Goal: Information Seeking & Learning: Learn about a topic

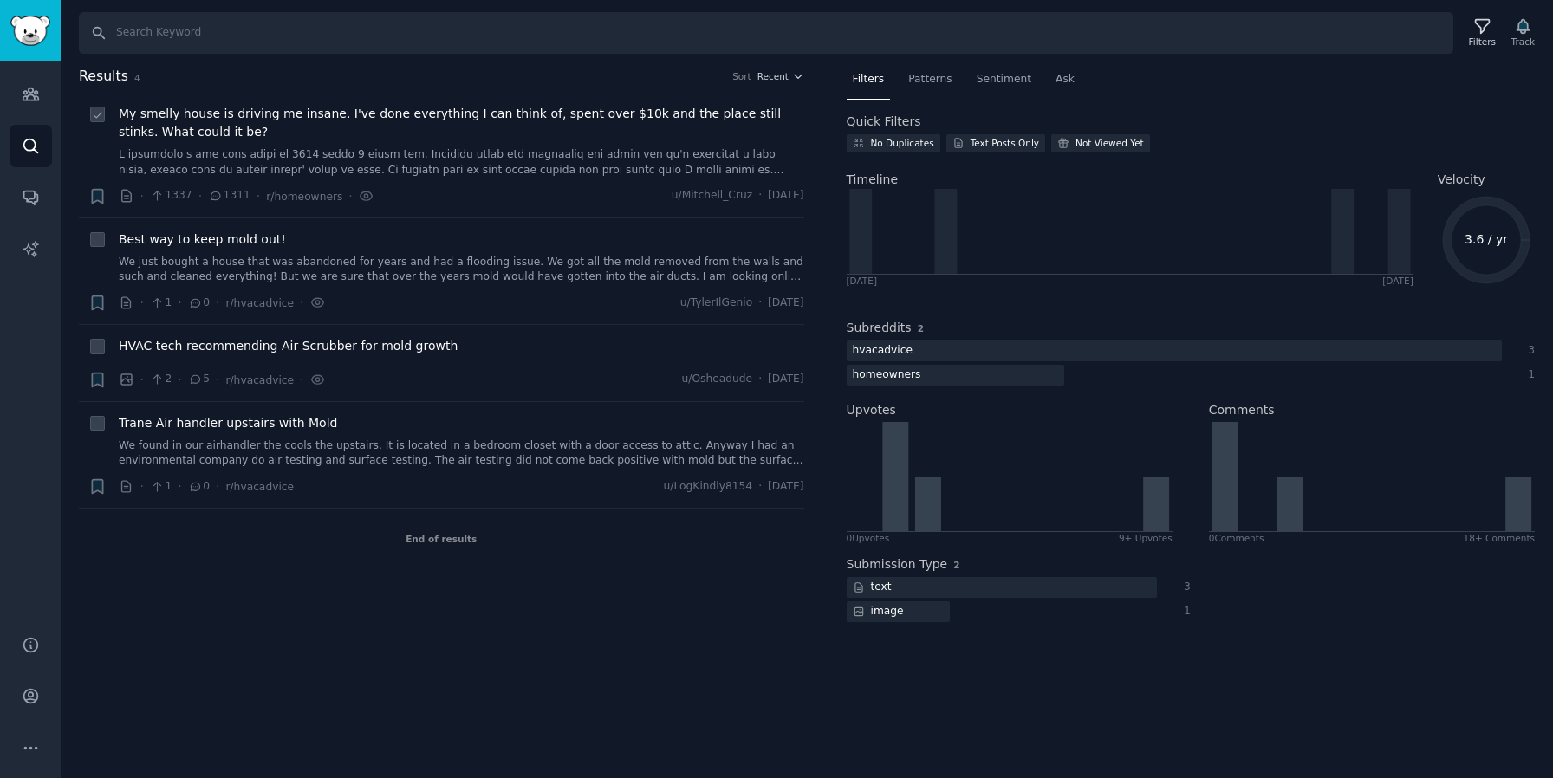
click at [482, 114] on span "My smelly house is driving me insane. I've done everything I can think of, spen…" at bounding box center [461, 123] width 685 height 36
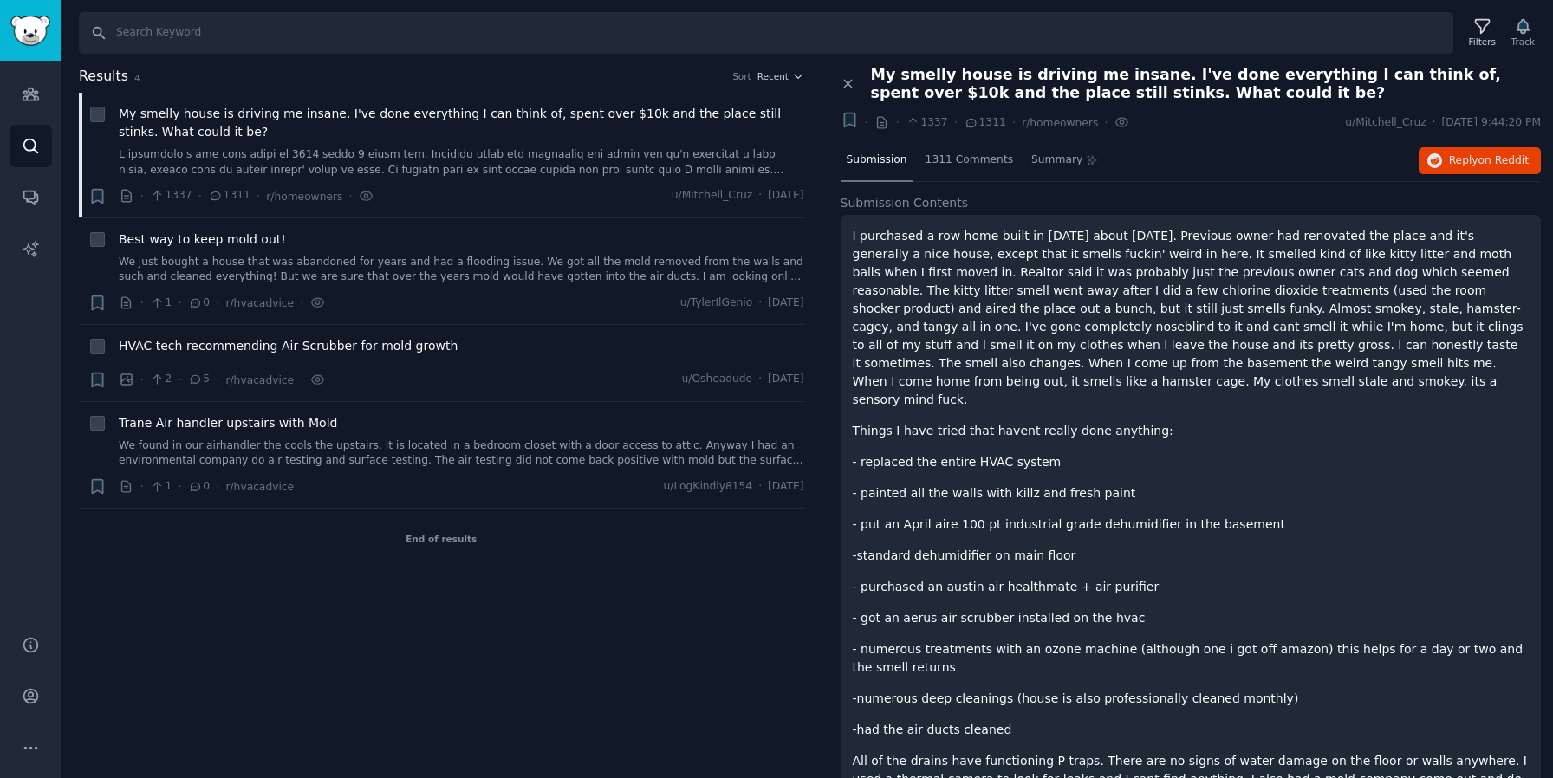
scroll to position [16, 0]
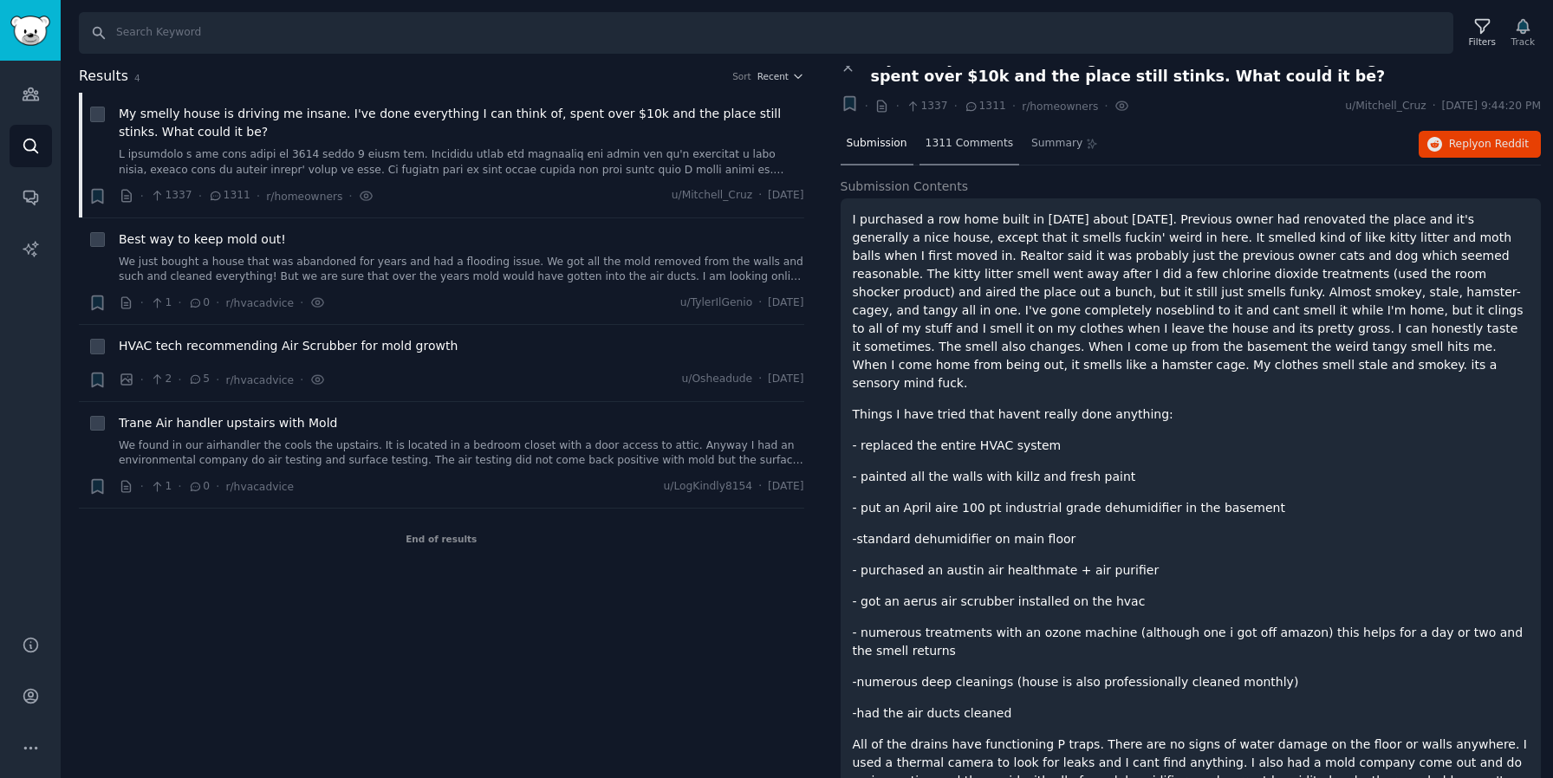
click at [976, 154] on div "1311 Comments" at bounding box center [969, 145] width 100 height 42
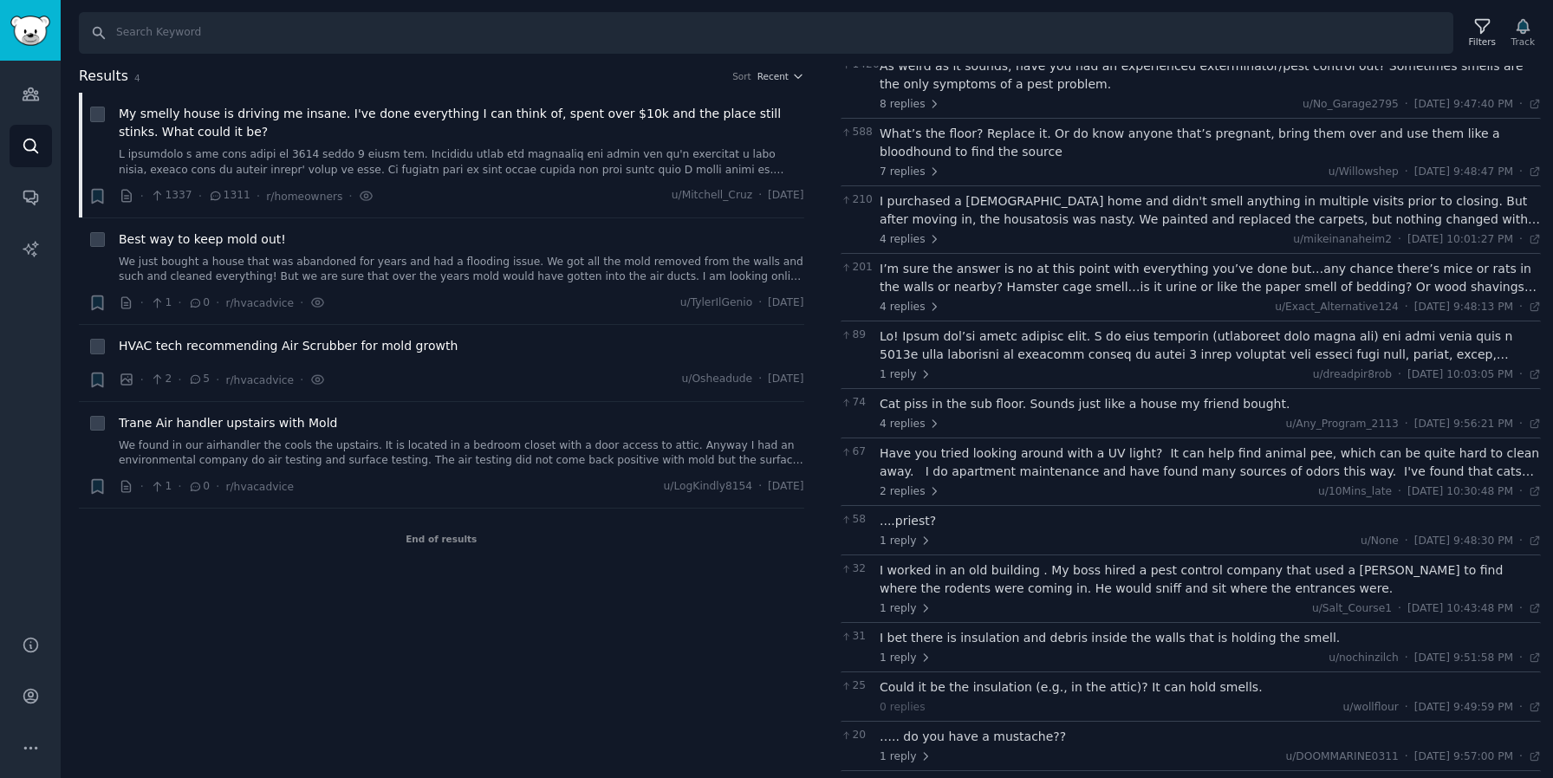
scroll to position [173, 0]
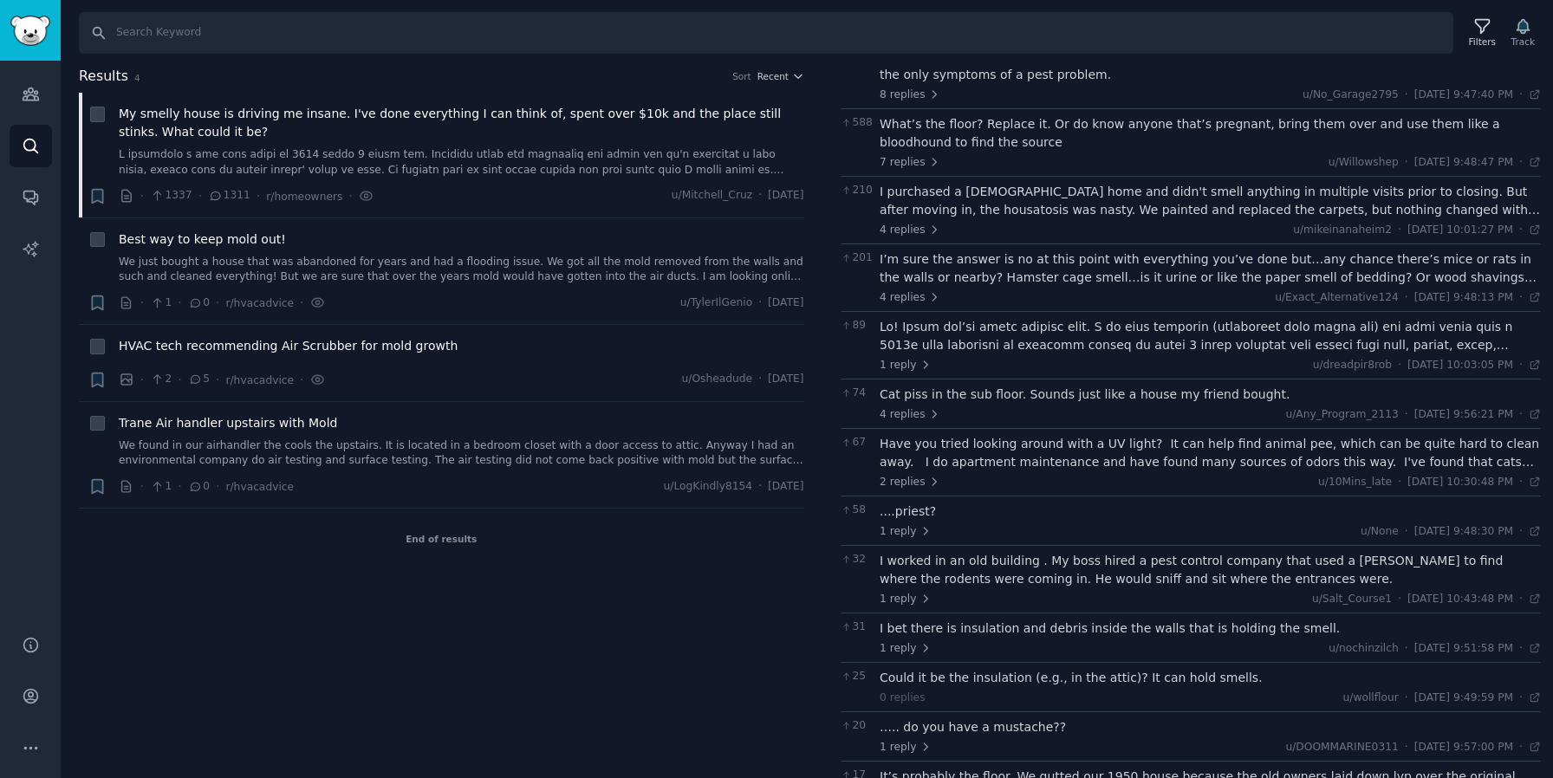
click at [1191, 194] on div "I purchased a [DEMOGRAPHIC_DATA] home and didn't smell anything in multiple vis…" at bounding box center [1209, 201] width 661 height 36
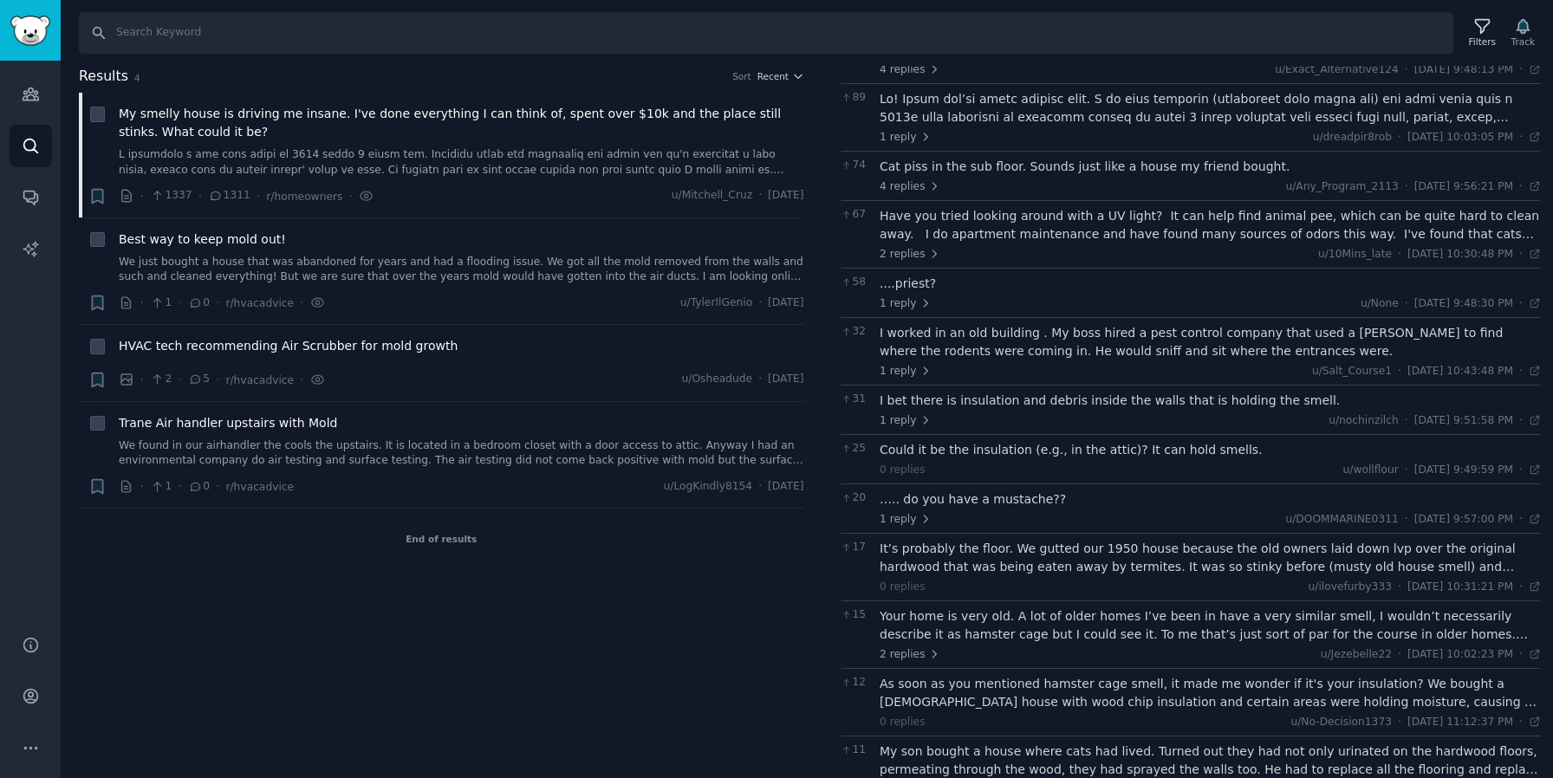
scroll to position [679, 0]
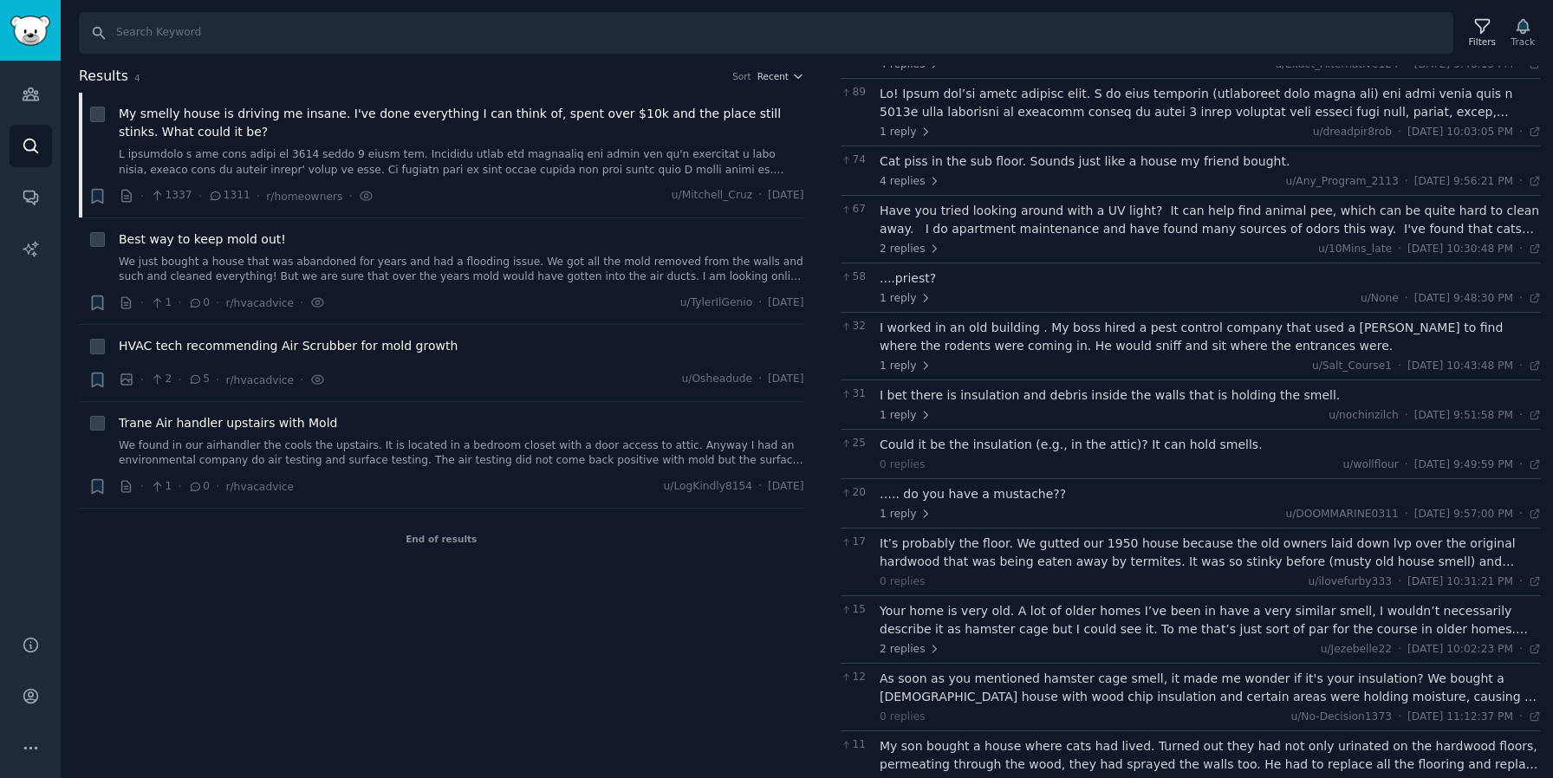
click at [914, 281] on div "....priest?" at bounding box center [1209, 278] width 661 height 18
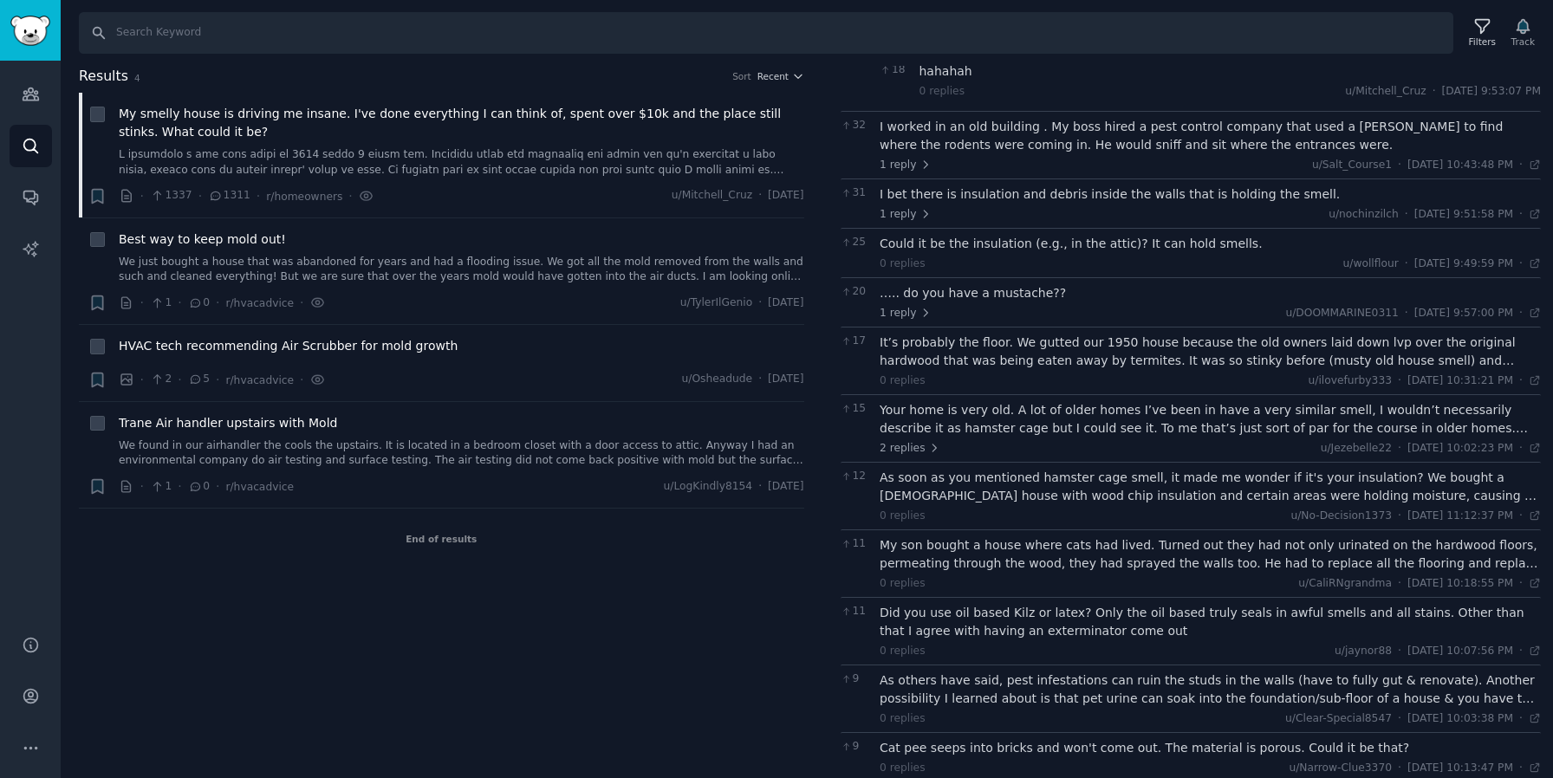
scroll to position [944, 0]
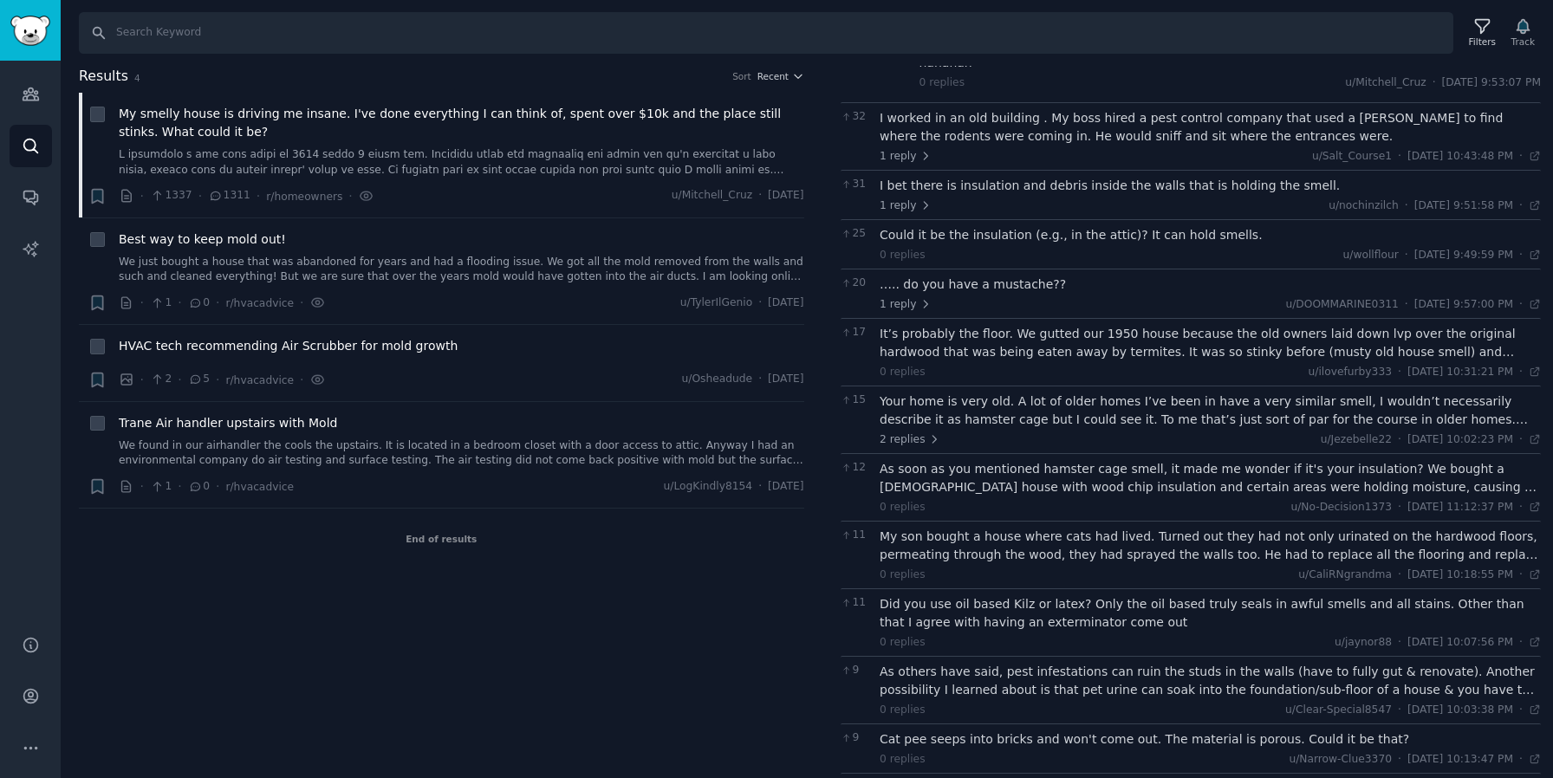
click at [1015, 278] on div "….. do you have a mustache??" at bounding box center [1209, 285] width 661 height 18
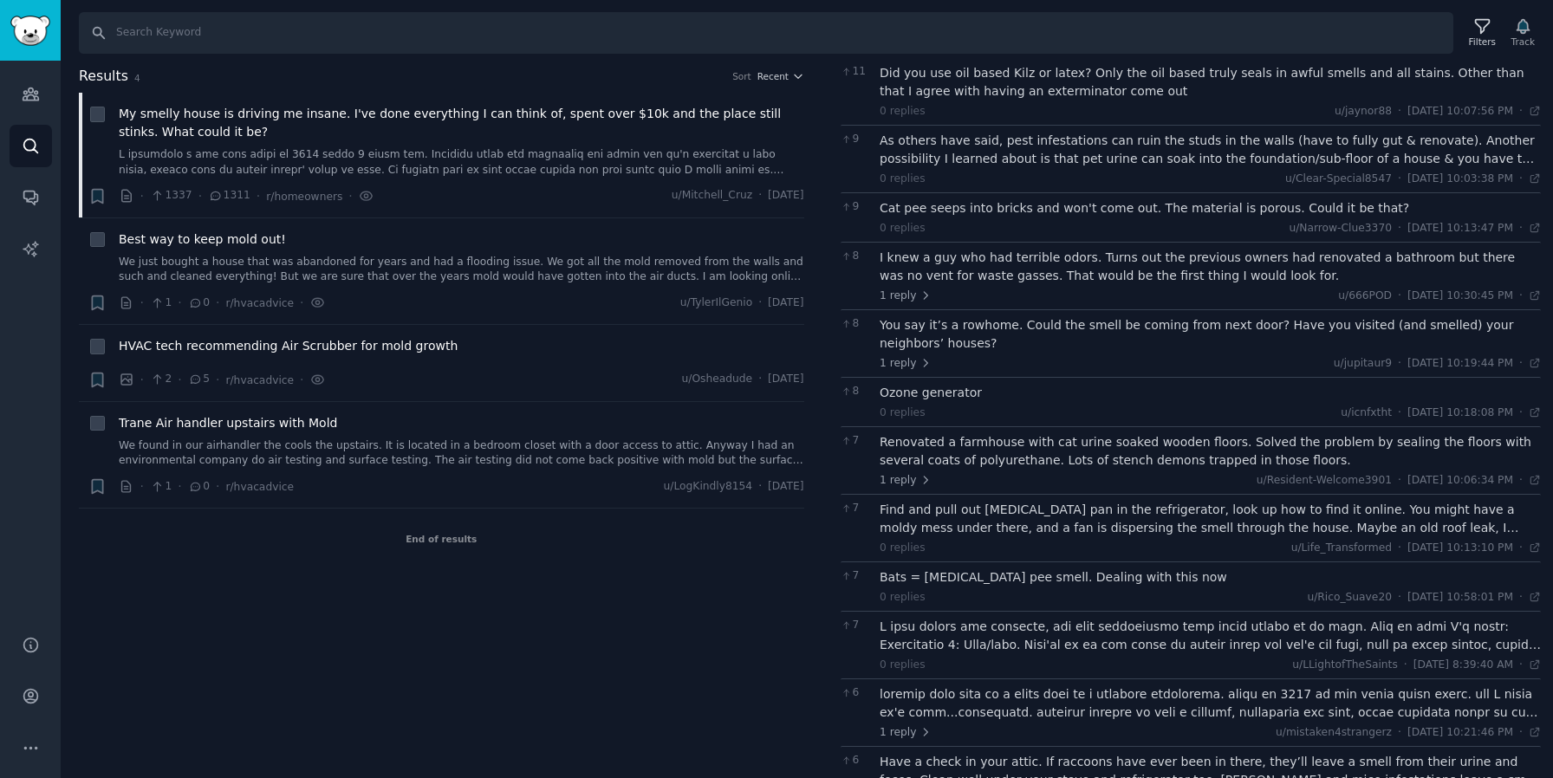
scroll to position [1525, 0]
click at [965, 399] on div "Ozone generator" at bounding box center [1209, 397] width 661 height 18
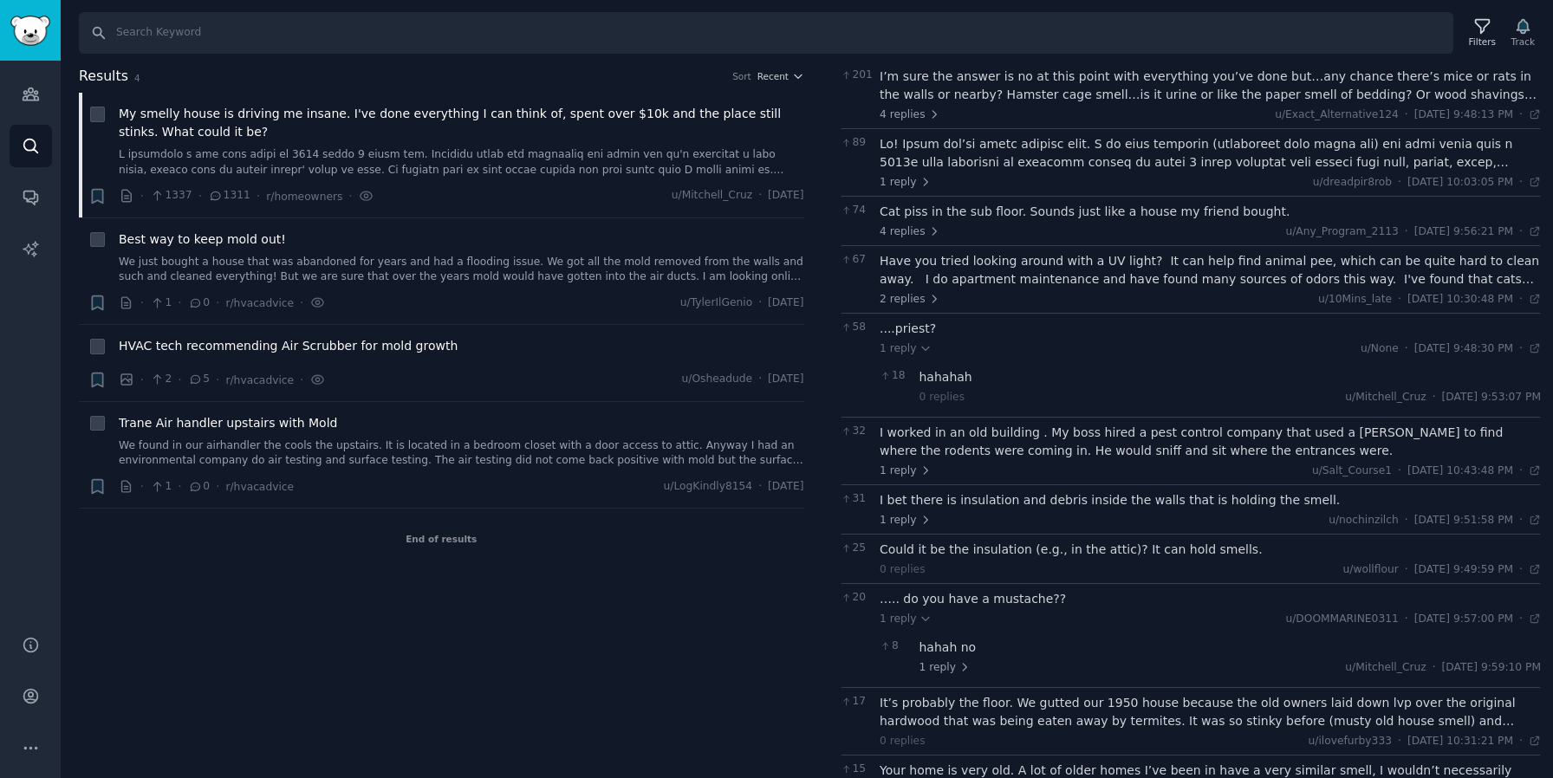
scroll to position [0, 0]
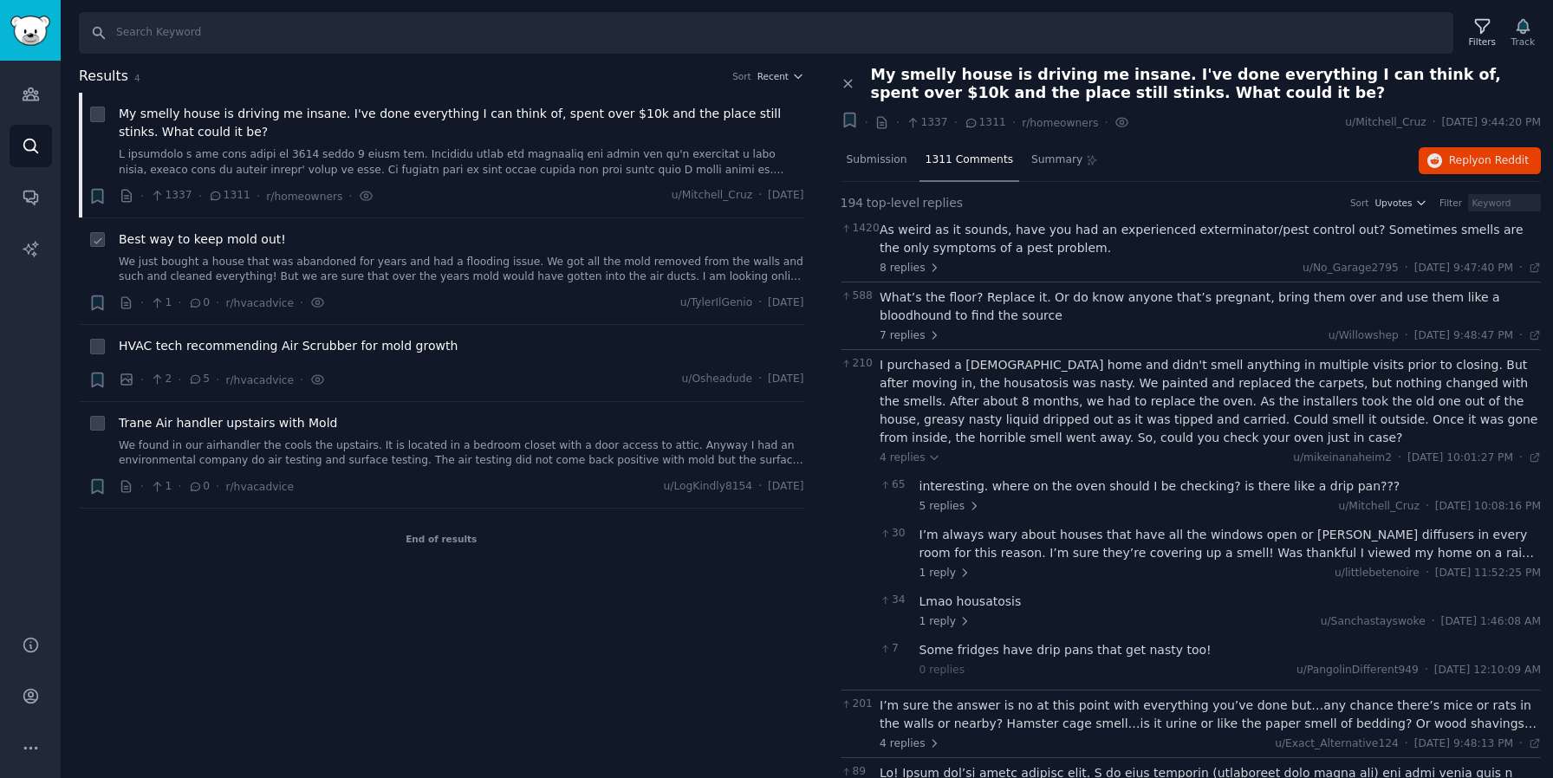
click at [365, 248] on div "Best way to keep mold out! We just bought a house that was abandoned for years …" at bounding box center [461, 257] width 685 height 55
click at [208, 244] on span "Best way to keep mold out!" at bounding box center [202, 239] width 167 height 18
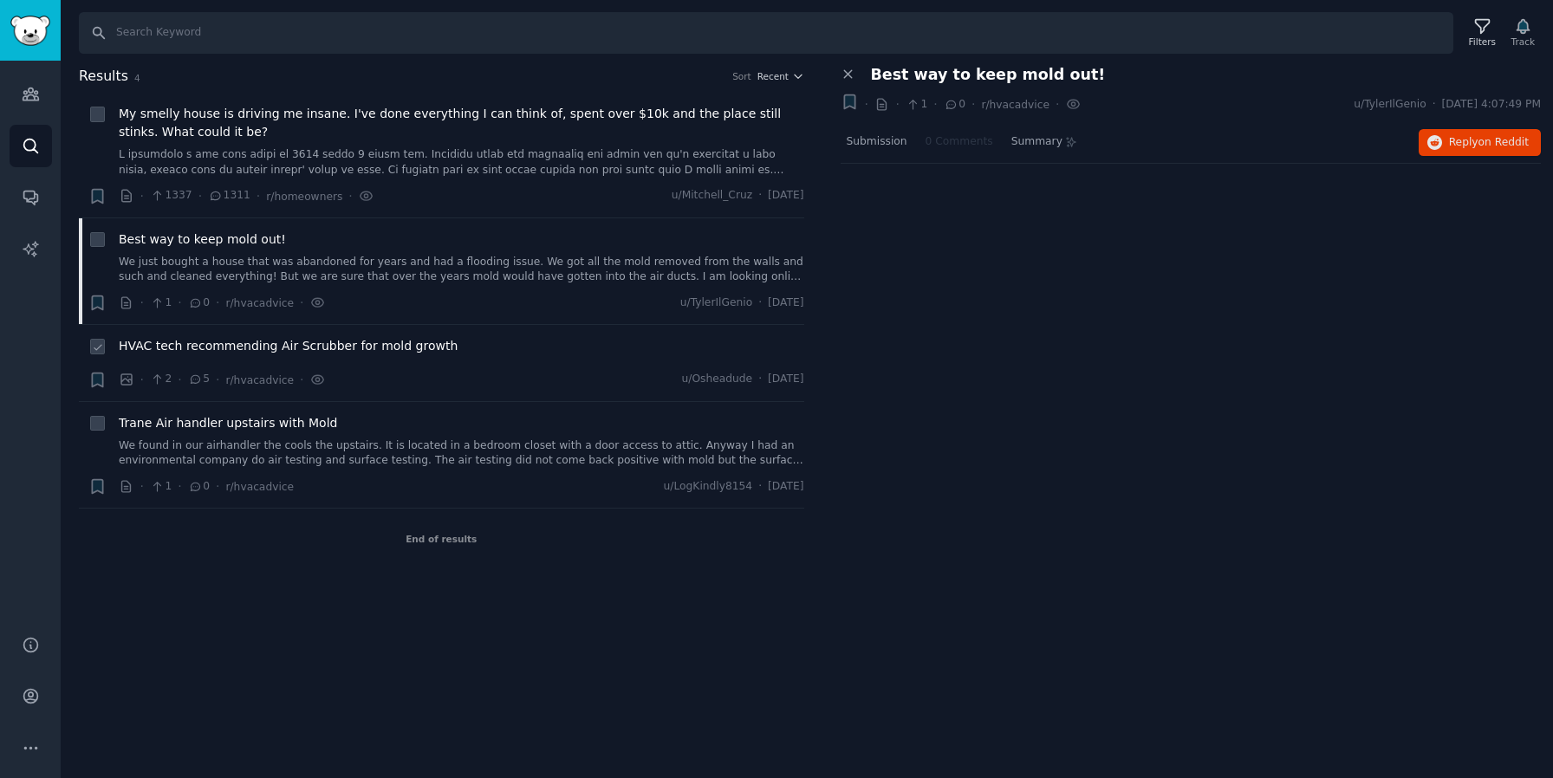
click at [312, 347] on span "HVAC tech recommending Air Scrubber for mold growth" at bounding box center [288, 346] width 339 height 18
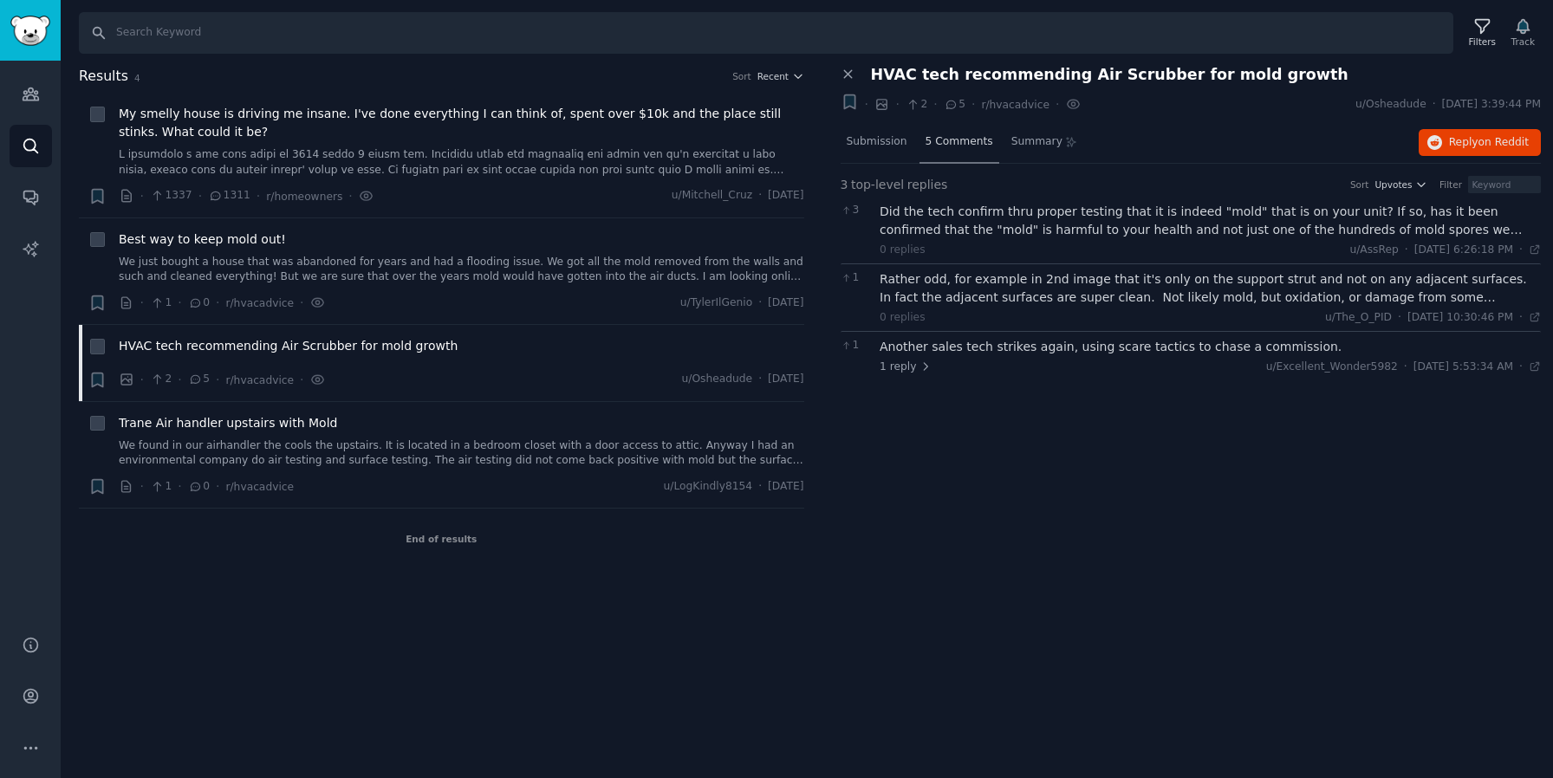
click at [941, 146] on span "5 Comments" at bounding box center [959, 142] width 68 height 16
click at [1469, 212] on div "Did the tech confirm thru proper testing that it is indeed "mold" that is on yo…" at bounding box center [1209, 221] width 661 height 36
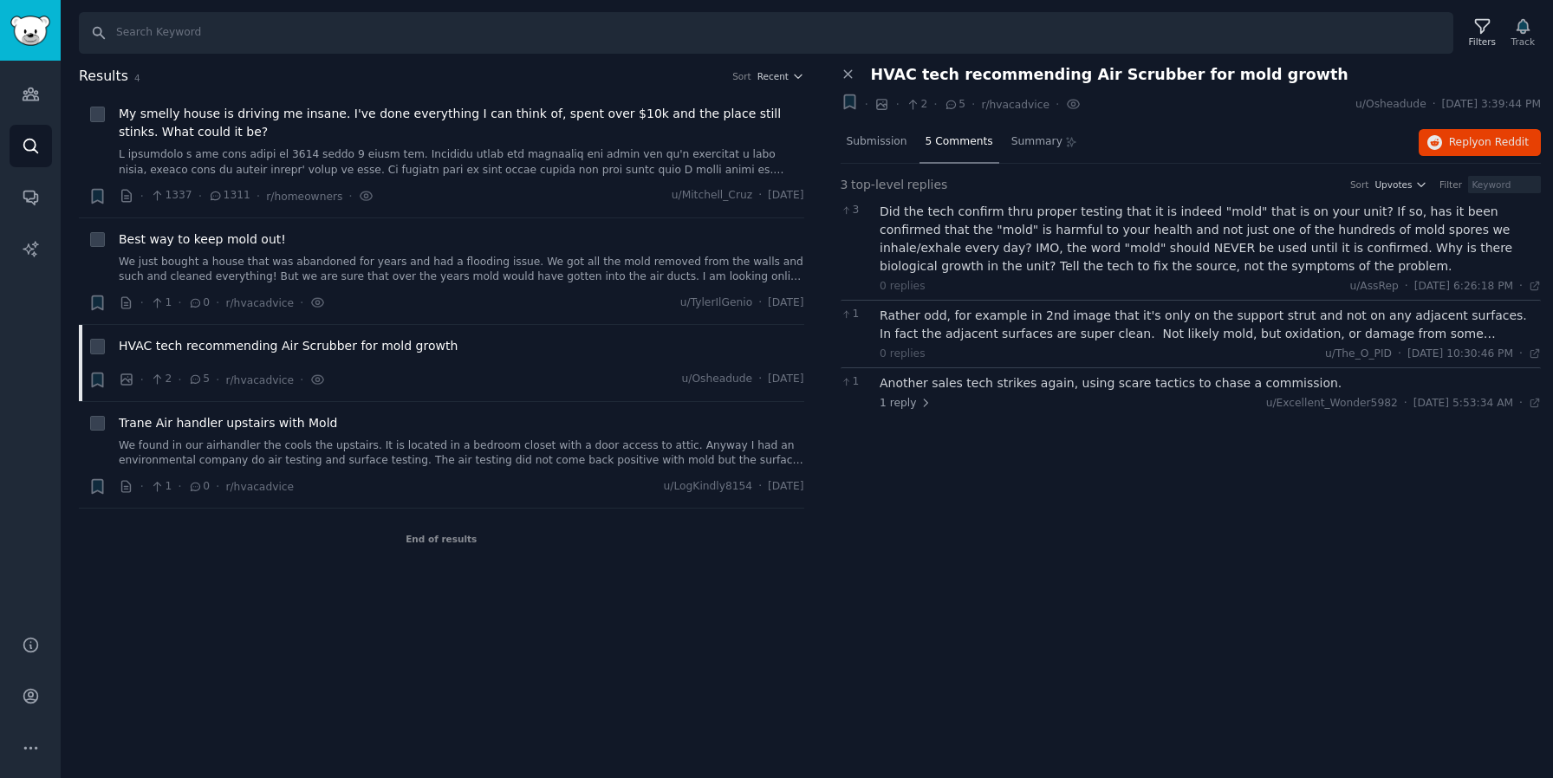
click at [1117, 320] on div "Rather odd, for example in 2nd image that it's only on the support strut and no…" at bounding box center [1209, 325] width 661 height 36
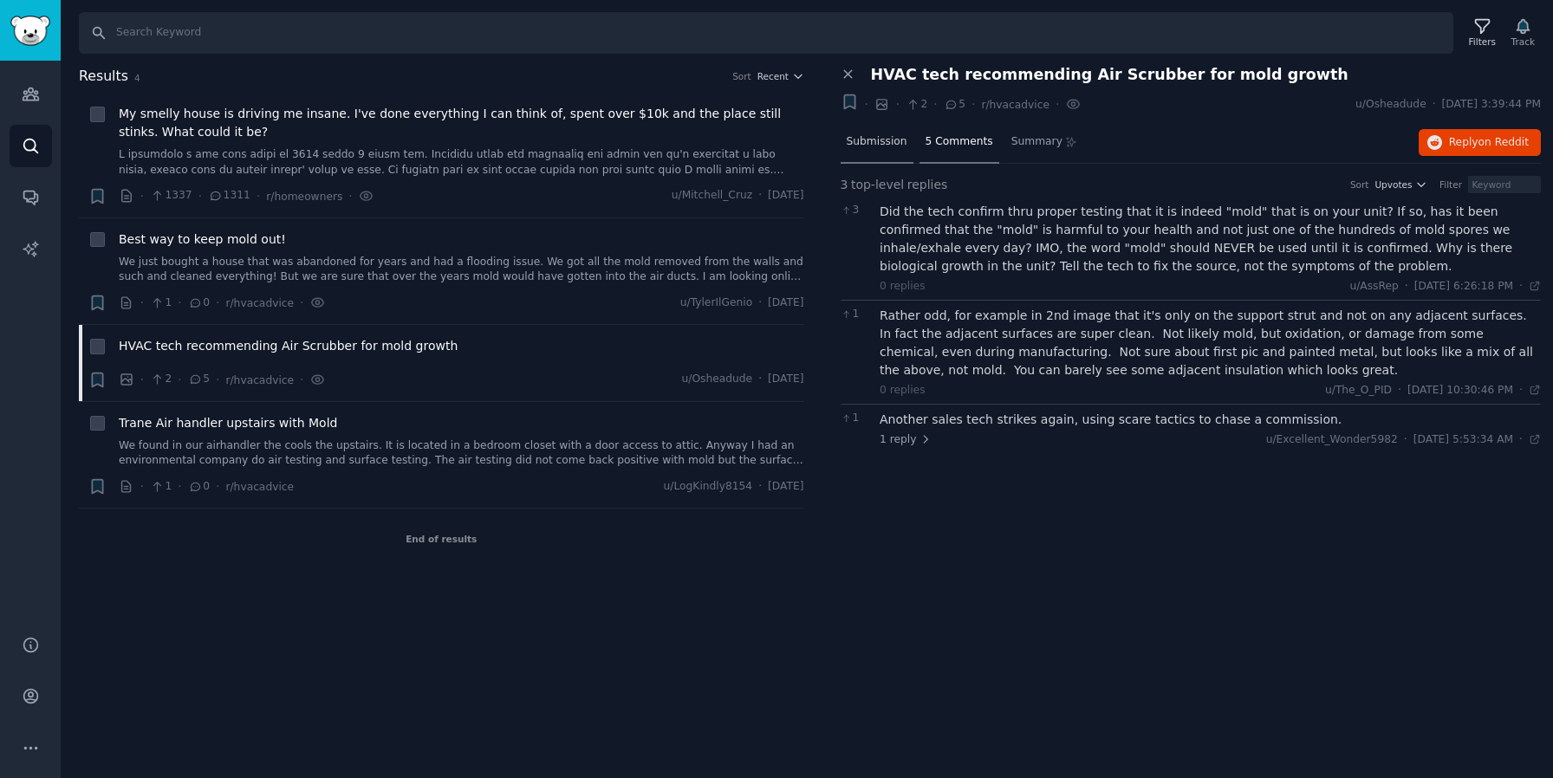
click at [878, 141] on span "Submission" at bounding box center [877, 142] width 61 height 16
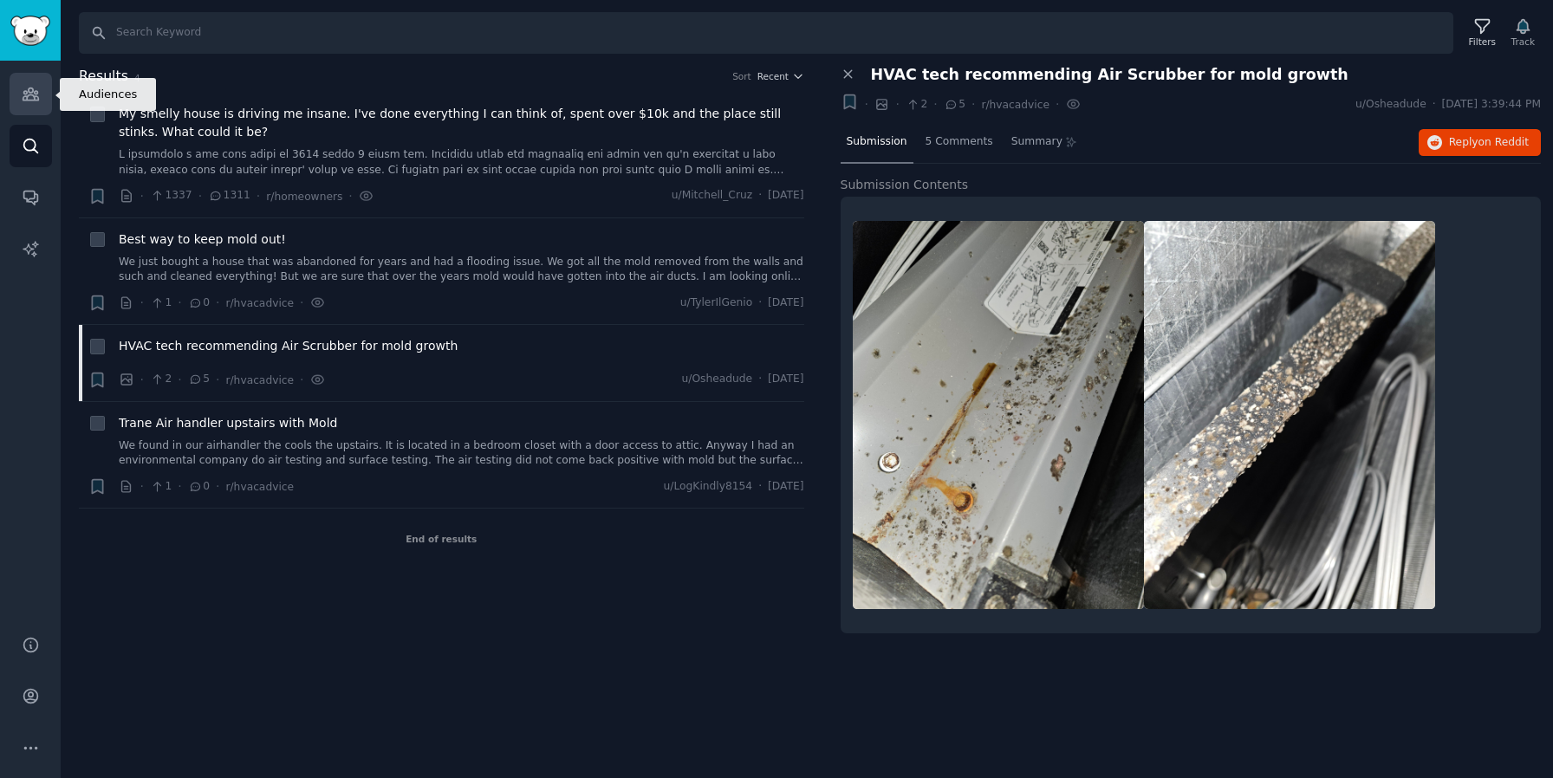
click at [32, 94] on icon "Sidebar" at bounding box center [31, 94] width 16 height 12
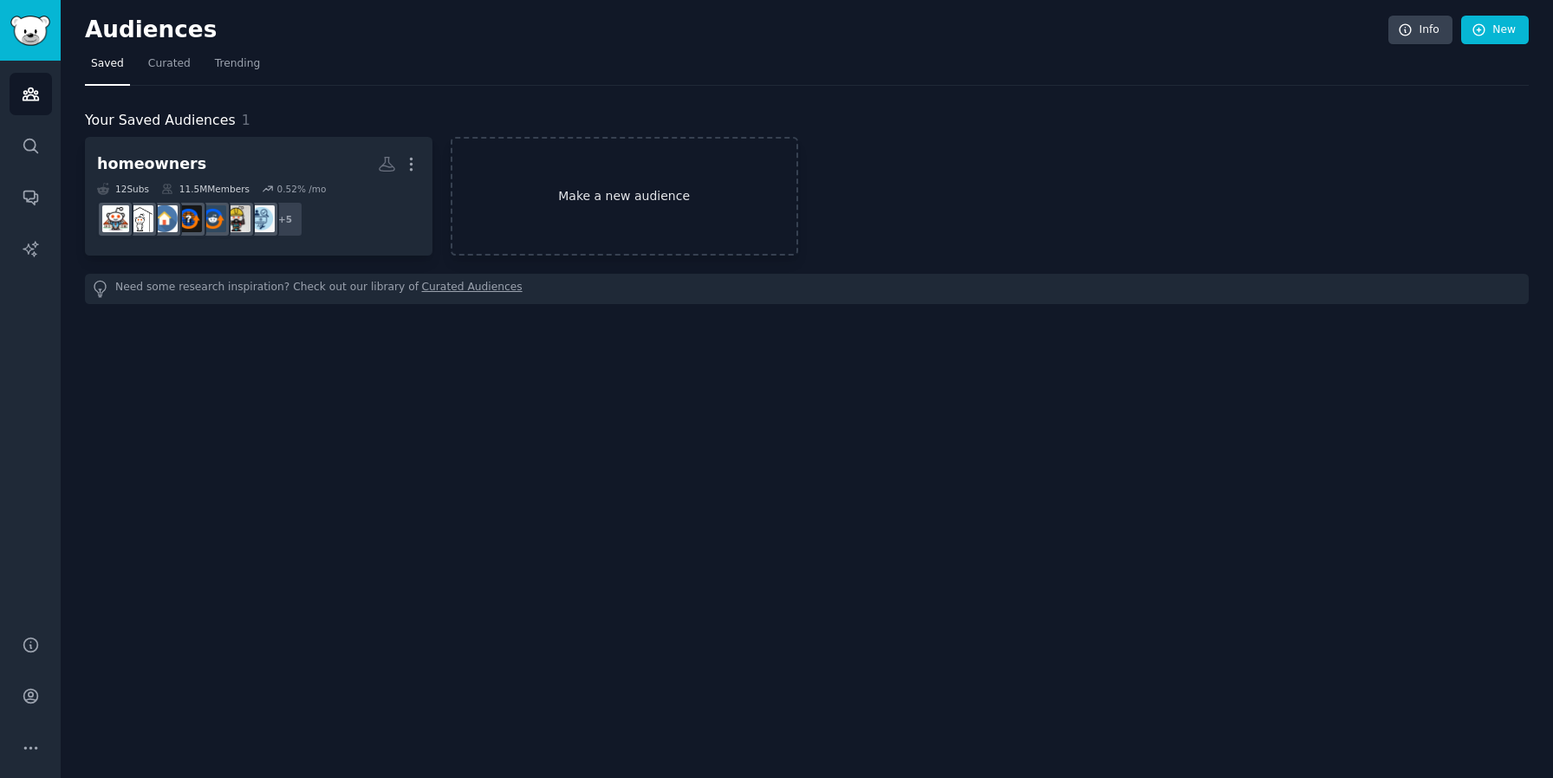
click at [600, 210] on link "Make a new audience" at bounding box center [624, 196] width 347 height 119
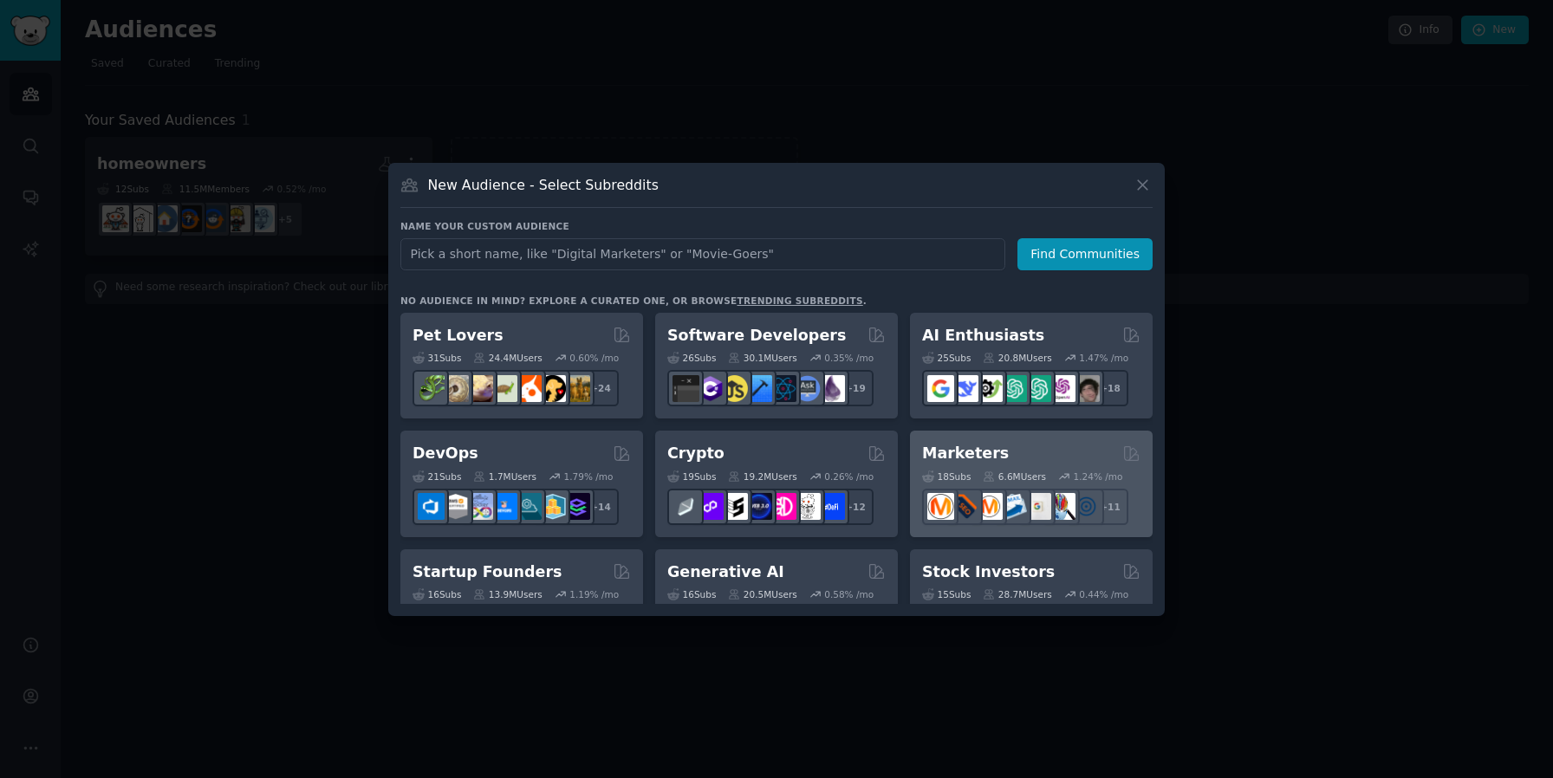
click at [1007, 449] on div "Marketers" at bounding box center [1031, 454] width 218 height 22
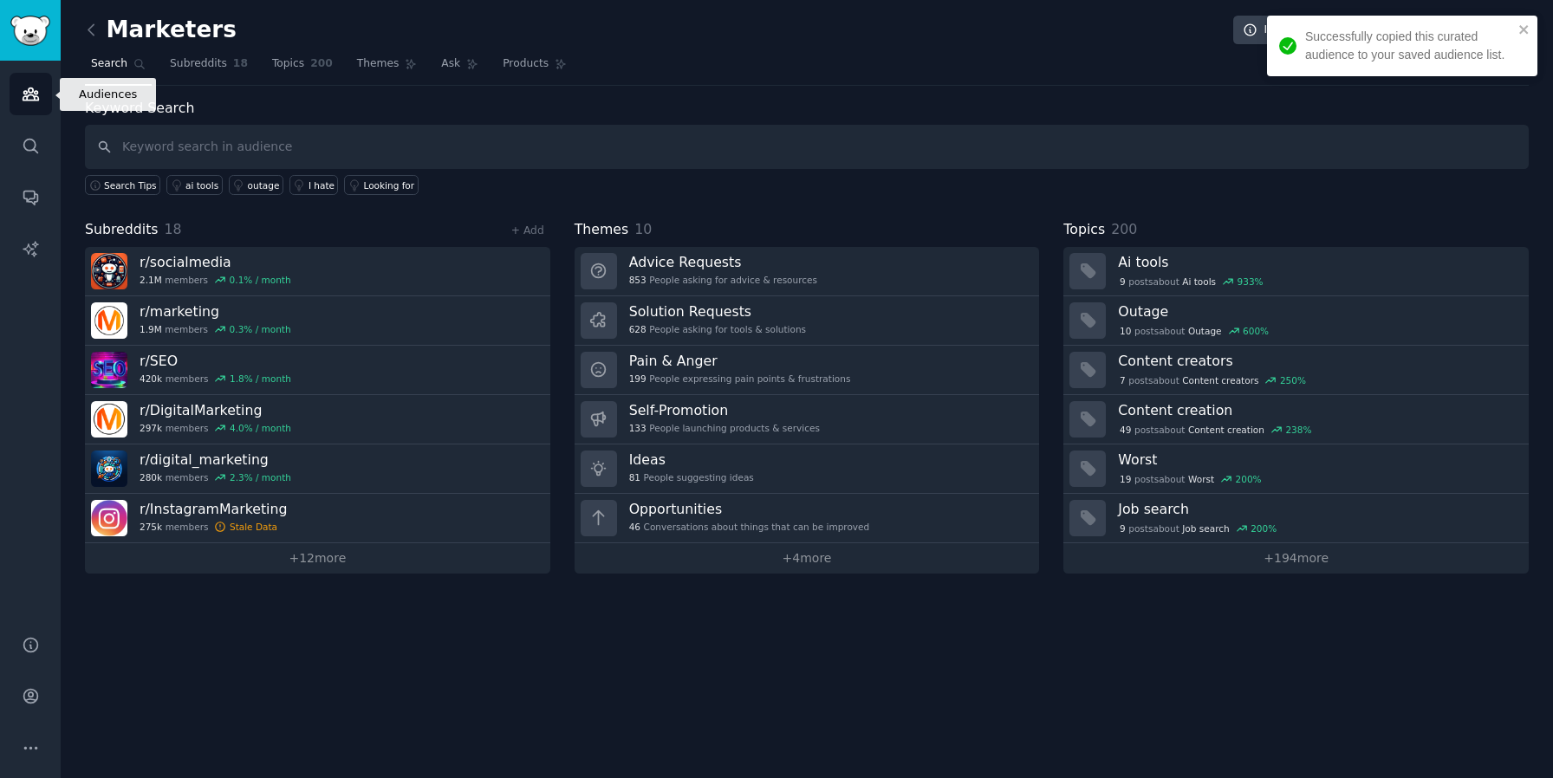
click at [35, 89] on icon "Sidebar" at bounding box center [31, 94] width 18 height 18
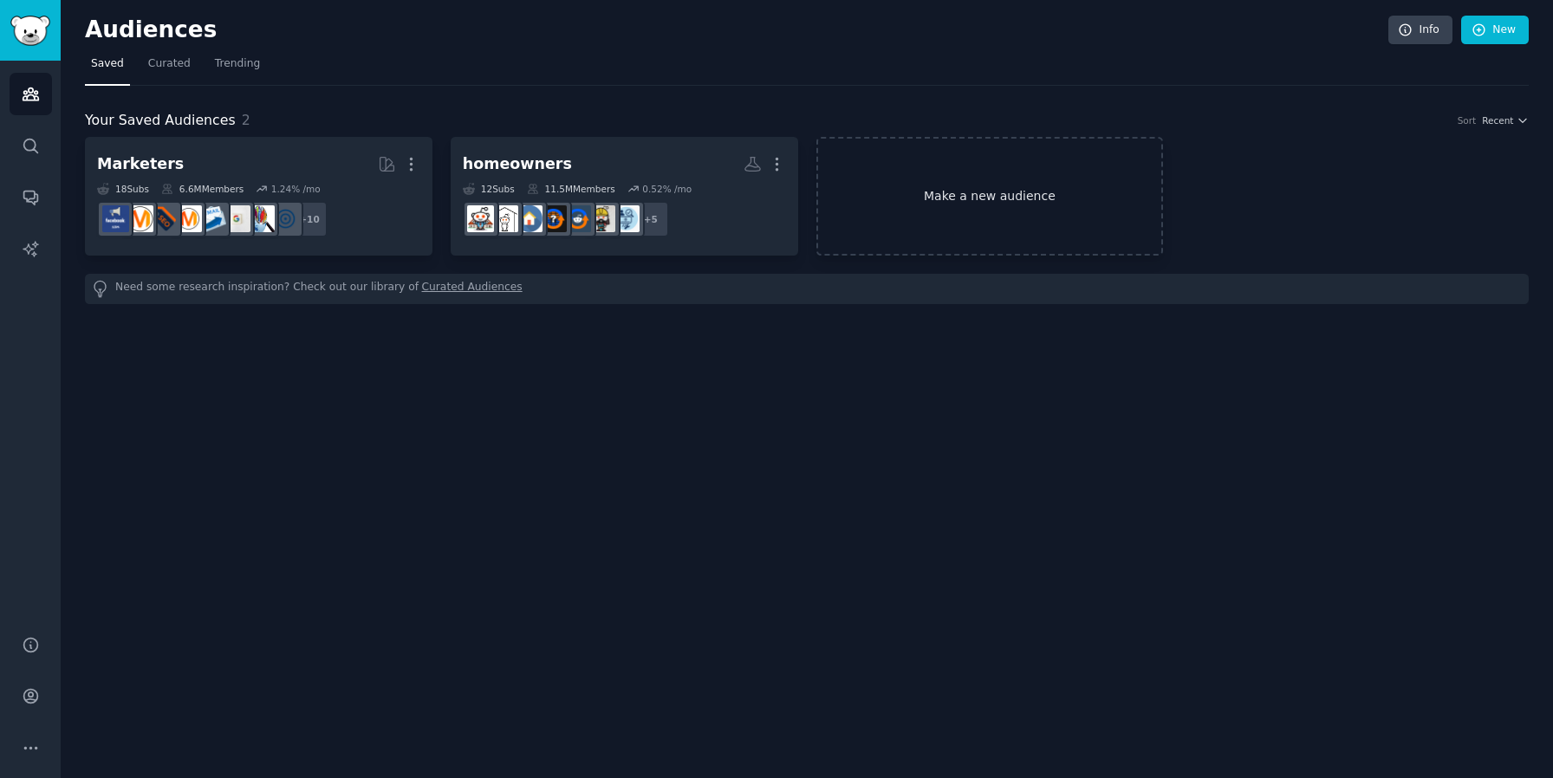
click at [959, 201] on link "Make a new audience" at bounding box center [989, 196] width 347 height 119
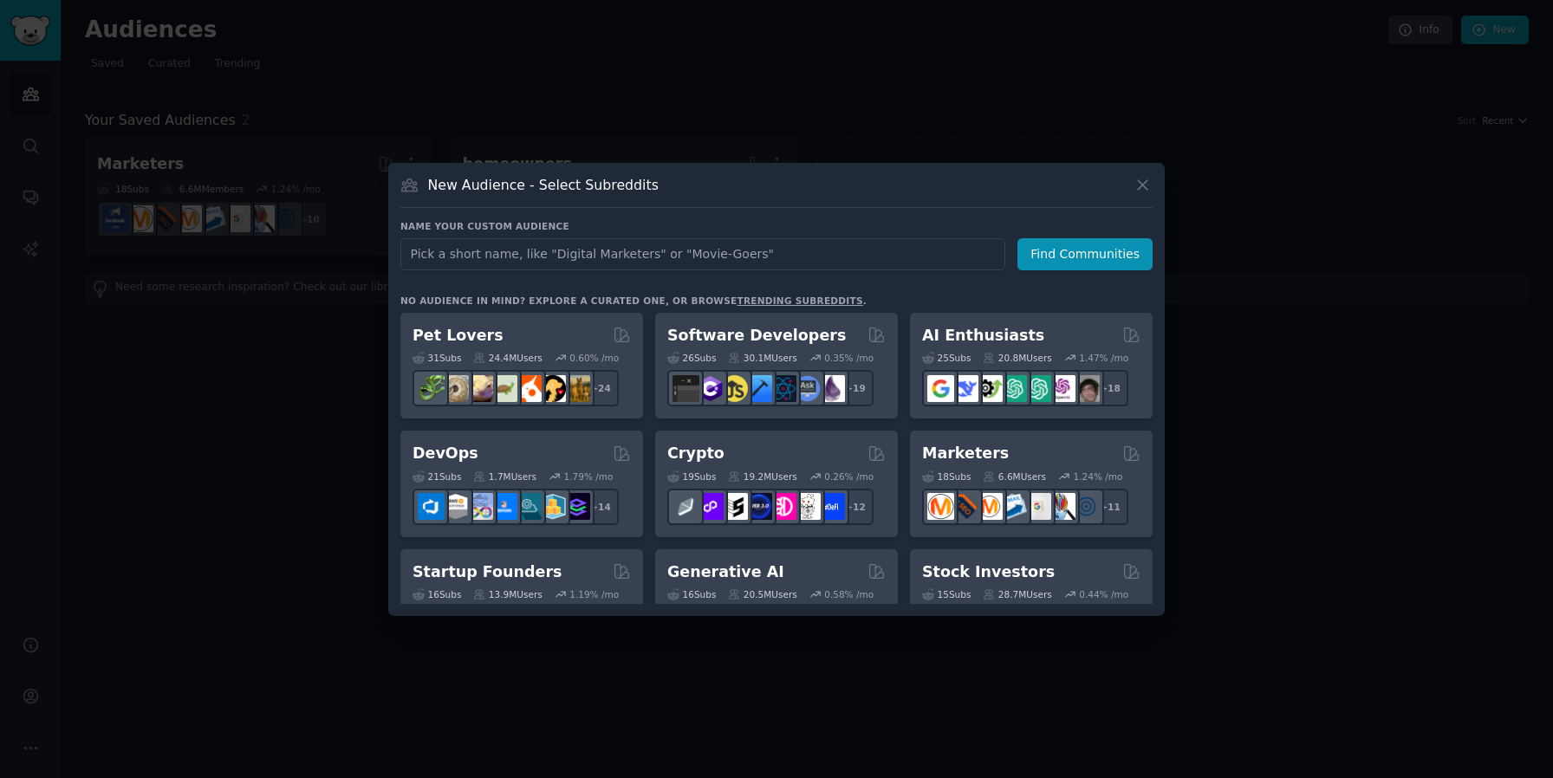
click at [1283, 516] on div at bounding box center [776, 389] width 1553 height 778
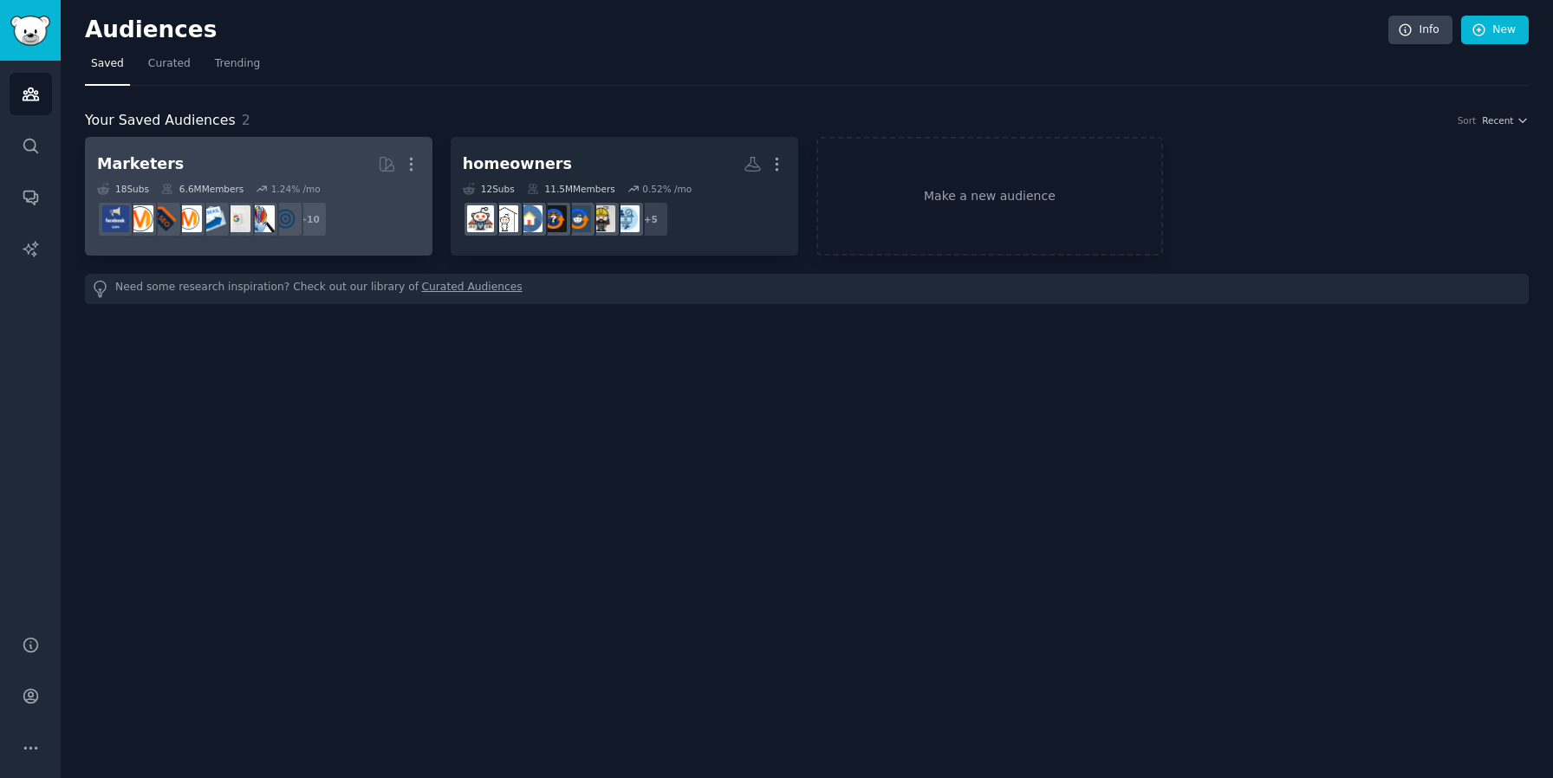
click at [336, 163] on h2 "Marketers Curated by GummySearch More" at bounding box center [258, 164] width 323 height 30
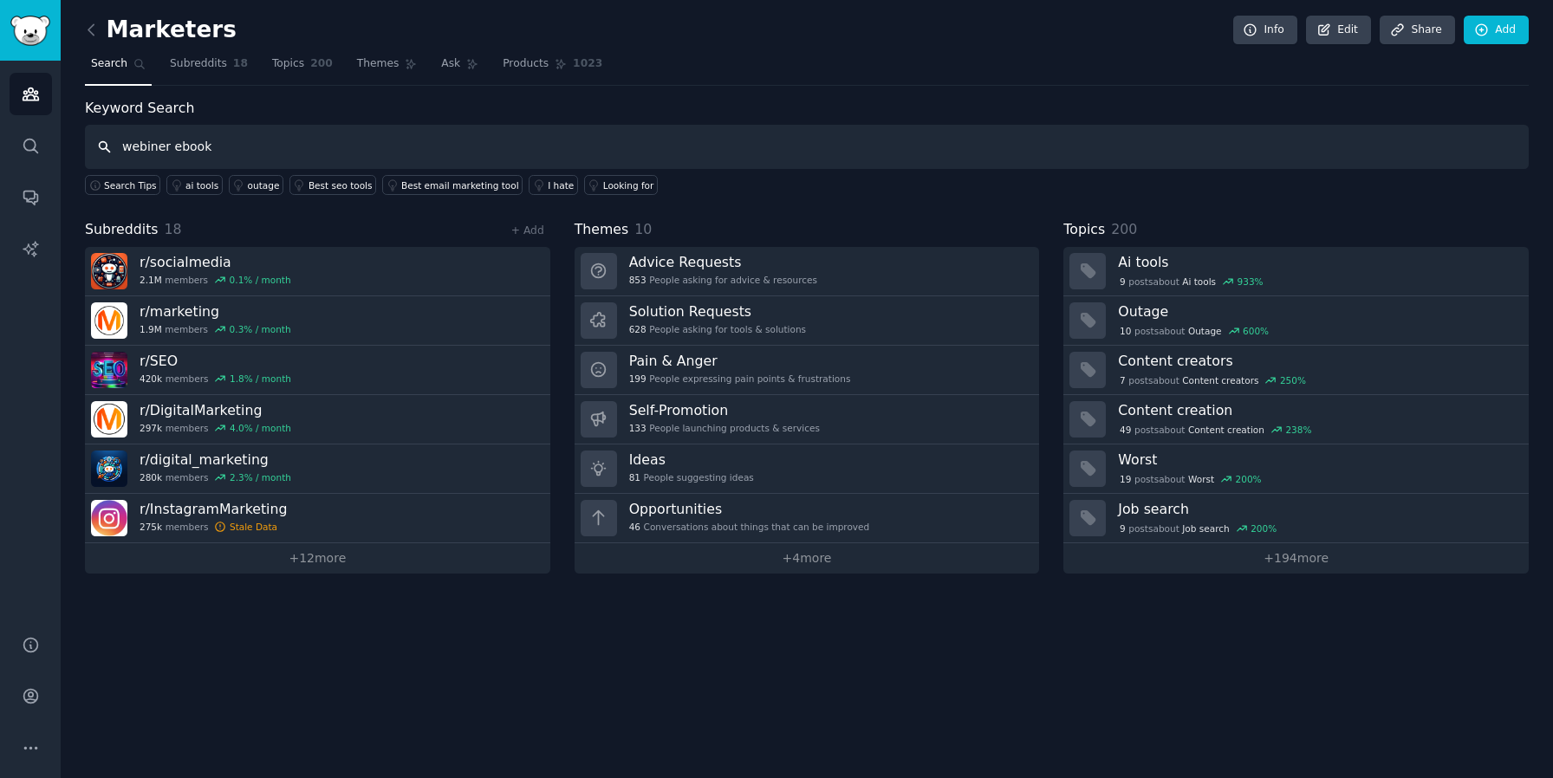
type input "webiner ebook"
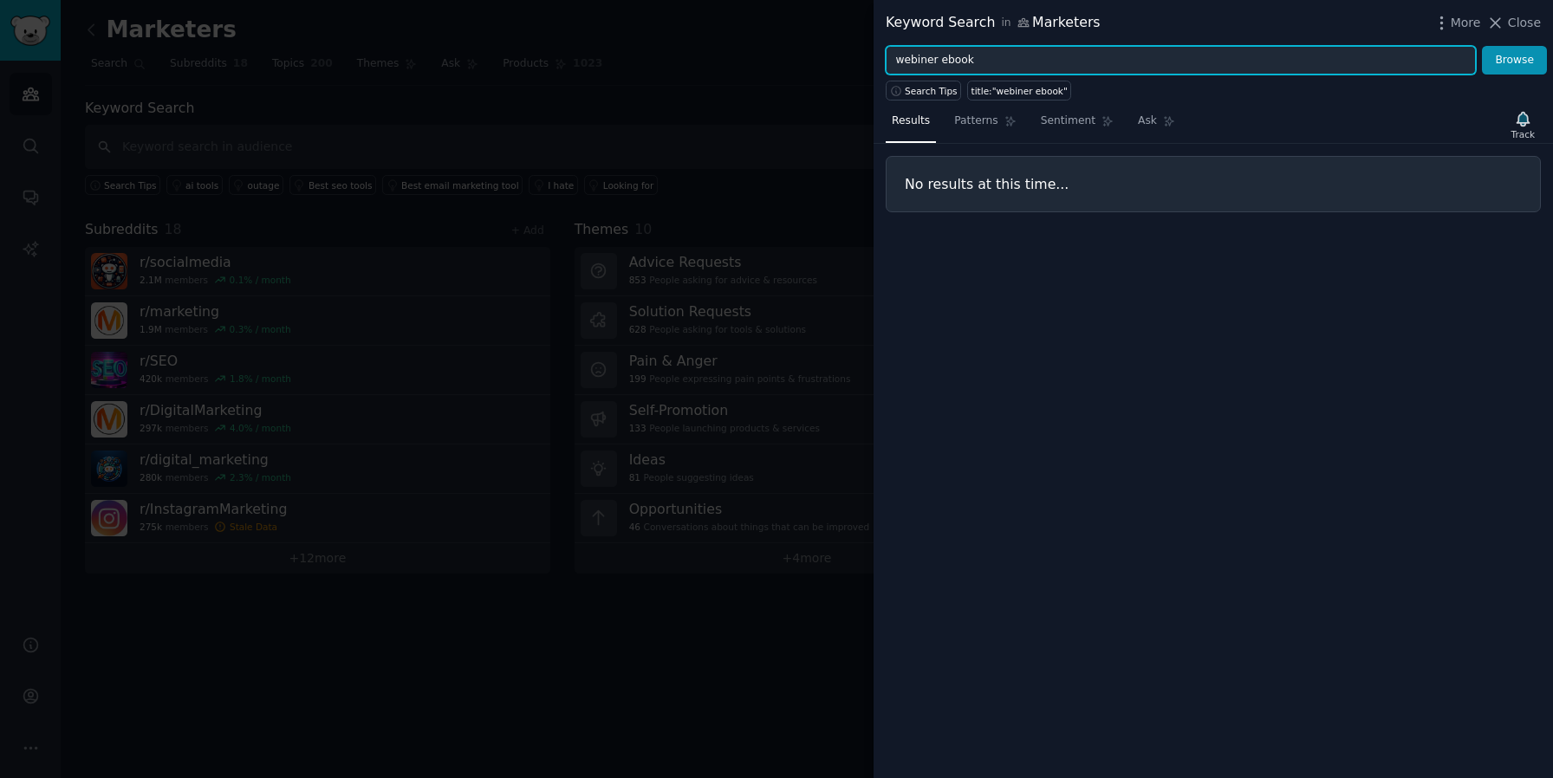
click at [917, 68] on input "webiner ebook" at bounding box center [1181, 60] width 590 height 29
type input "w"
click at [1482, 46] on button "Browse" at bounding box center [1514, 60] width 65 height 29
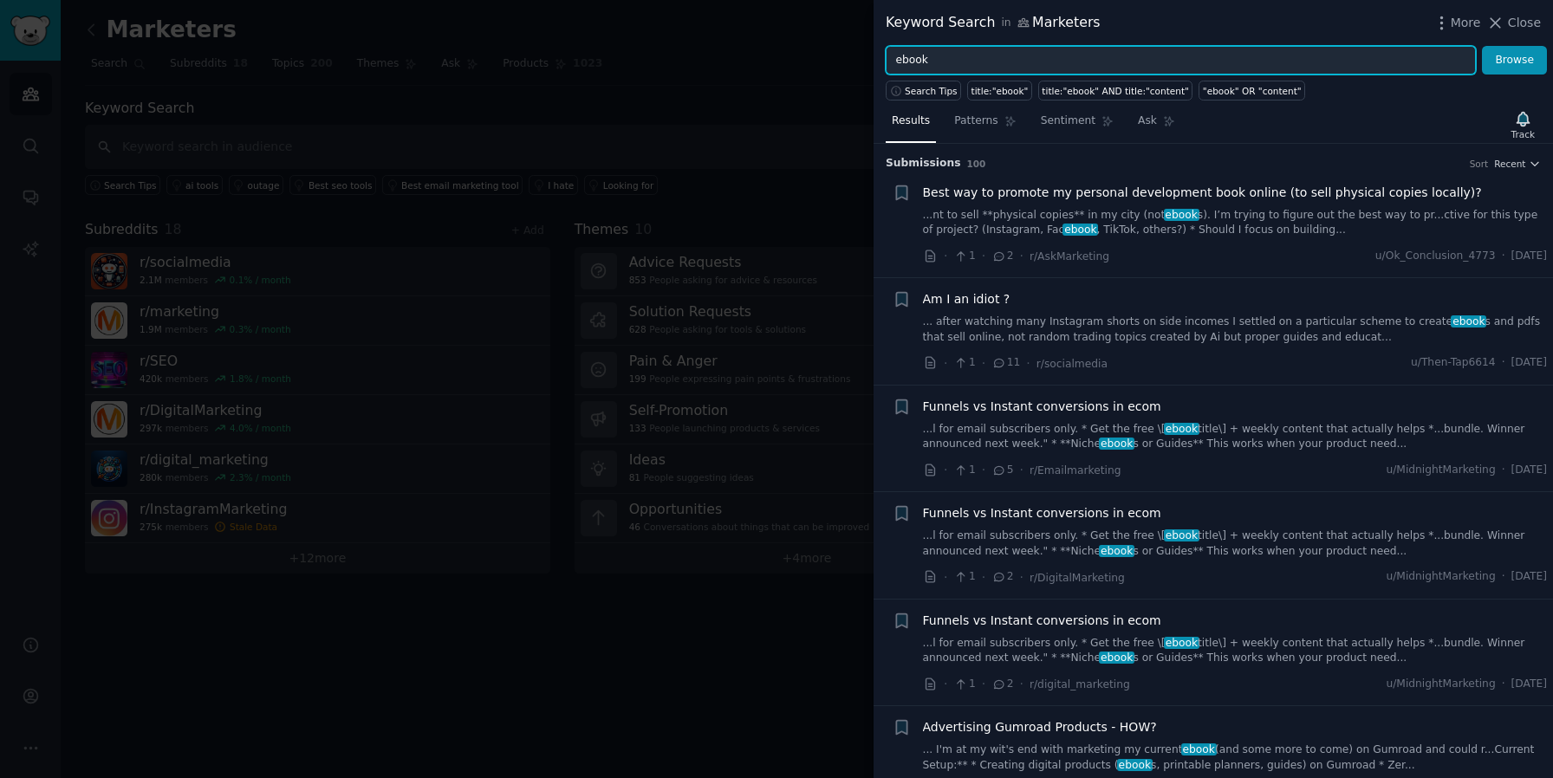
scroll to position [23, 0]
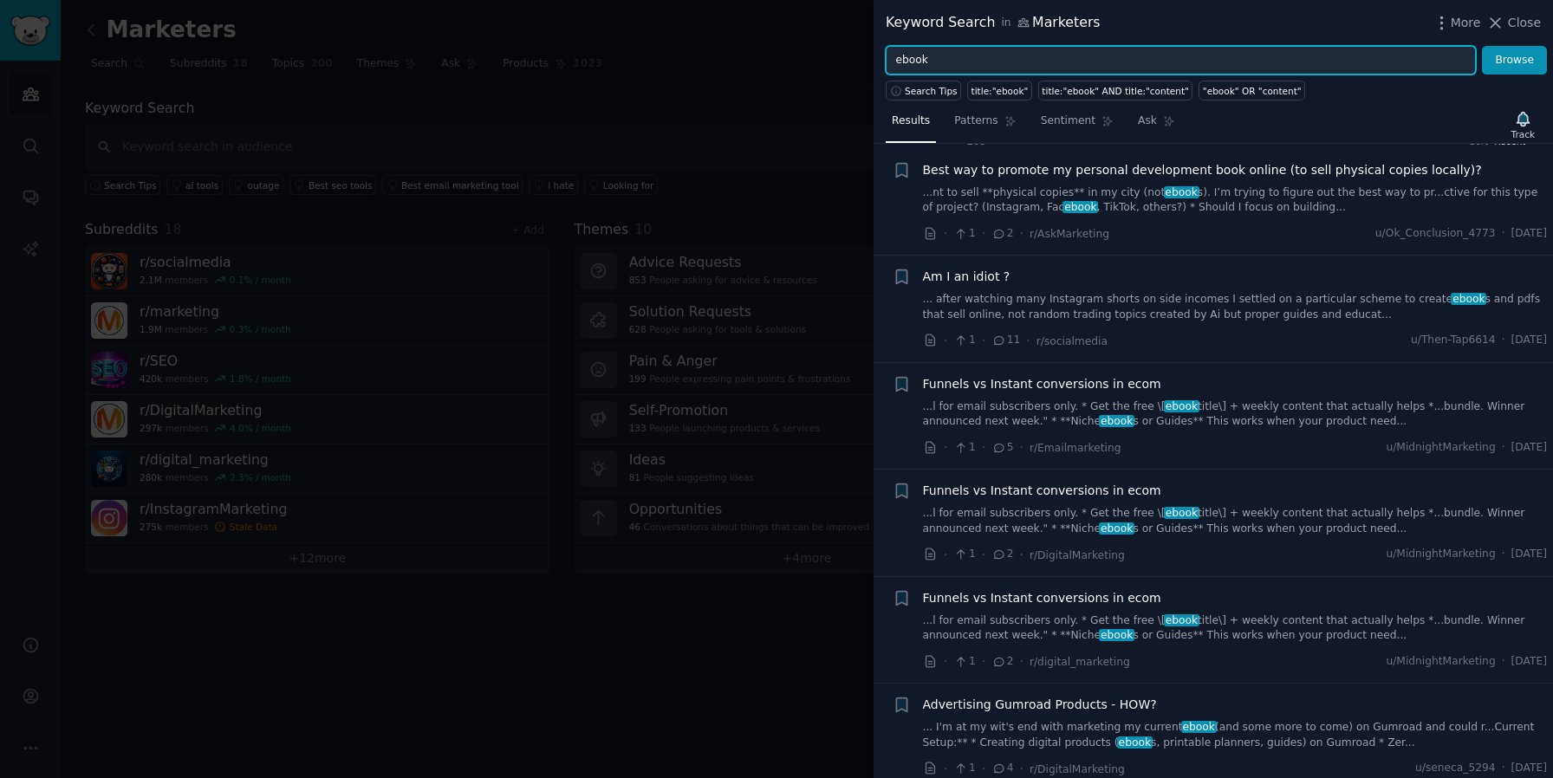
click at [910, 49] on input "ebook" at bounding box center [1181, 60] width 590 height 29
type input "l"
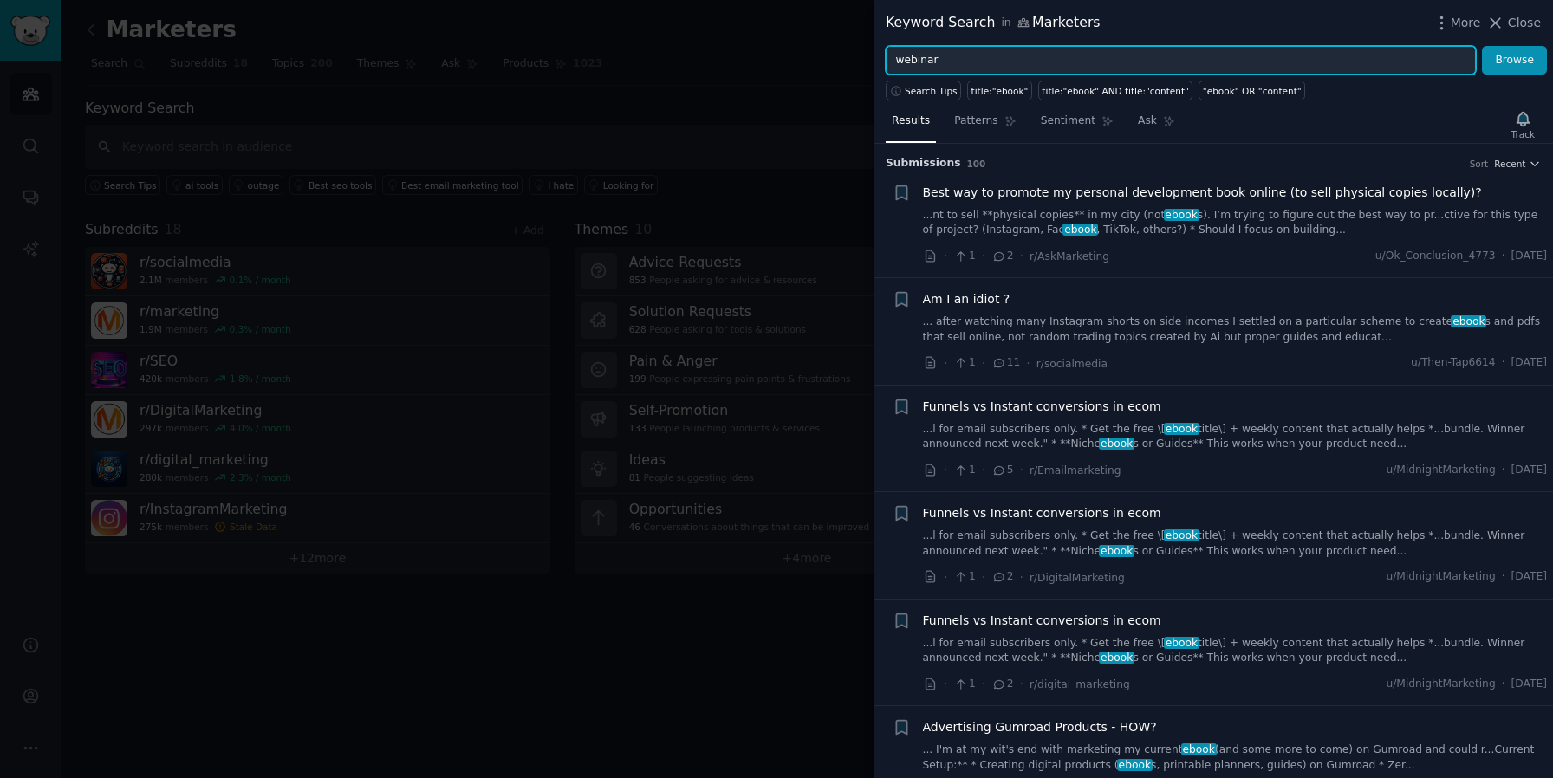
click at [1482, 46] on button "Browse" at bounding box center [1514, 60] width 65 height 29
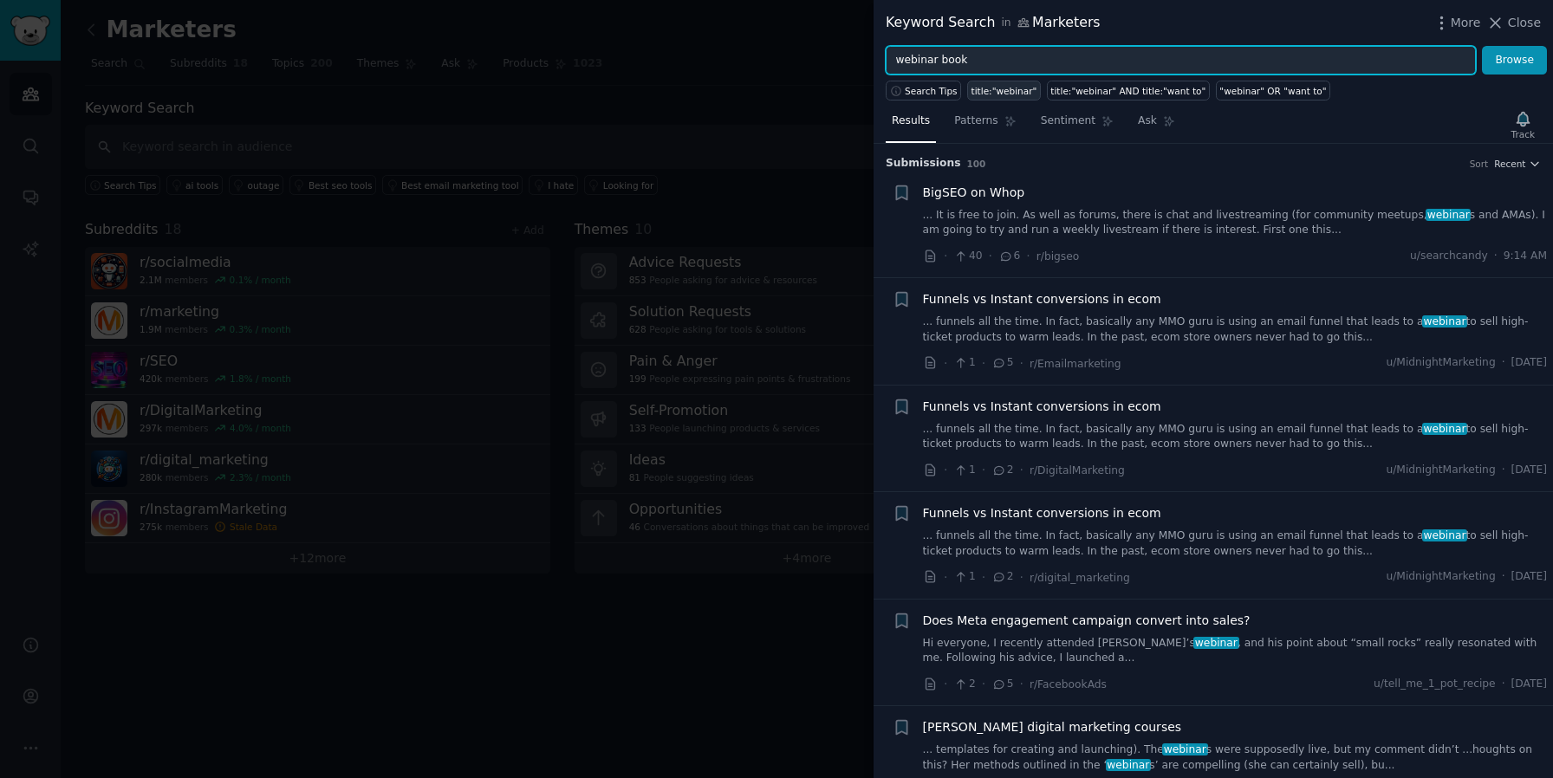
click at [1482, 46] on button "Browse" at bounding box center [1514, 60] width 65 height 29
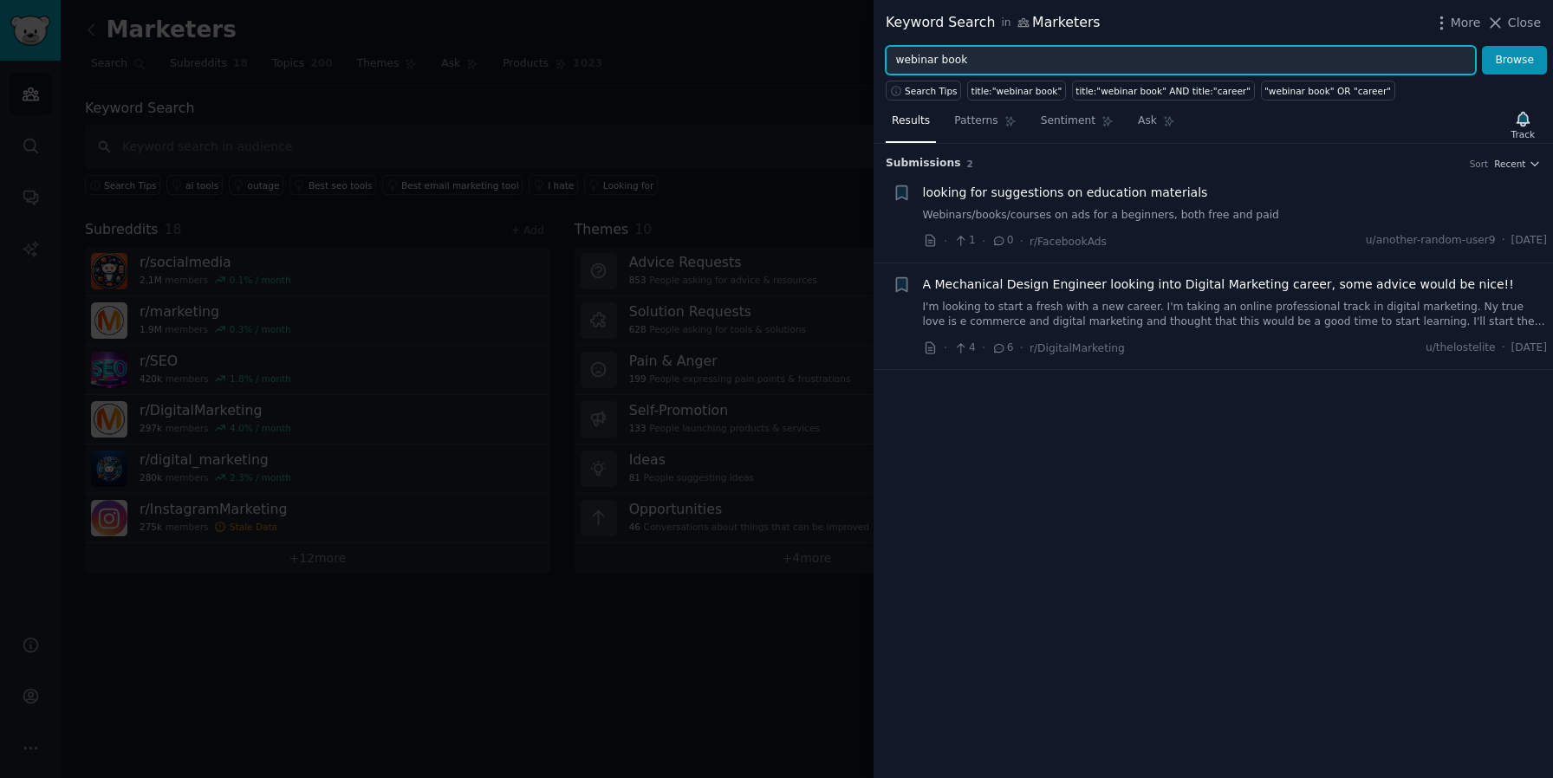
click at [957, 61] on input "webinar book" at bounding box center [1181, 60] width 590 height 29
type input "webinar e-book"
click at [1482, 46] on button "Browse" at bounding box center [1514, 60] width 65 height 29
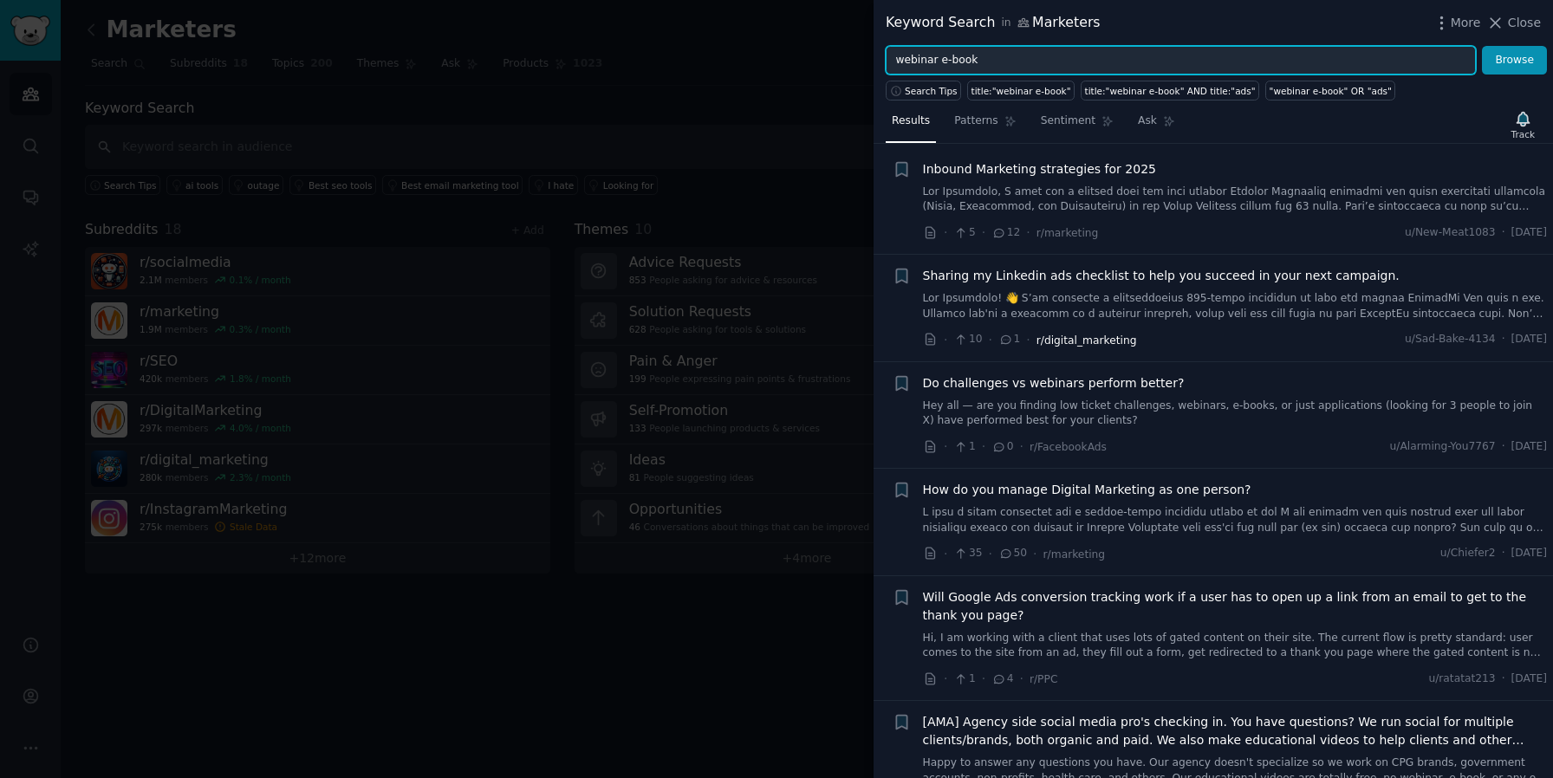
scroll to position [0, 0]
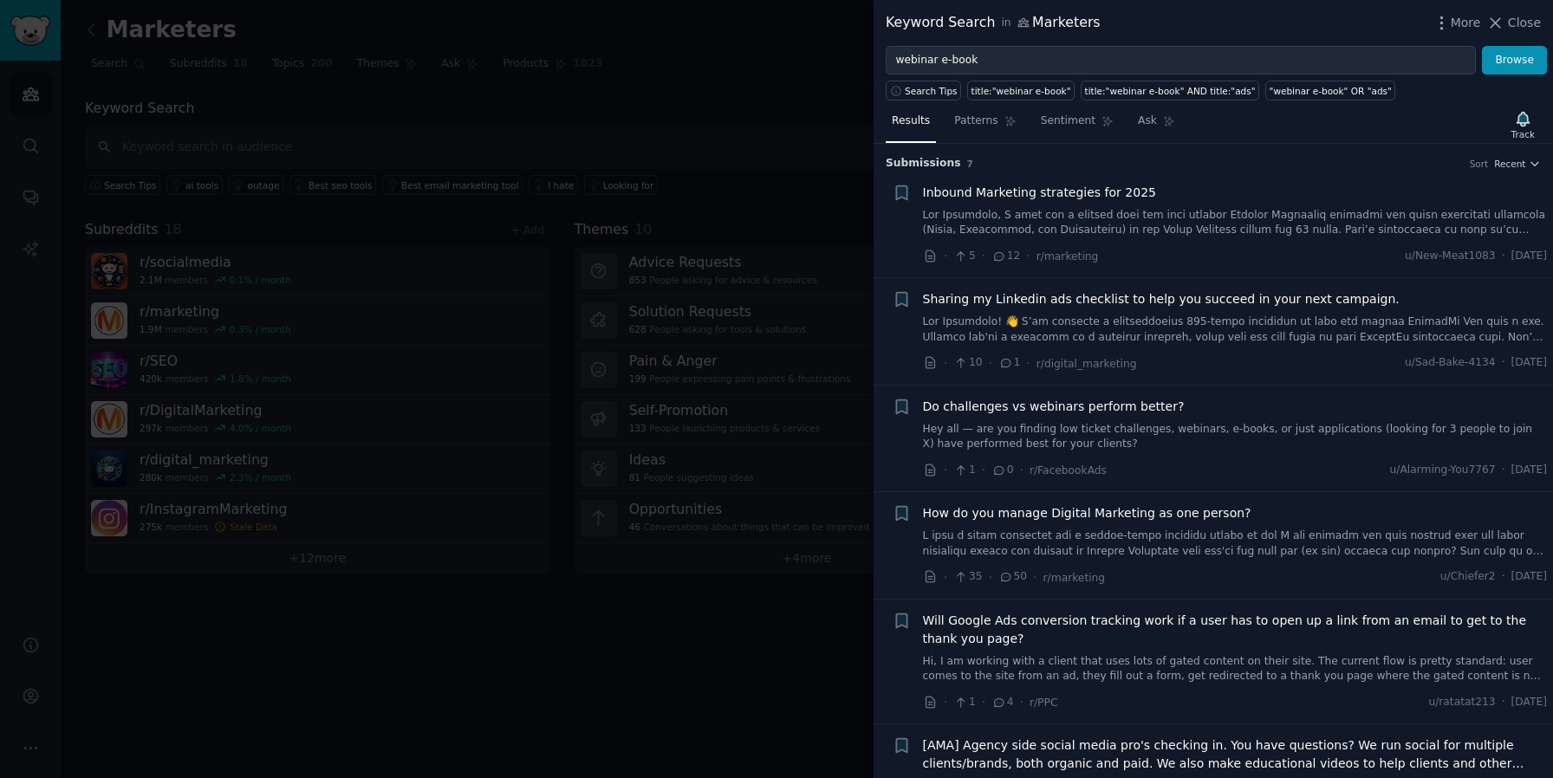
click at [1057, 184] on span "Inbound Marketing strategies for 2025" at bounding box center [1039, 193] width 233 height 18
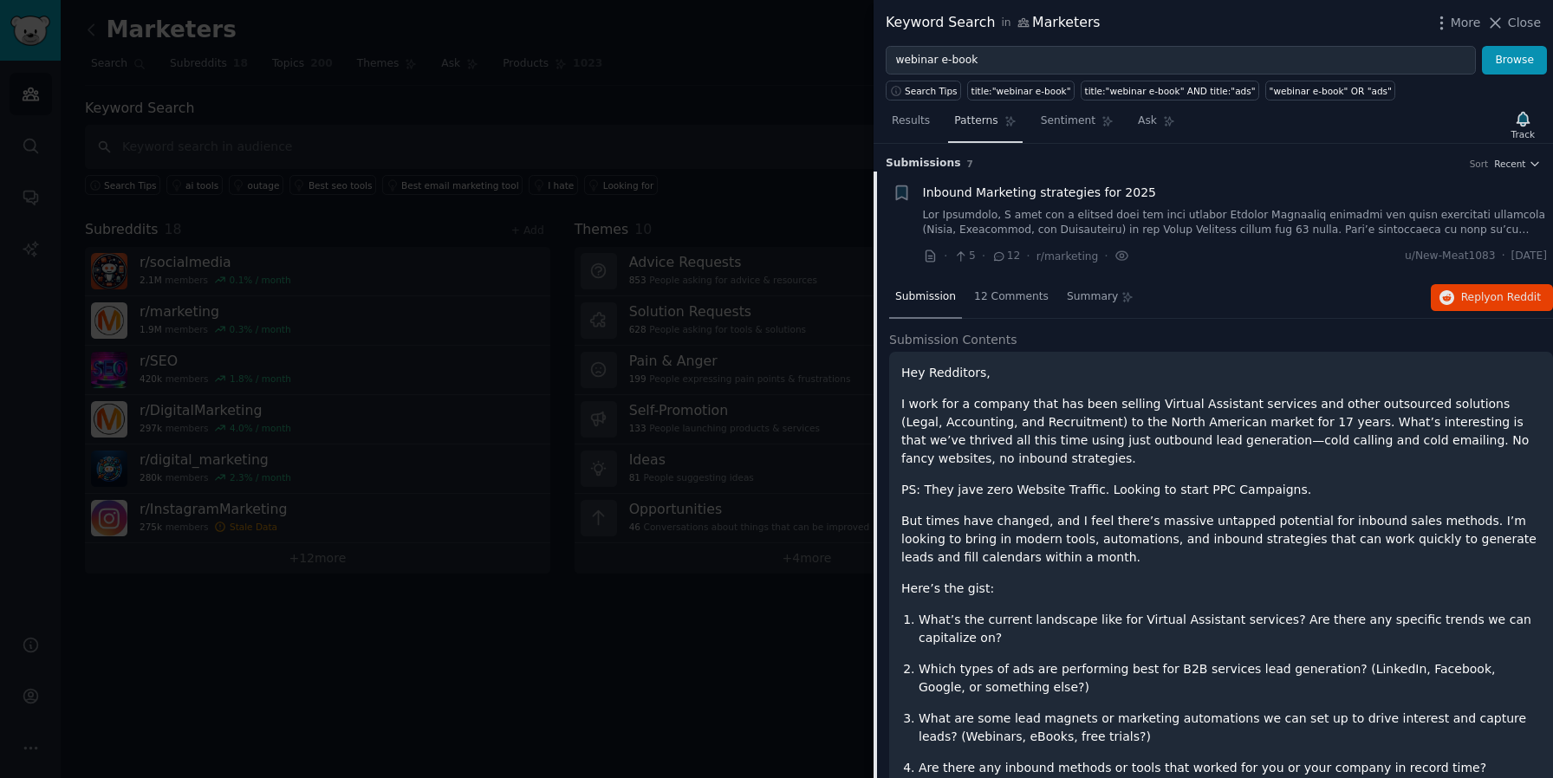
click at [971, 118] on span "Patterns" at bounding box center [975, 122] width 43 height 16
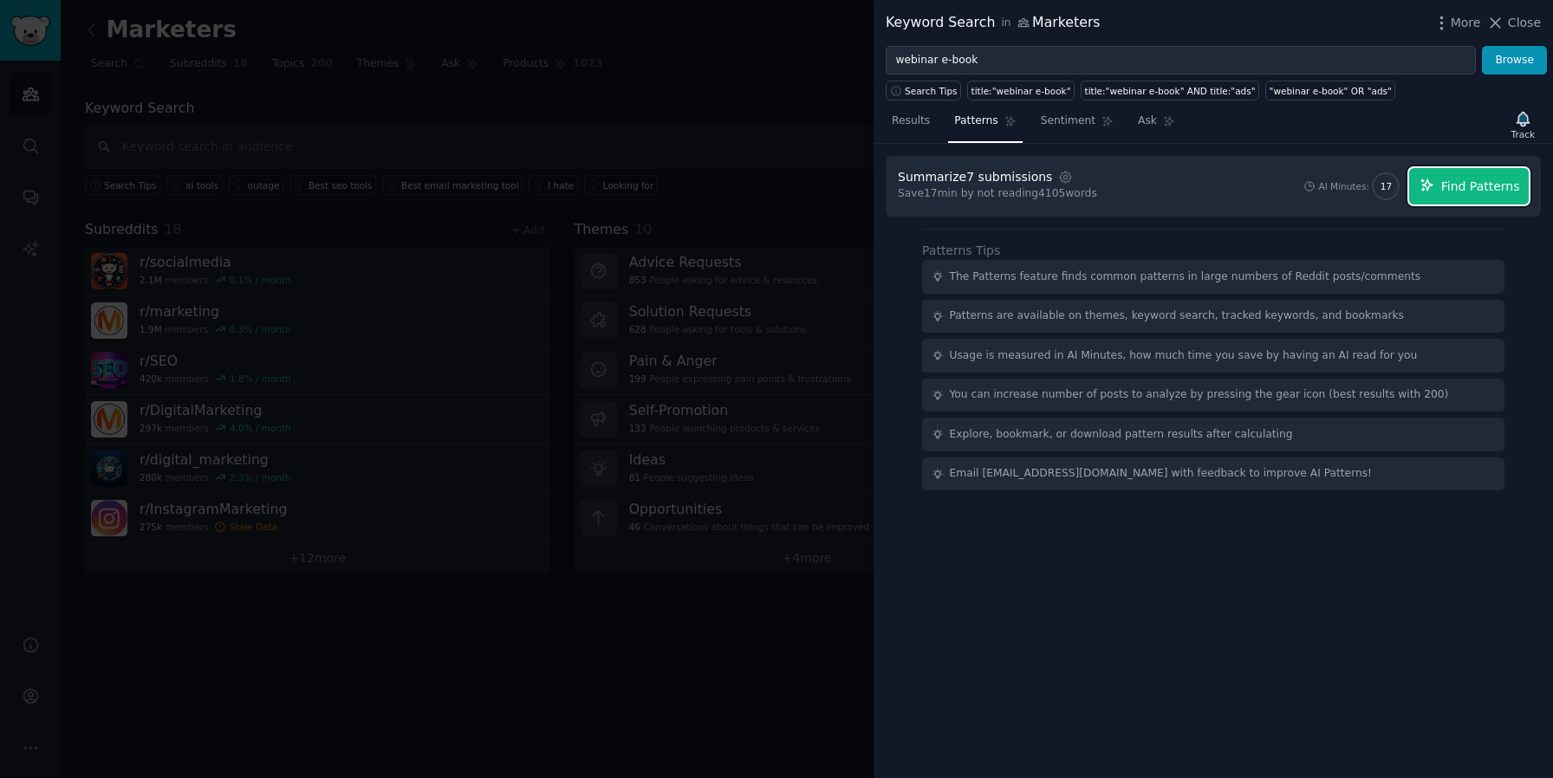
click at [1493, 185] on span "Find Patterns" at bounding box center [1480, 187] width 79 height 18
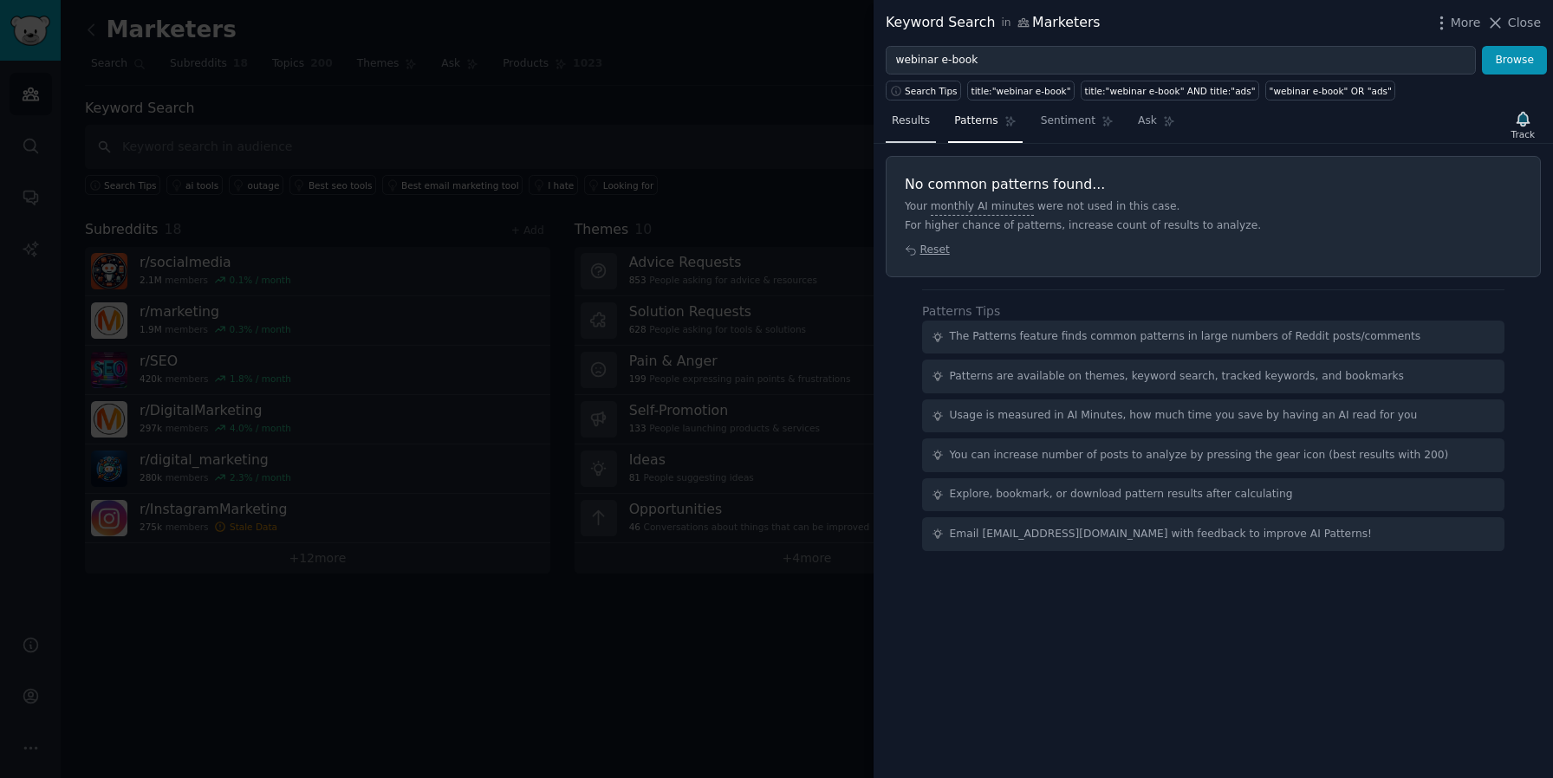
click at [908, 126] on span "Results" at bounding box center [911, 122] width 38 height 16
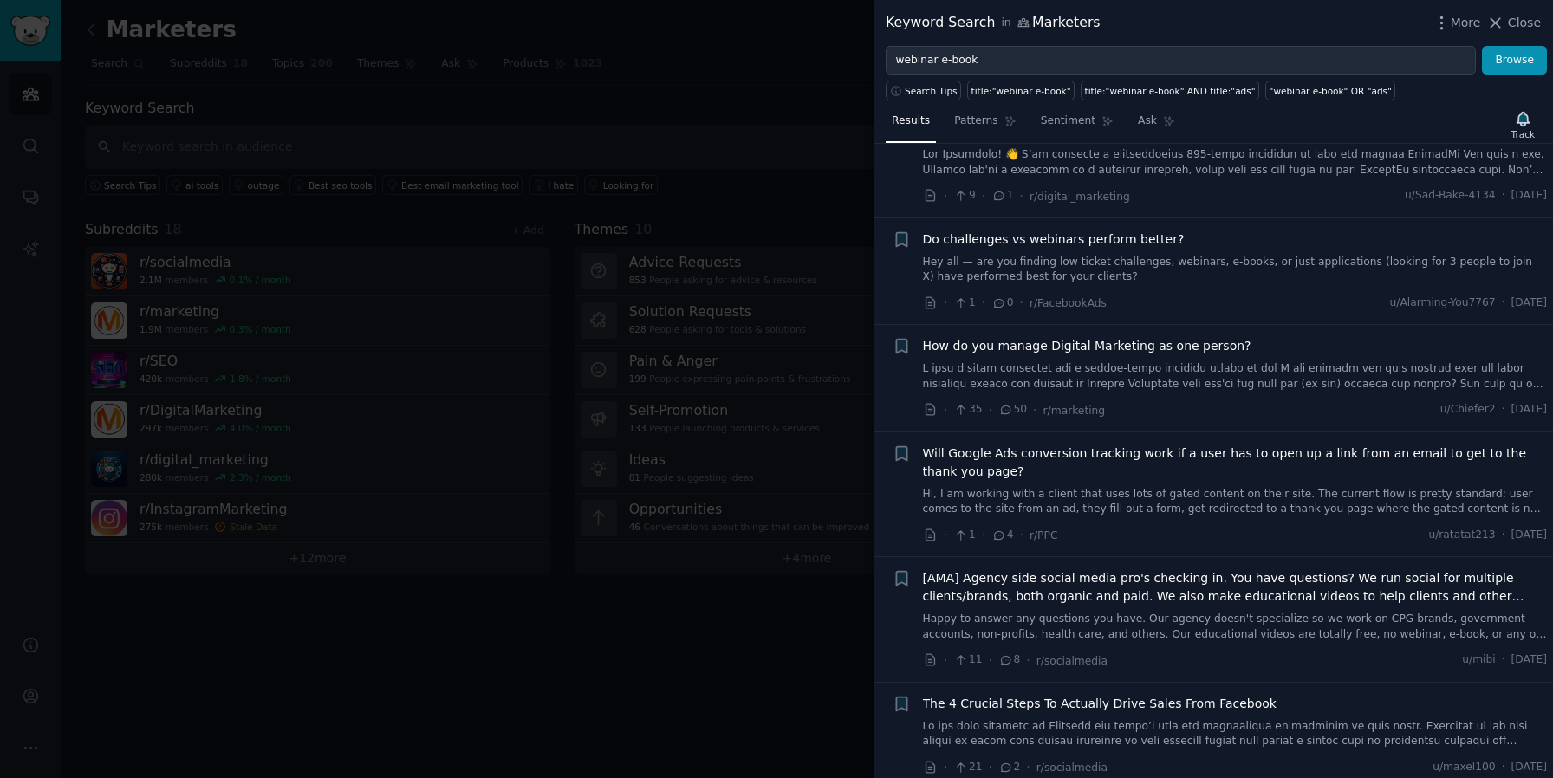
scroll to position [178, 0]
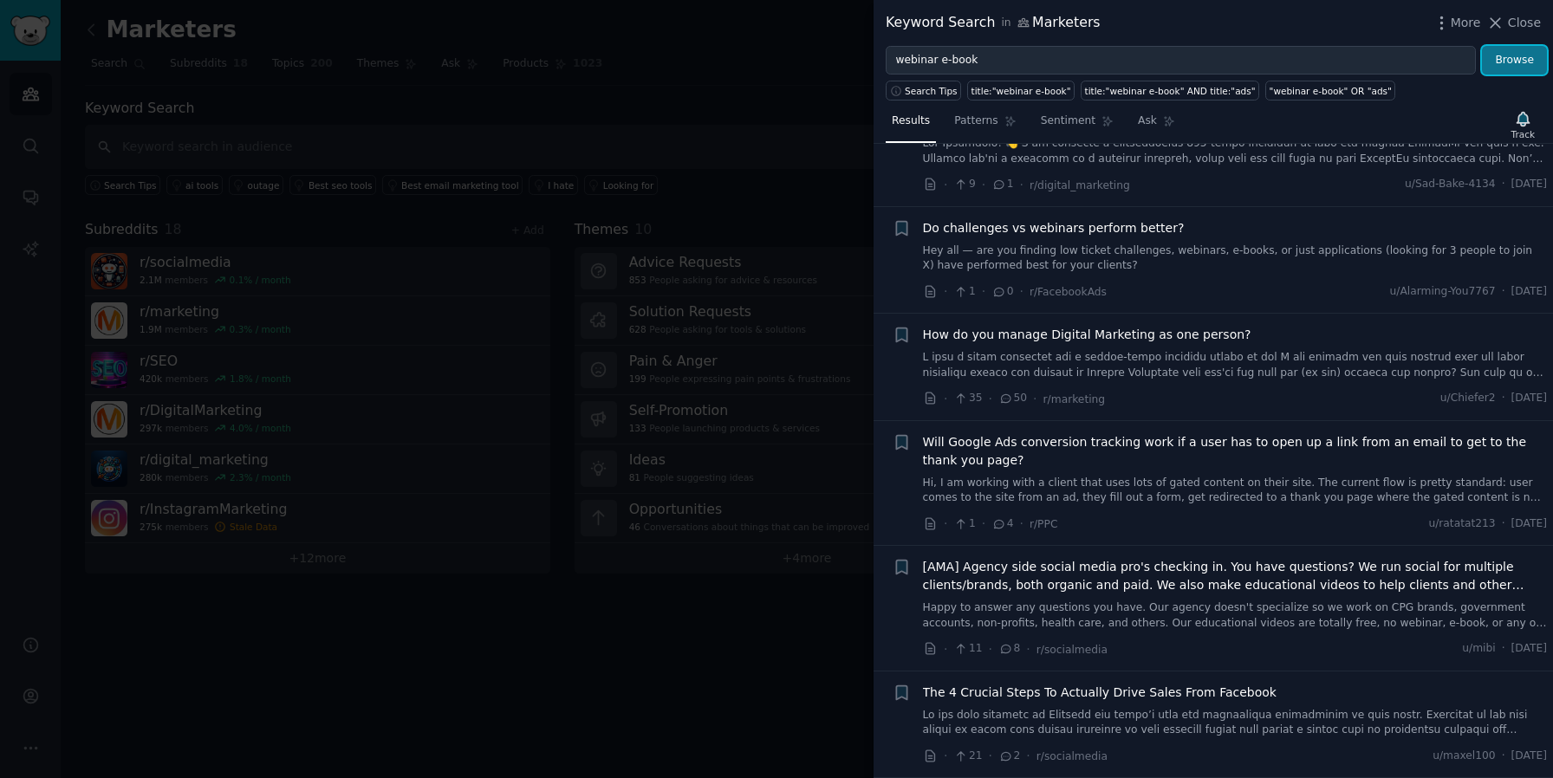
click at [1524, 61] on button "Browse" at bounding box center [1514, 60] width 65 height 29
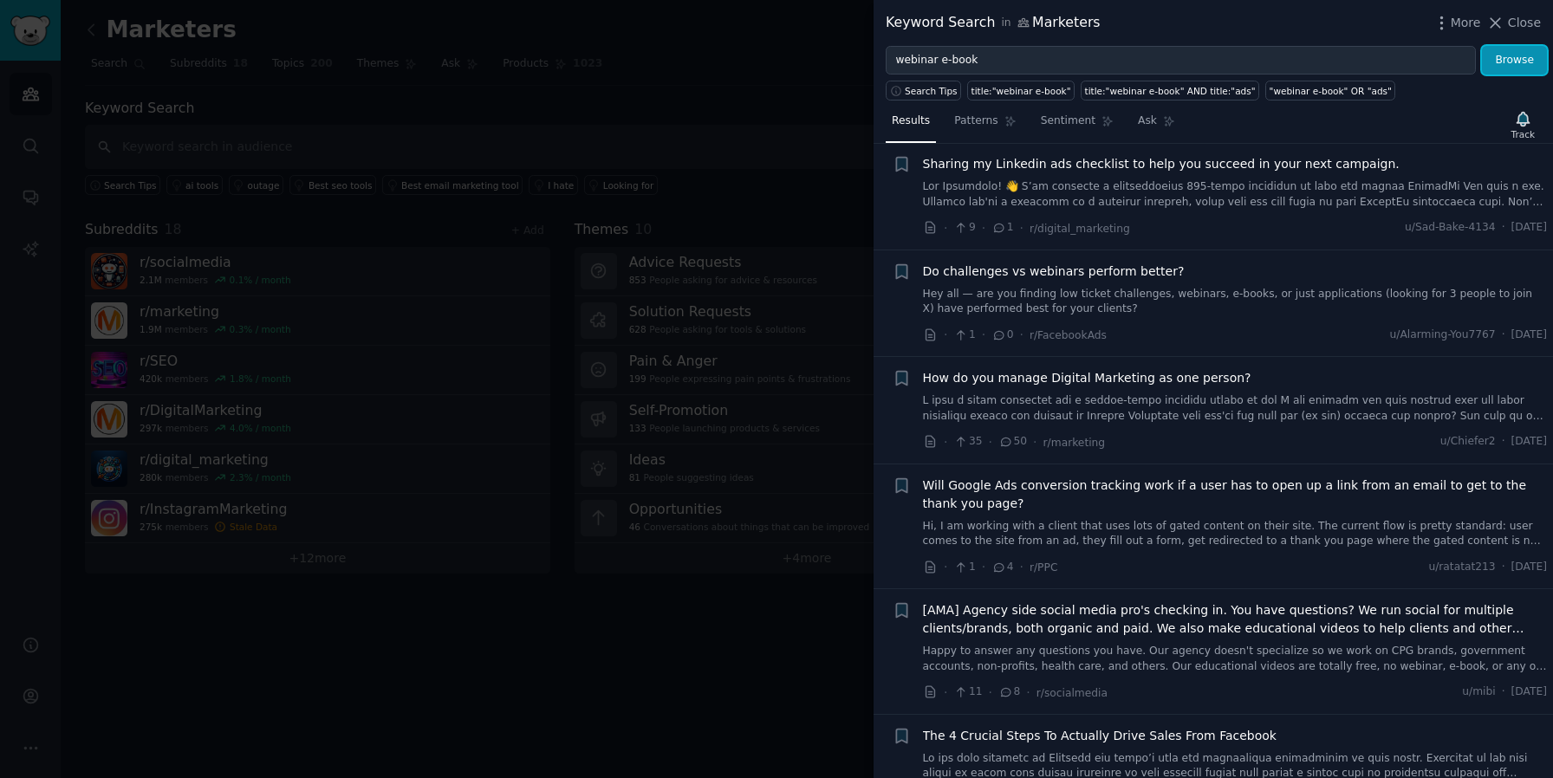
scroll to position [139, 0]
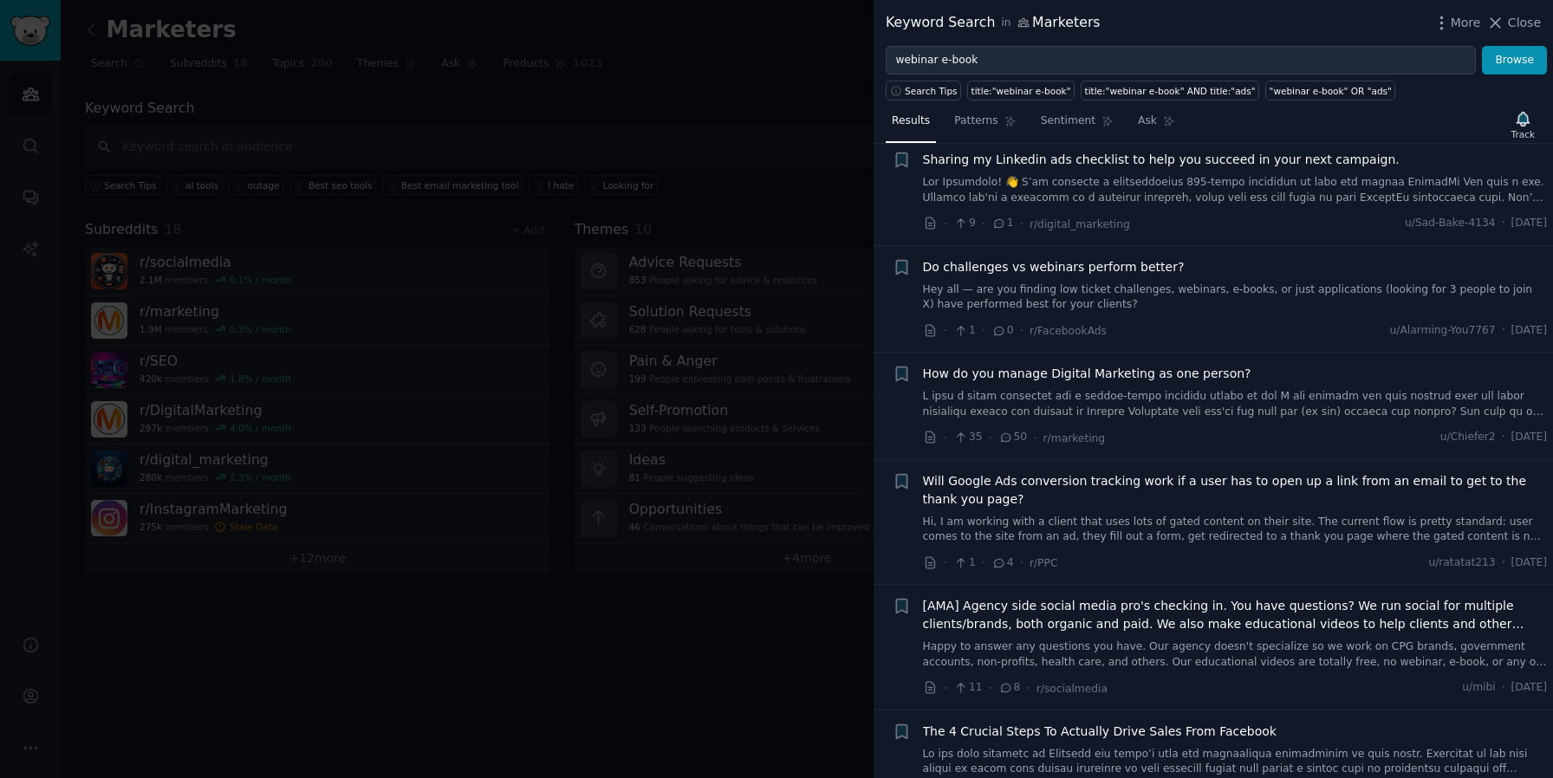
click at [1138, 265] on span "Do challenges vs webinars perform better?" at bounding box center [1054, 267] width 262 height 18
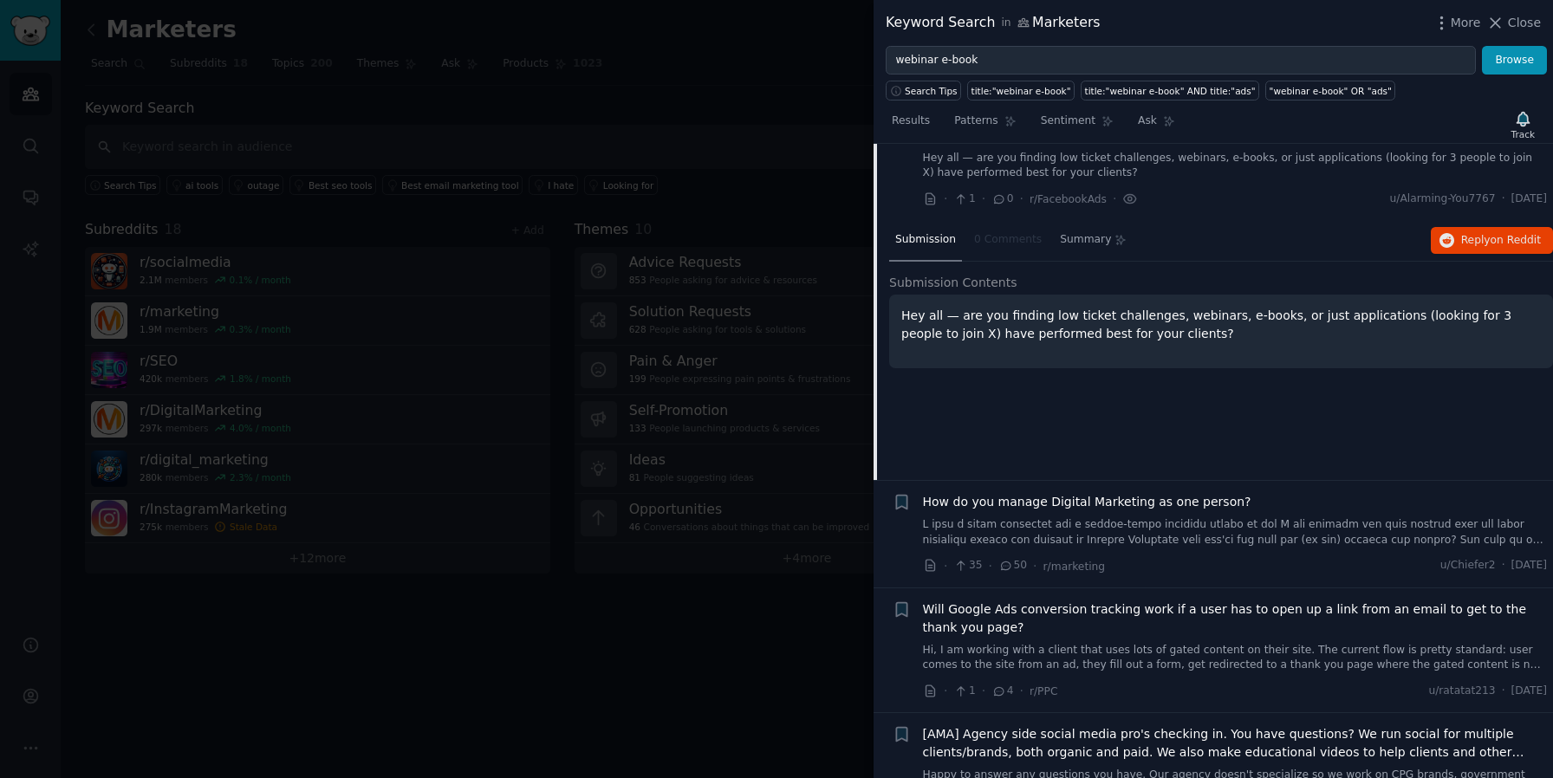
scroll to position [438, 0]
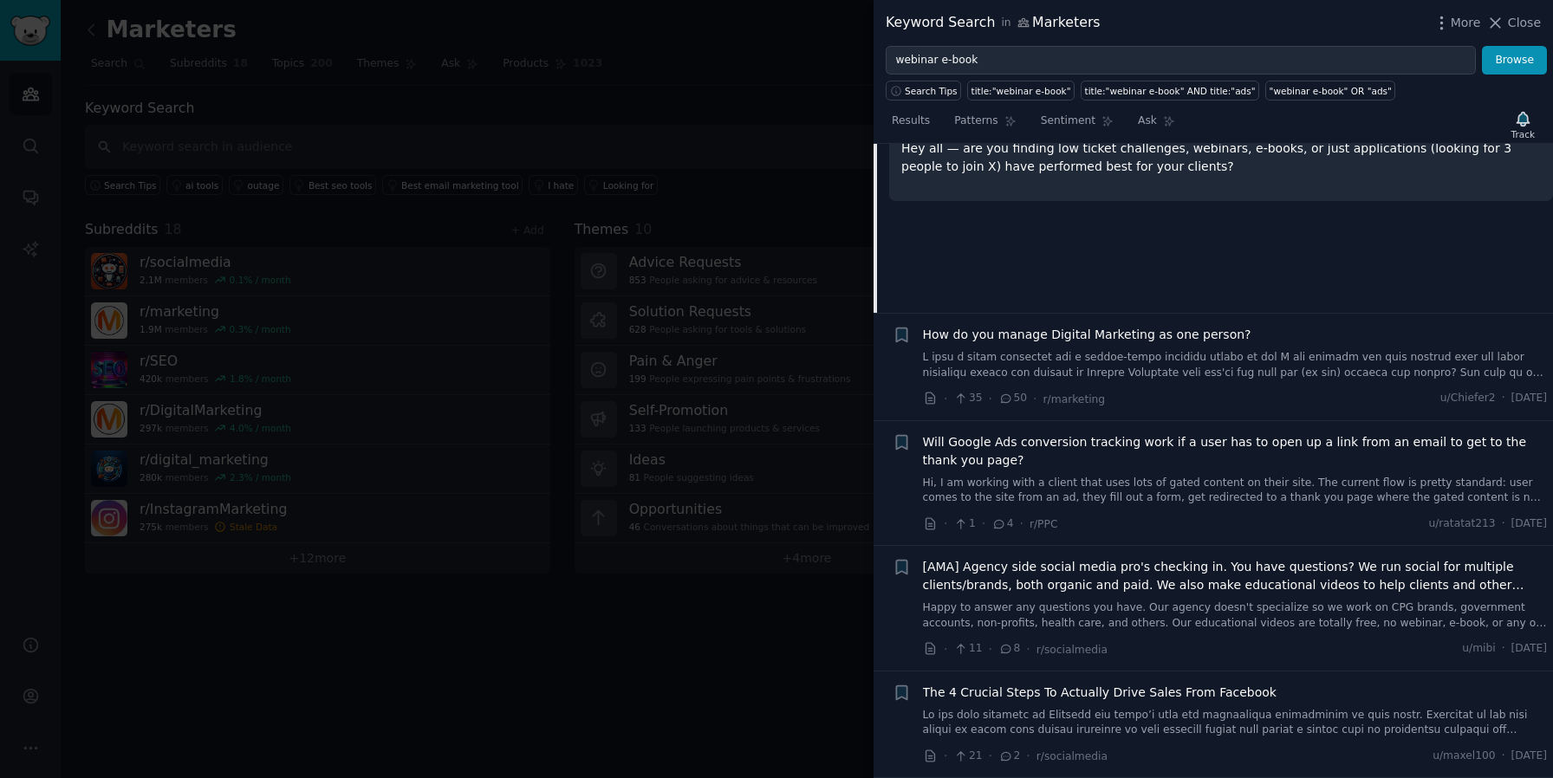
click at [1191, 334] on span "How do you manage Digital Marketing as one person?" at bounding box center [1087, 335] width 328 height 18
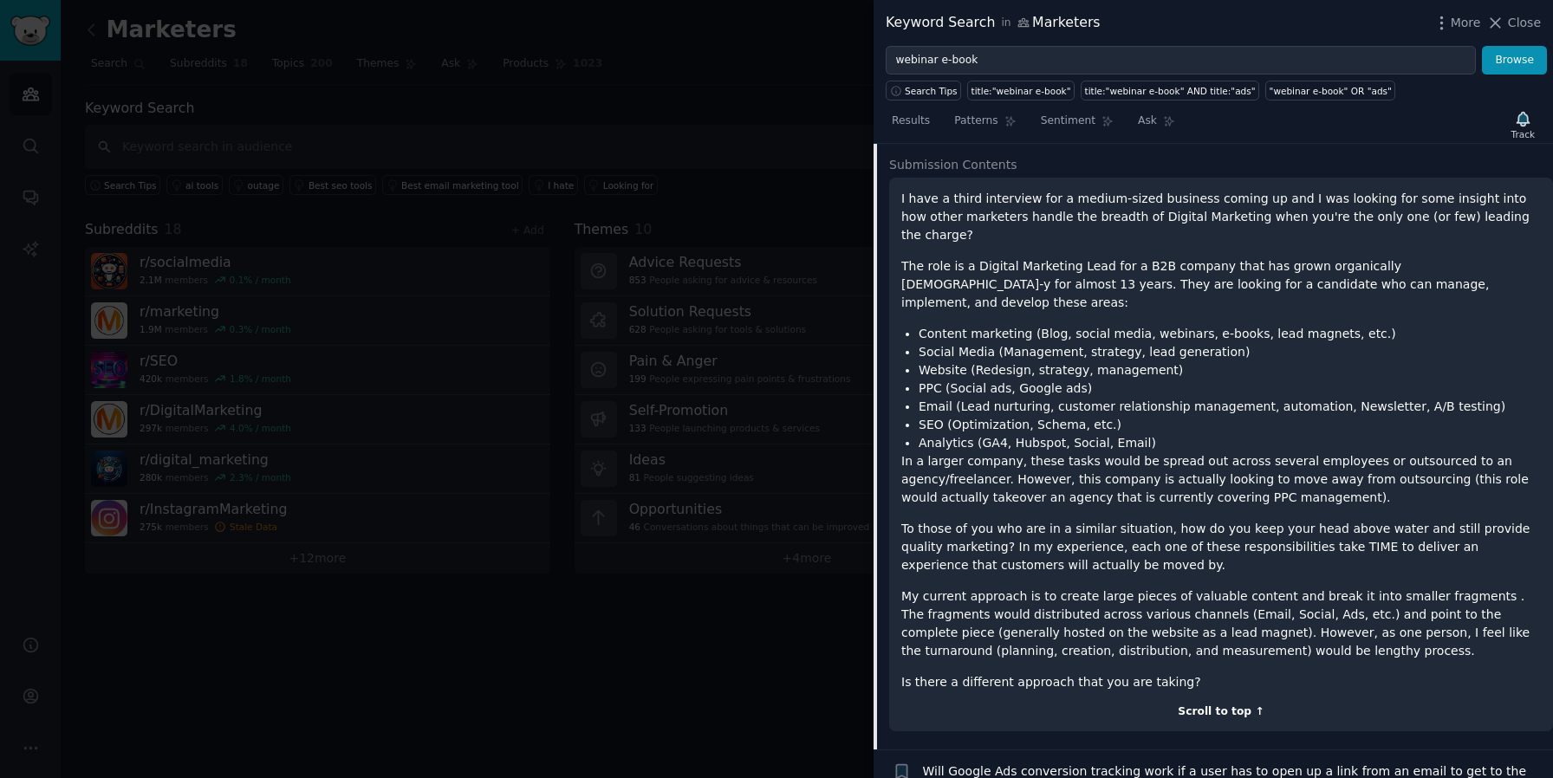
scroll to position [432, 0]
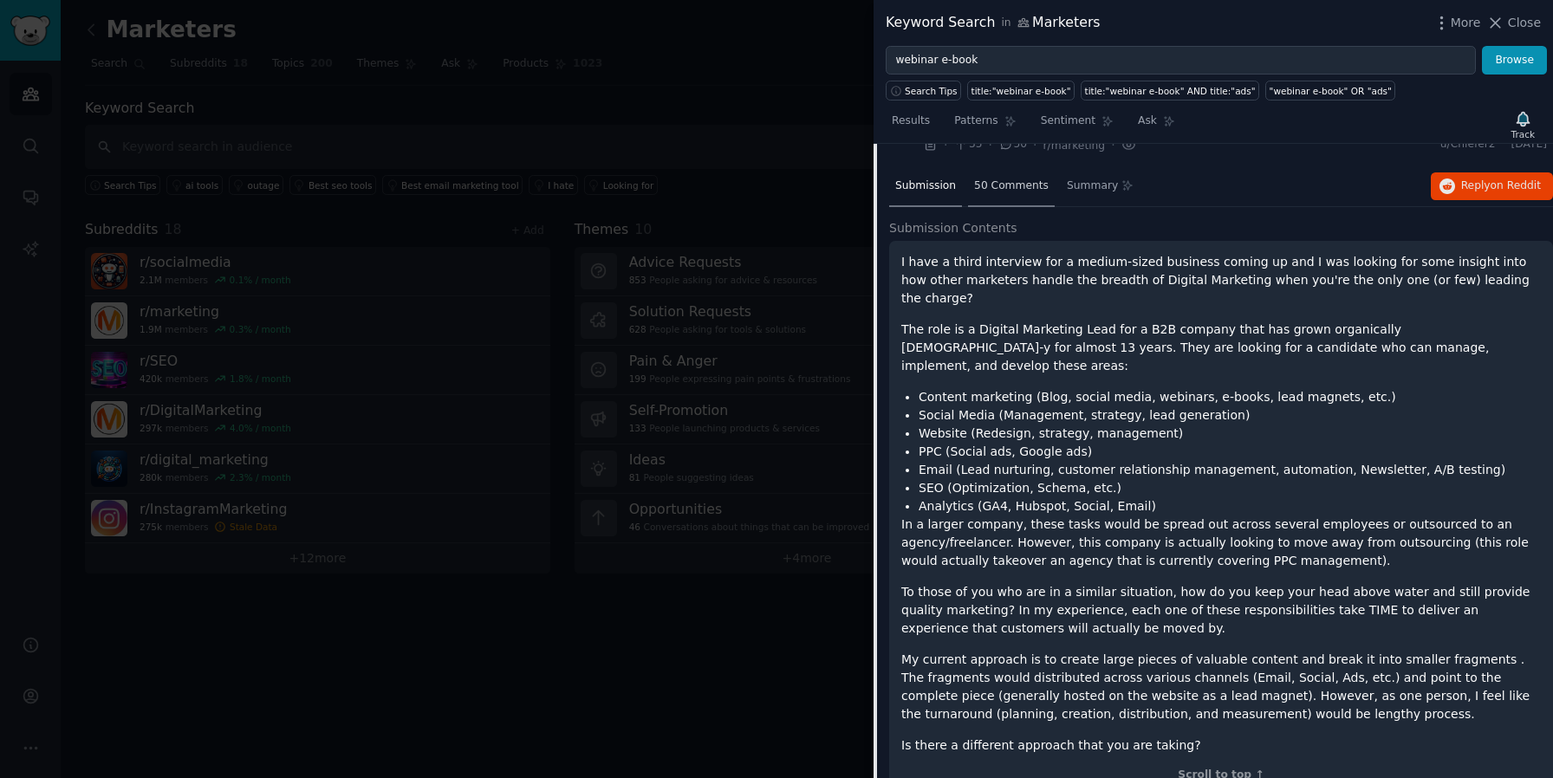
click at [1009, 185] on span "50 Comments" at bounding box center [1011, 186] width 75 height 16
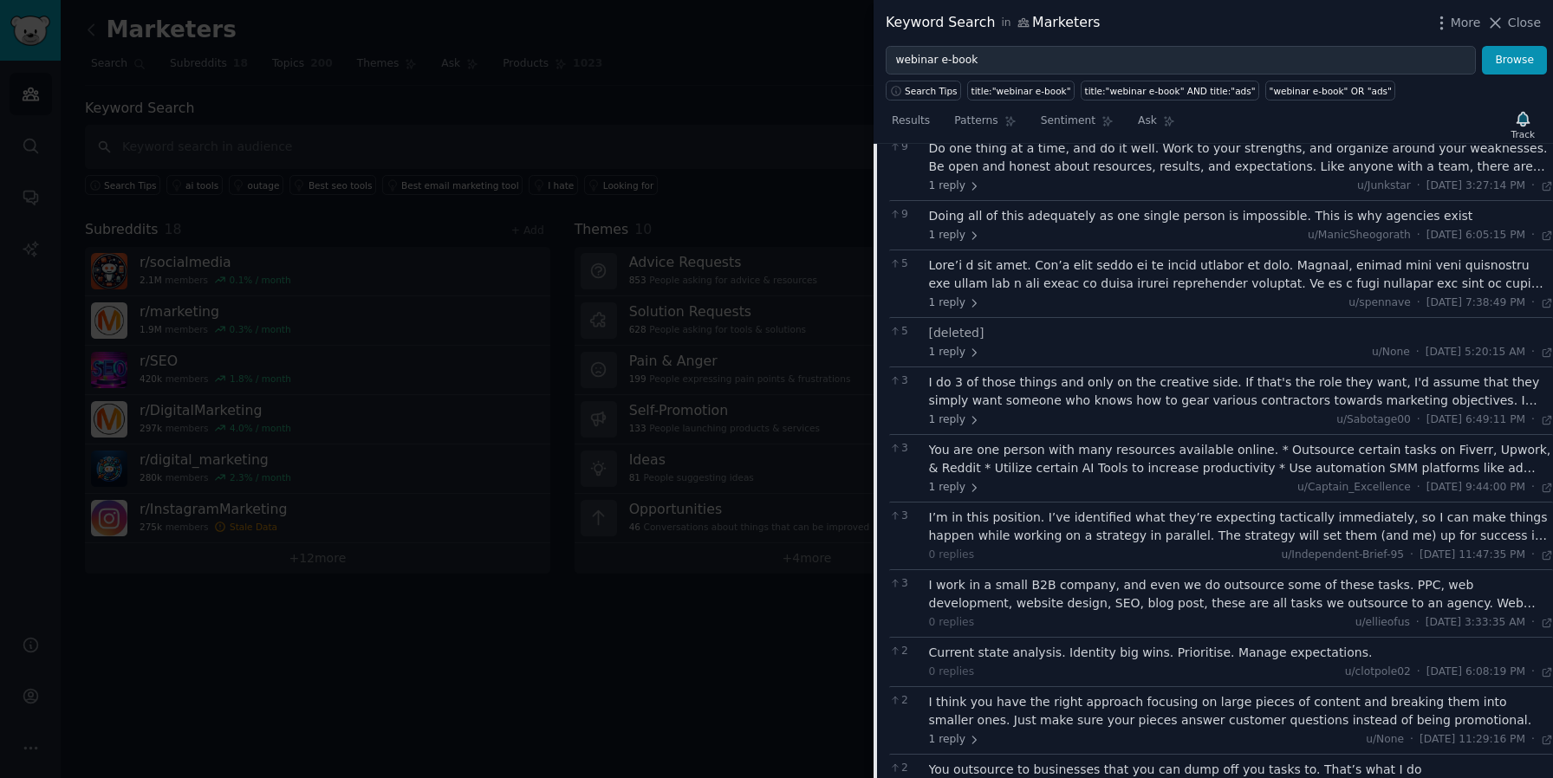
scroll to position [688, 0]
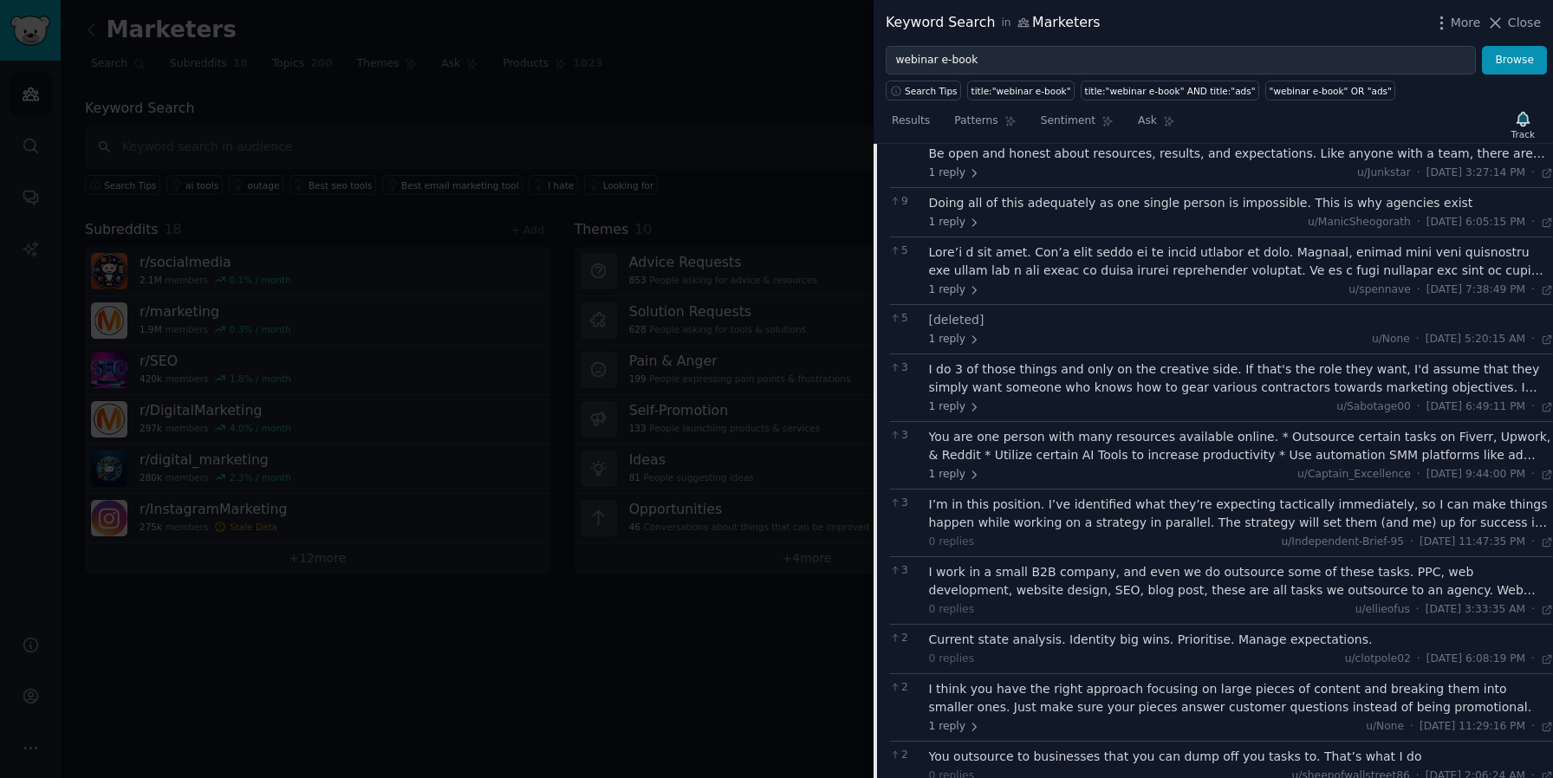
click at [219, 133] on div at bounding box center [776, 389] width 1553 height 778
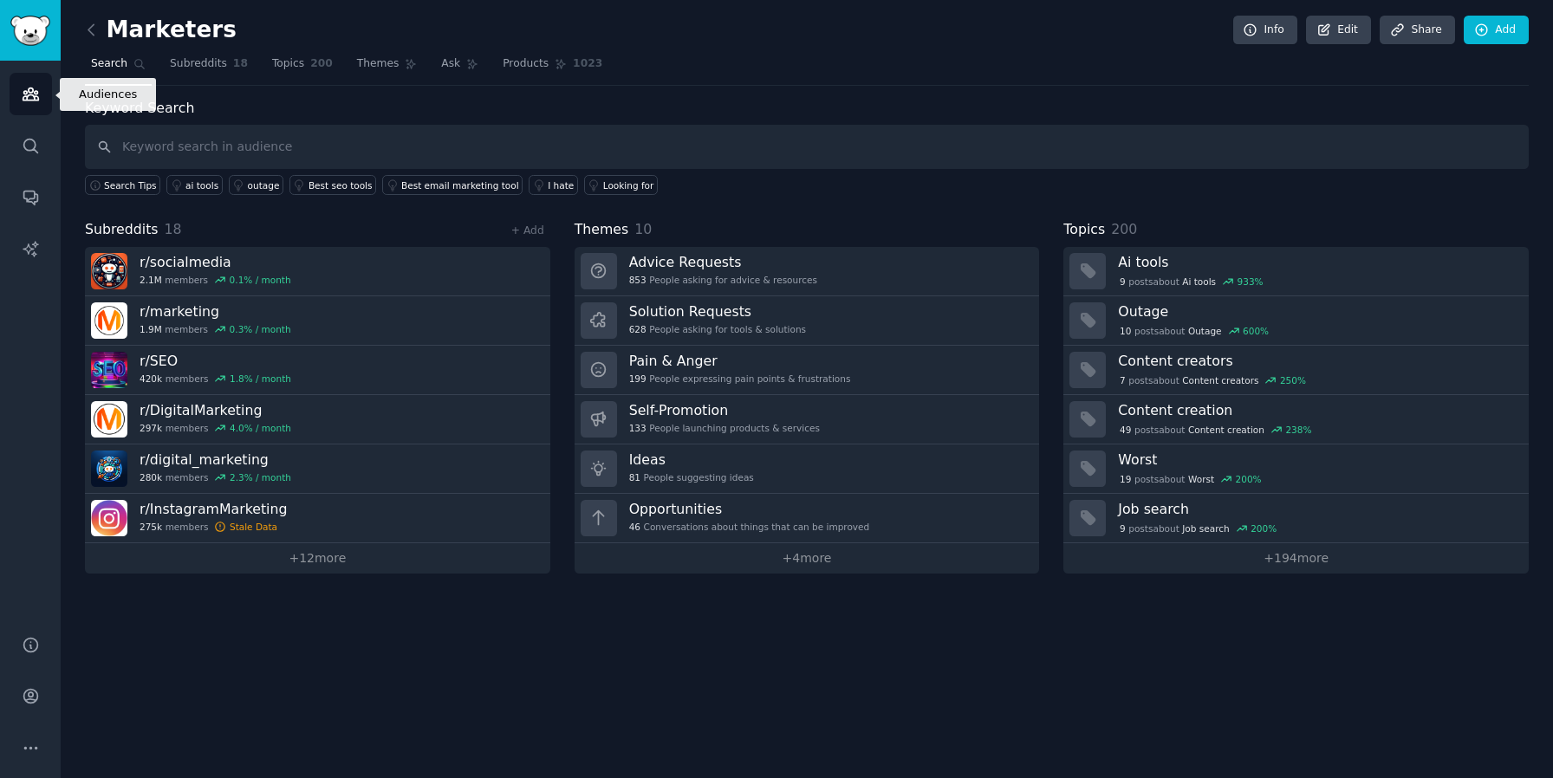
click at [32, 101] on icon "Sidebar" at bounding box center [31, 94] width 18 height 18
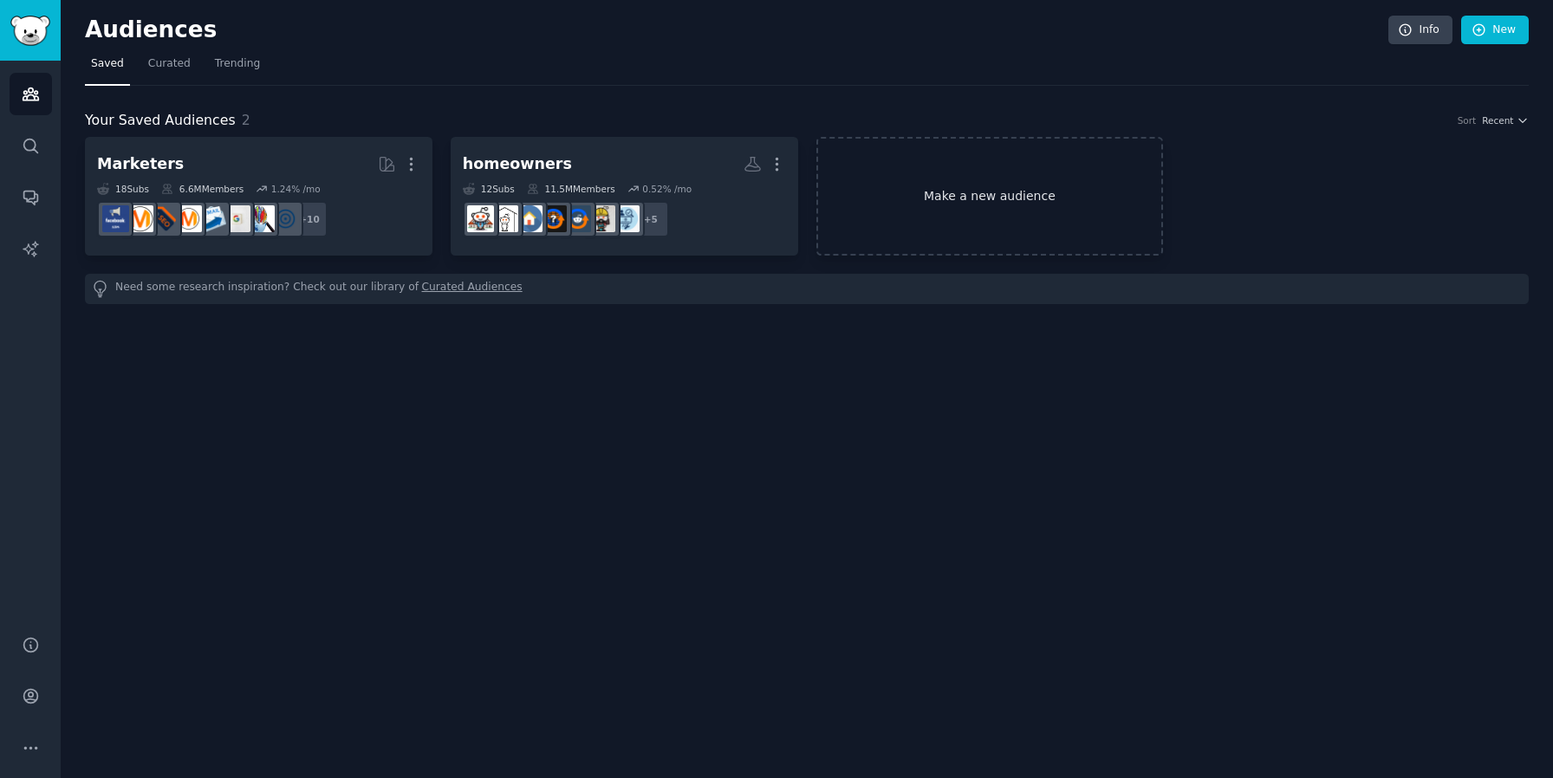
click at [944, 187] on link "Make a new audience" at bounding box center [989, 196] width 347 height 119
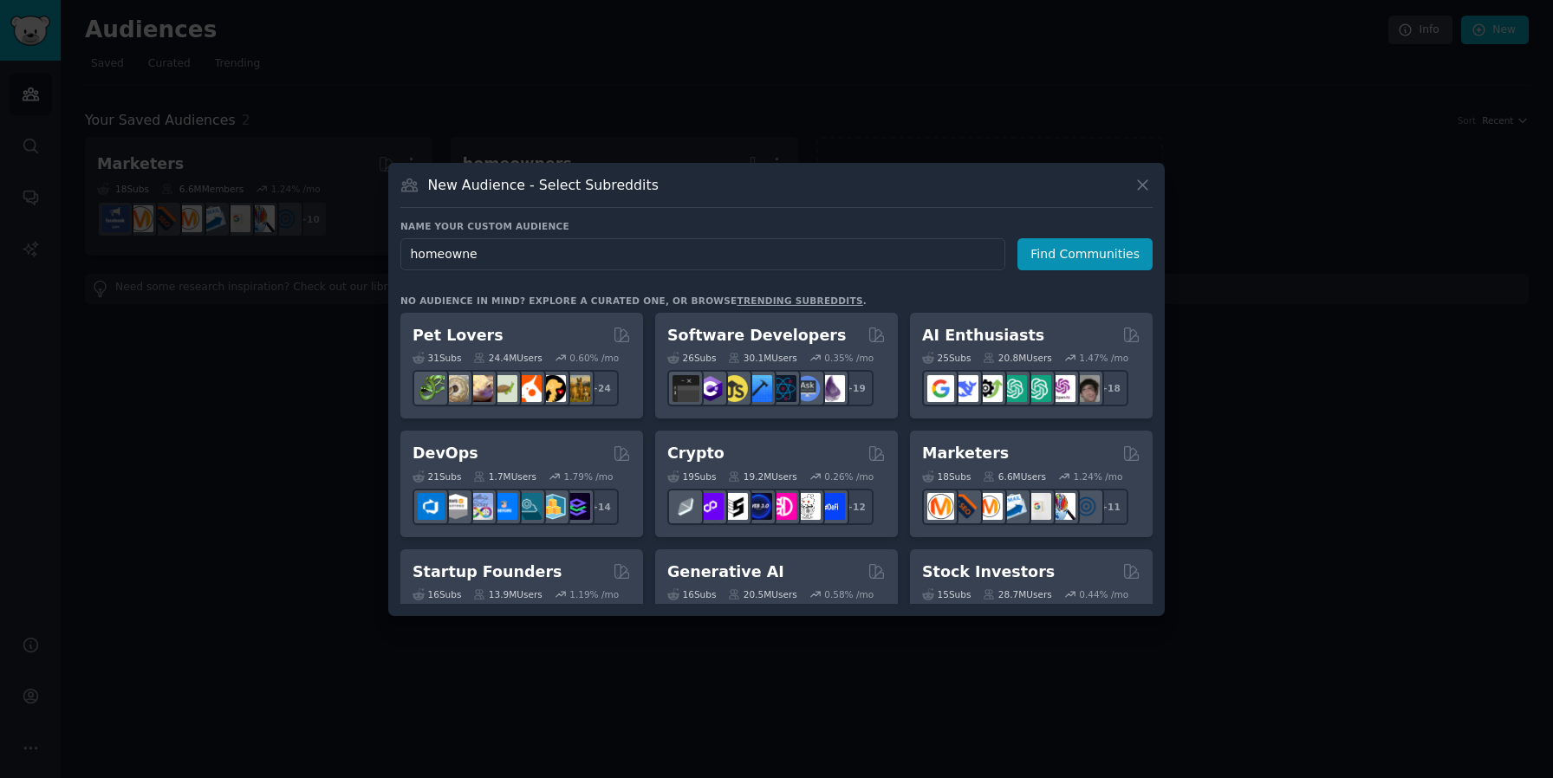
type input "homeowner"
click button "Find Communities" at bounding box center [1084, 254] width 135 height 32
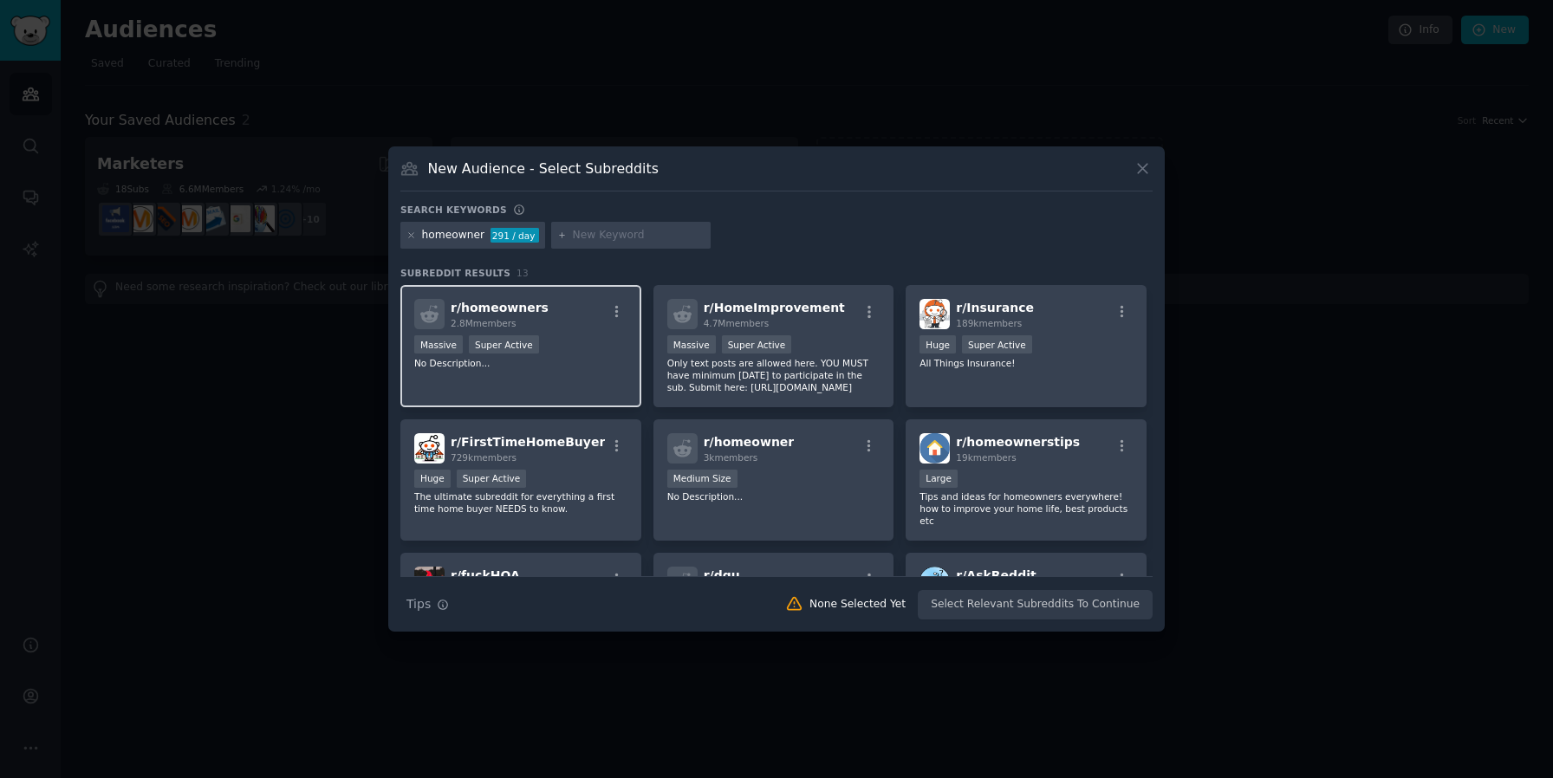
click at [611, 368] on p "No Description..." at bounding box center [520, 363] width 213 height 12
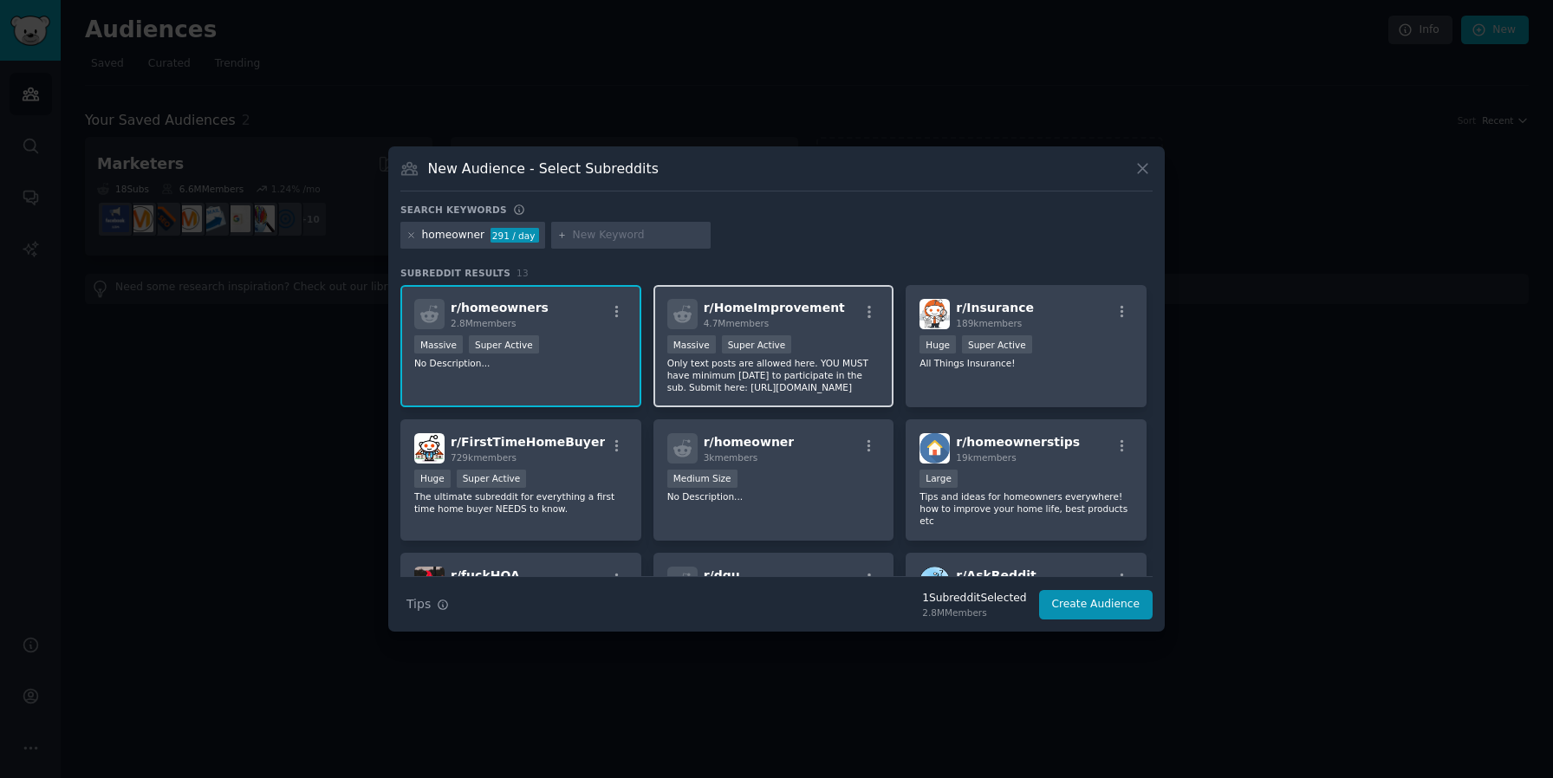
click at [856, 374] on p "Only text posts are allowed here. YOU MUST have minimum [DATE] to participate i…" at bounding box center [773, 375] width 213 height 36
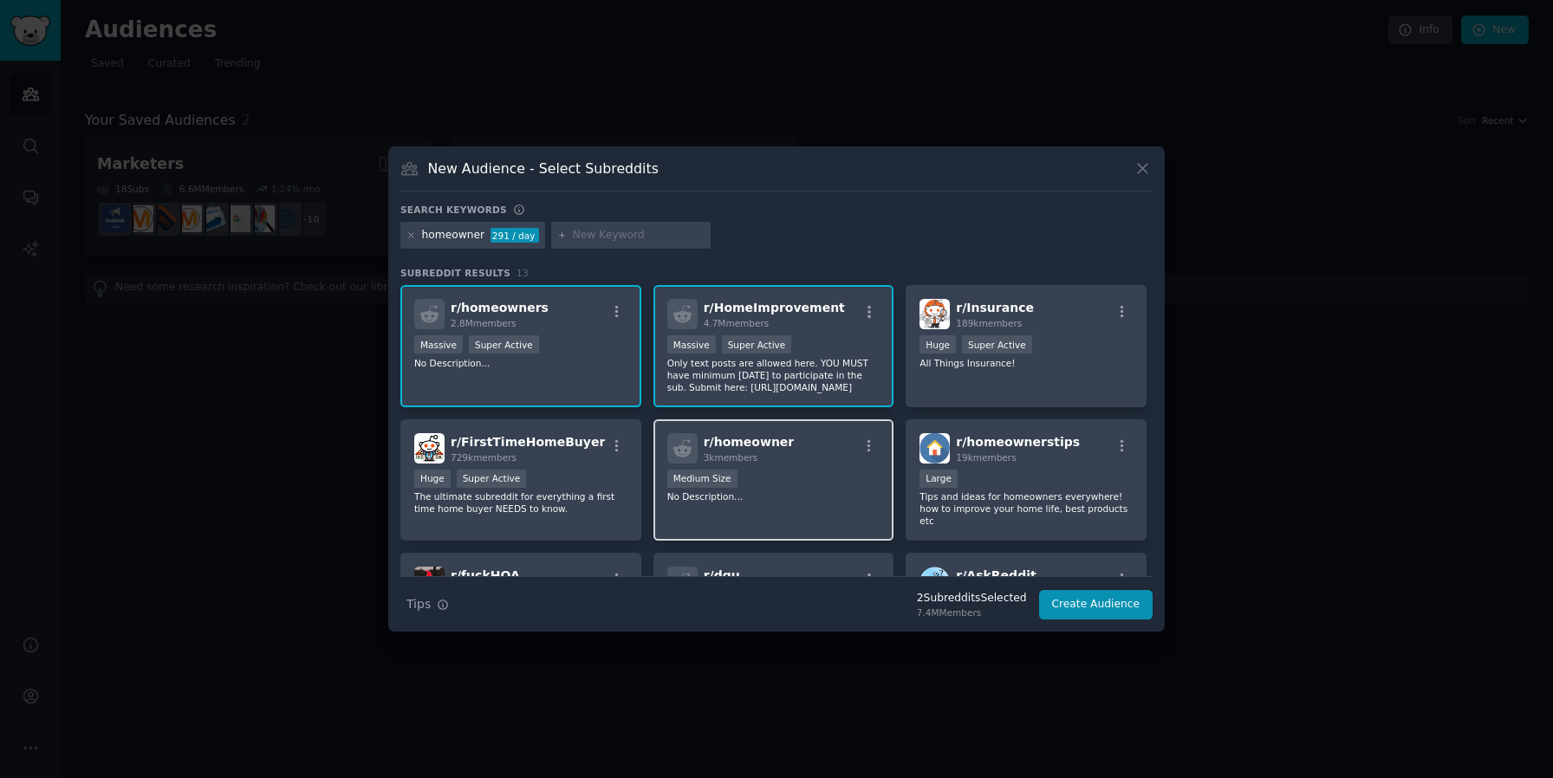
click at [839, 517] on div "r/ homeowner 3k members Medium Size No Description..." at bounding box center [773, 480] width 241 height 122
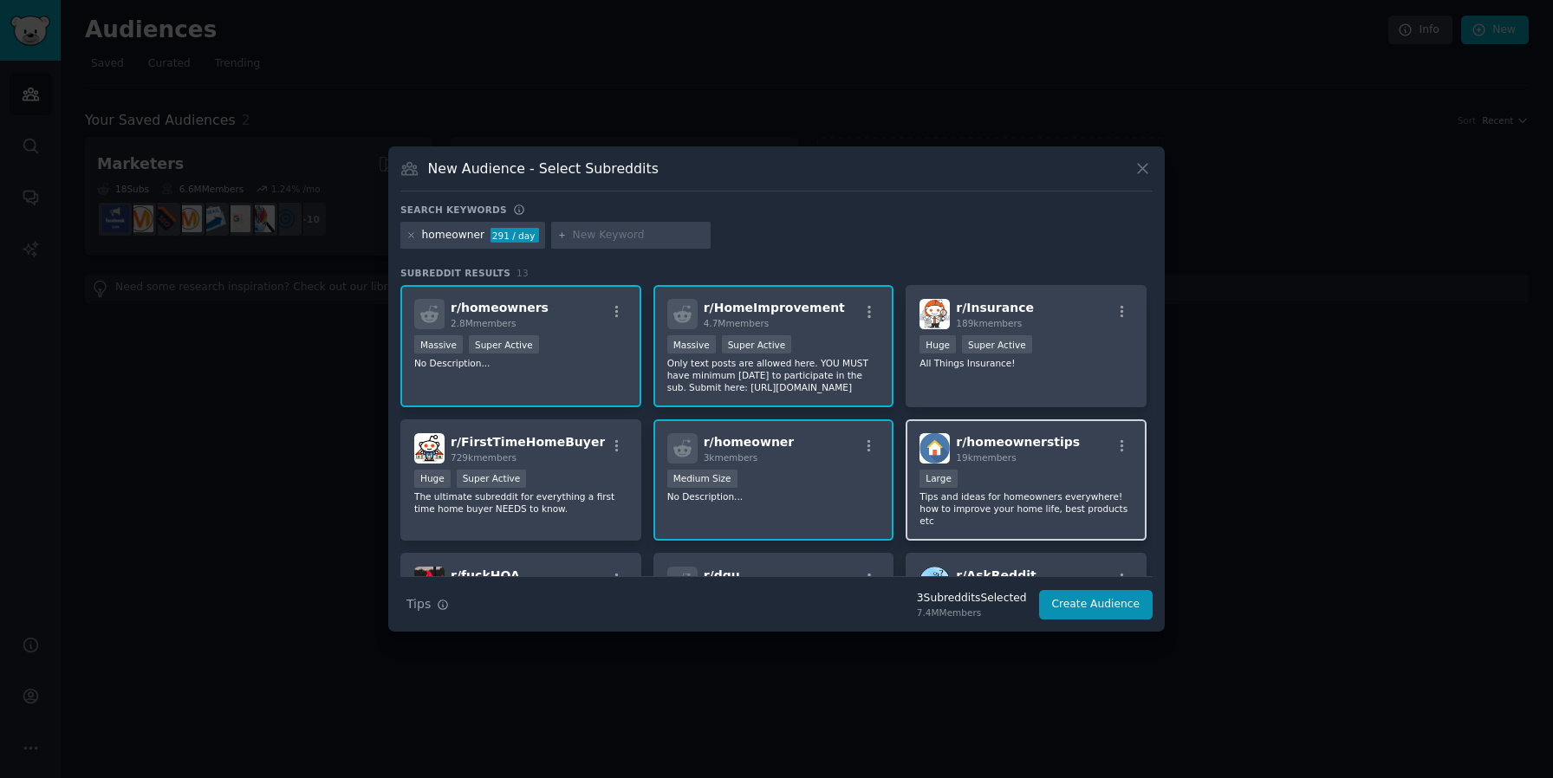
click at [1048, 486] on div "10,000 - 100,000 members Large" at bounding box center [1025, 481] width 213 height 22
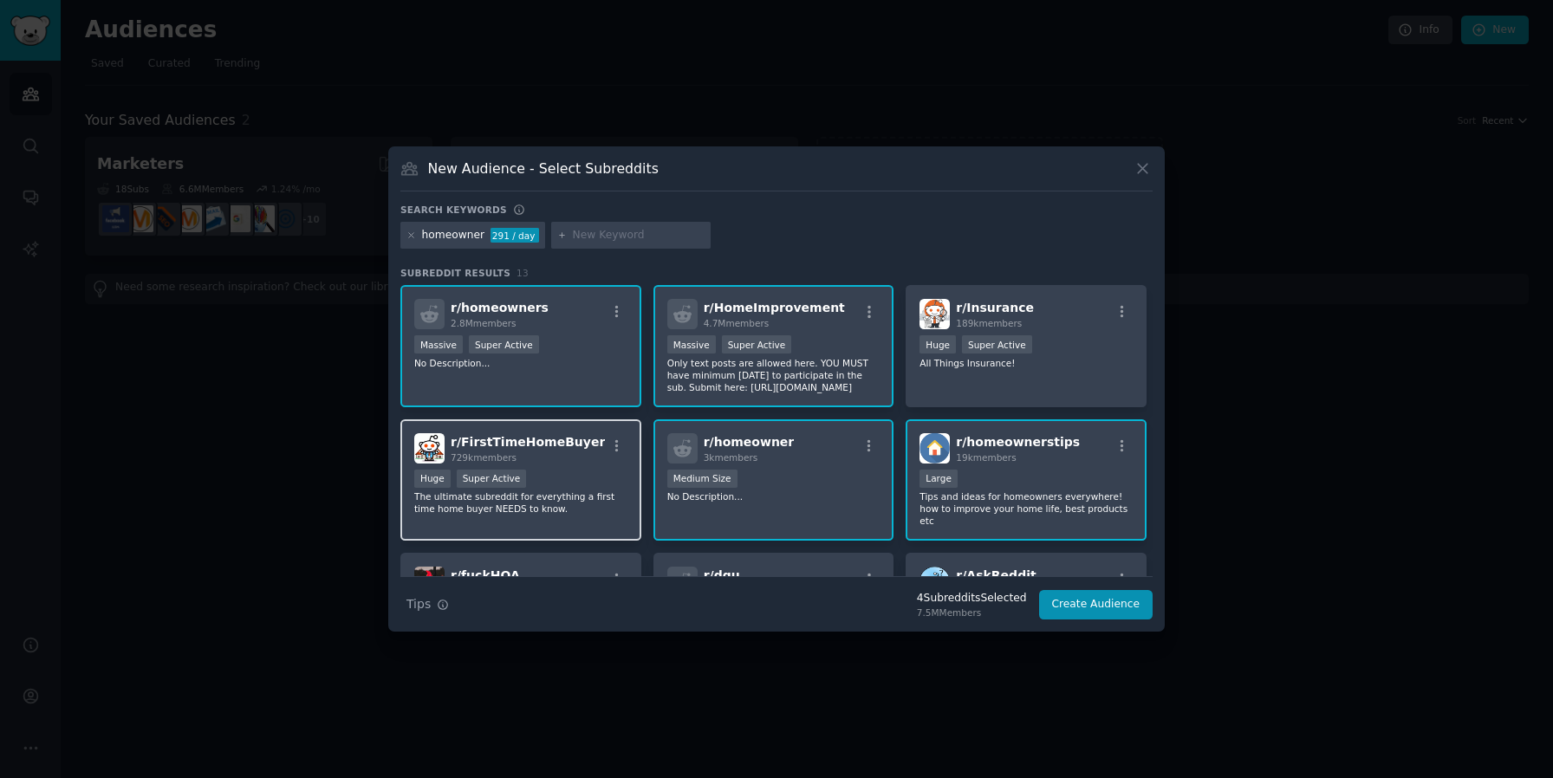
click at [578, 492] on p "The ultimate subreddit for everything a first time home buyer NEEDS to know." at bounding box center [520, 502] width 213 height 24
click at [579, 238] on input "text" at bounding box center [639, 236] width 132 height 16
type input "garage"
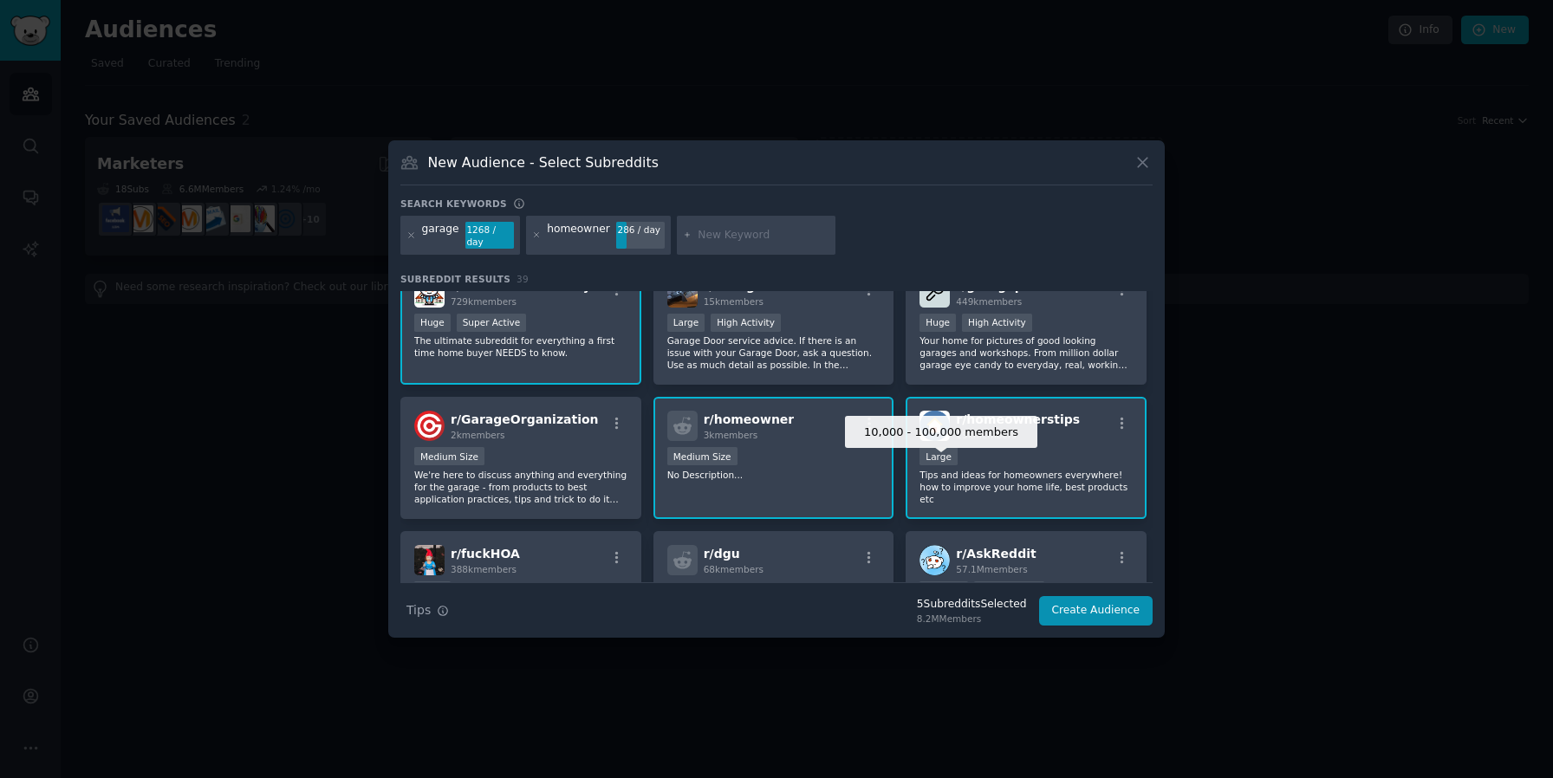
scroll to position [163, 0]
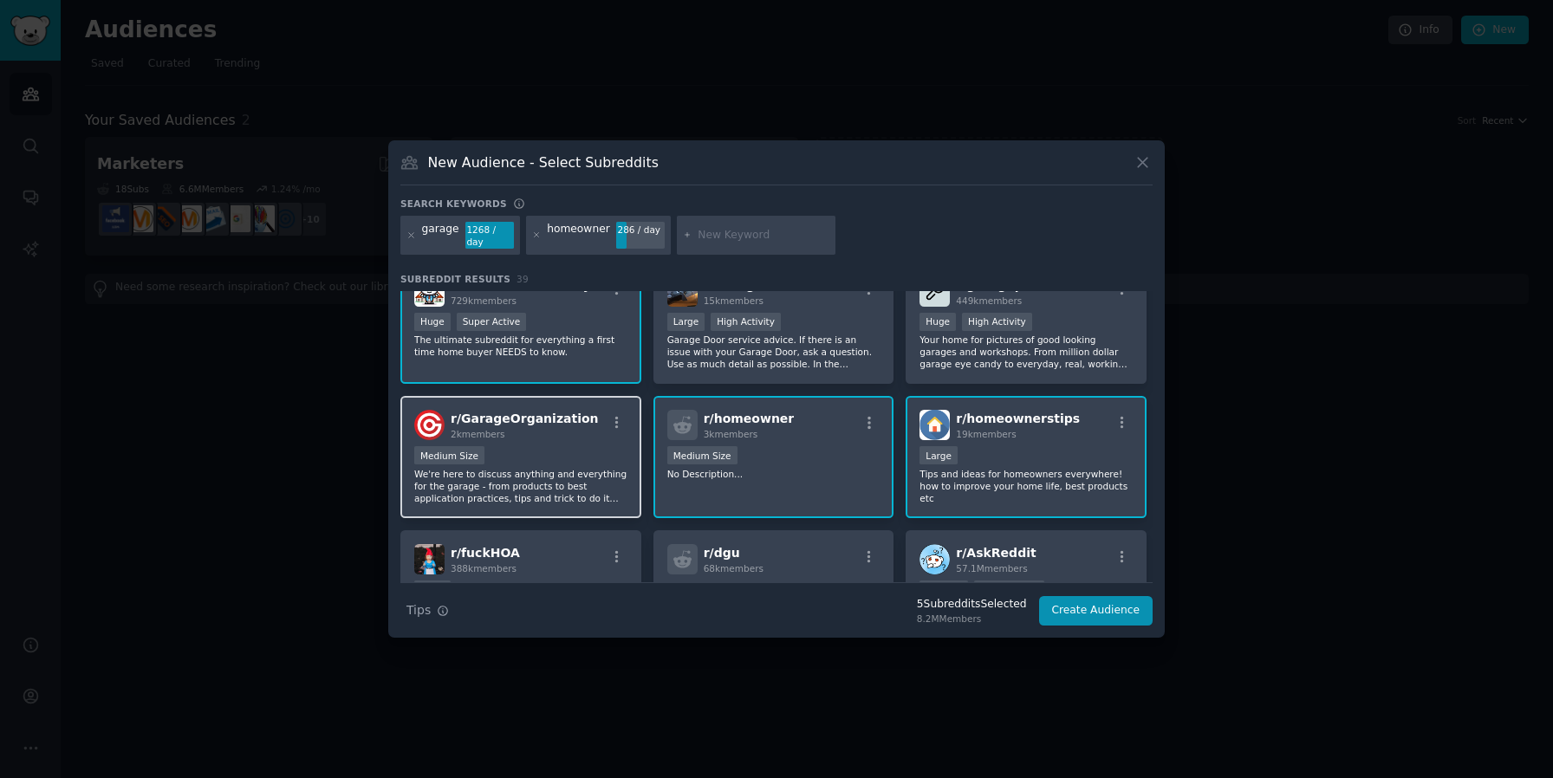
click at [606, 495] on p "We're here to discuss anything and everything for the garage - from products to…" at bounding box center [520, 486] width 213 height 36
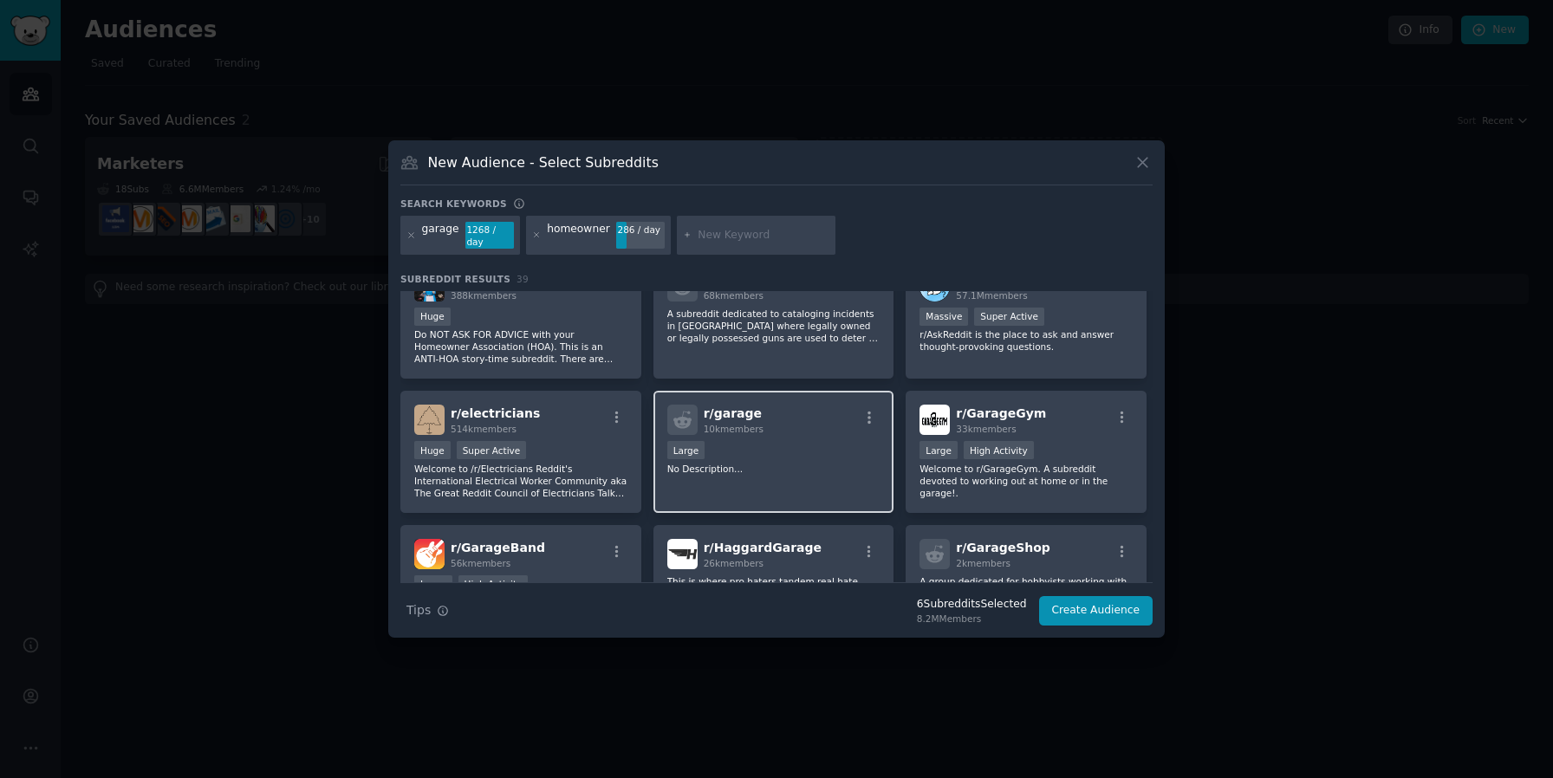
scroll to position [447, 0]
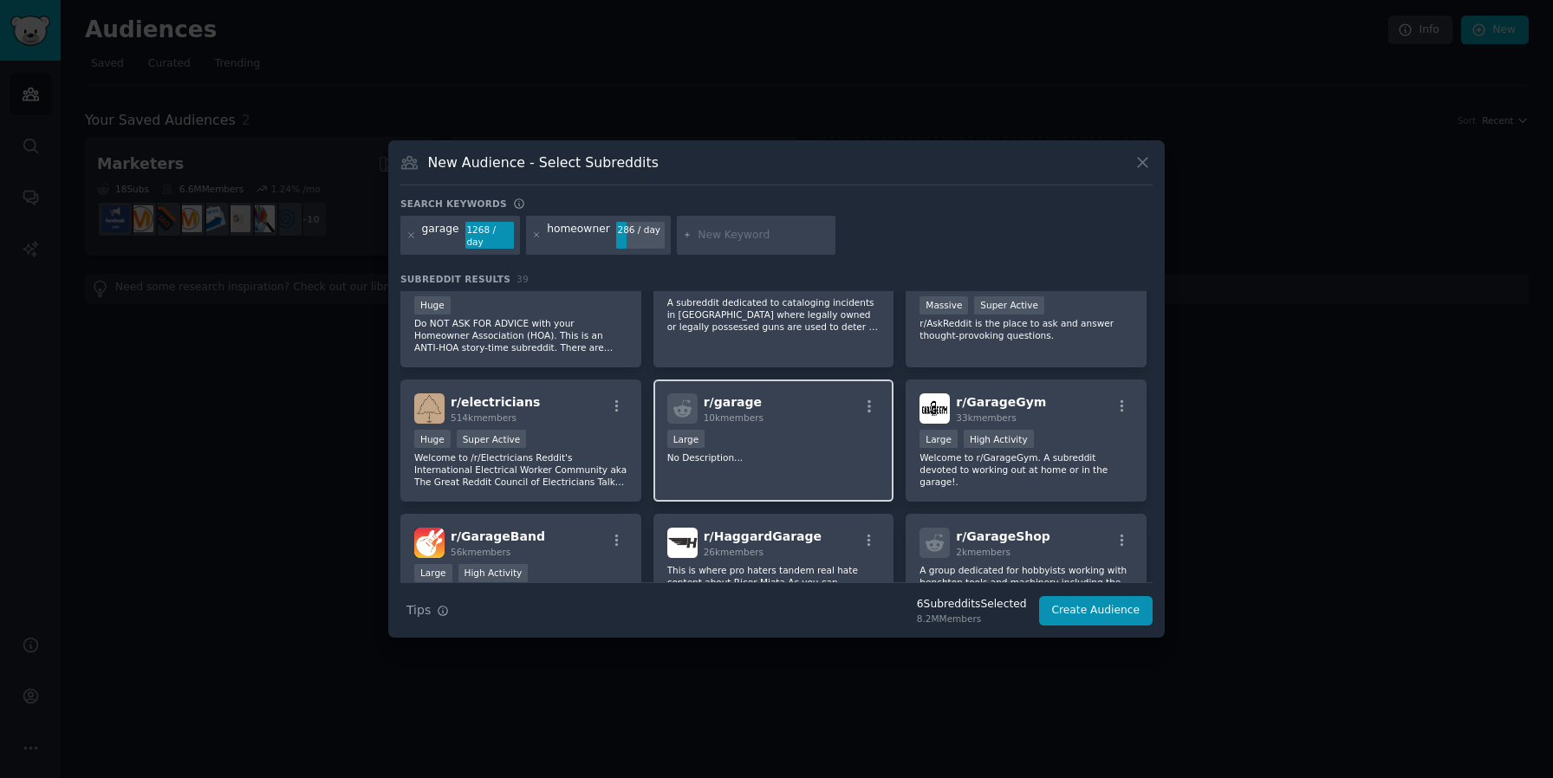
click at [838, 451] on p "No Description..." at bounding box center [773, 457] width 213 height 12
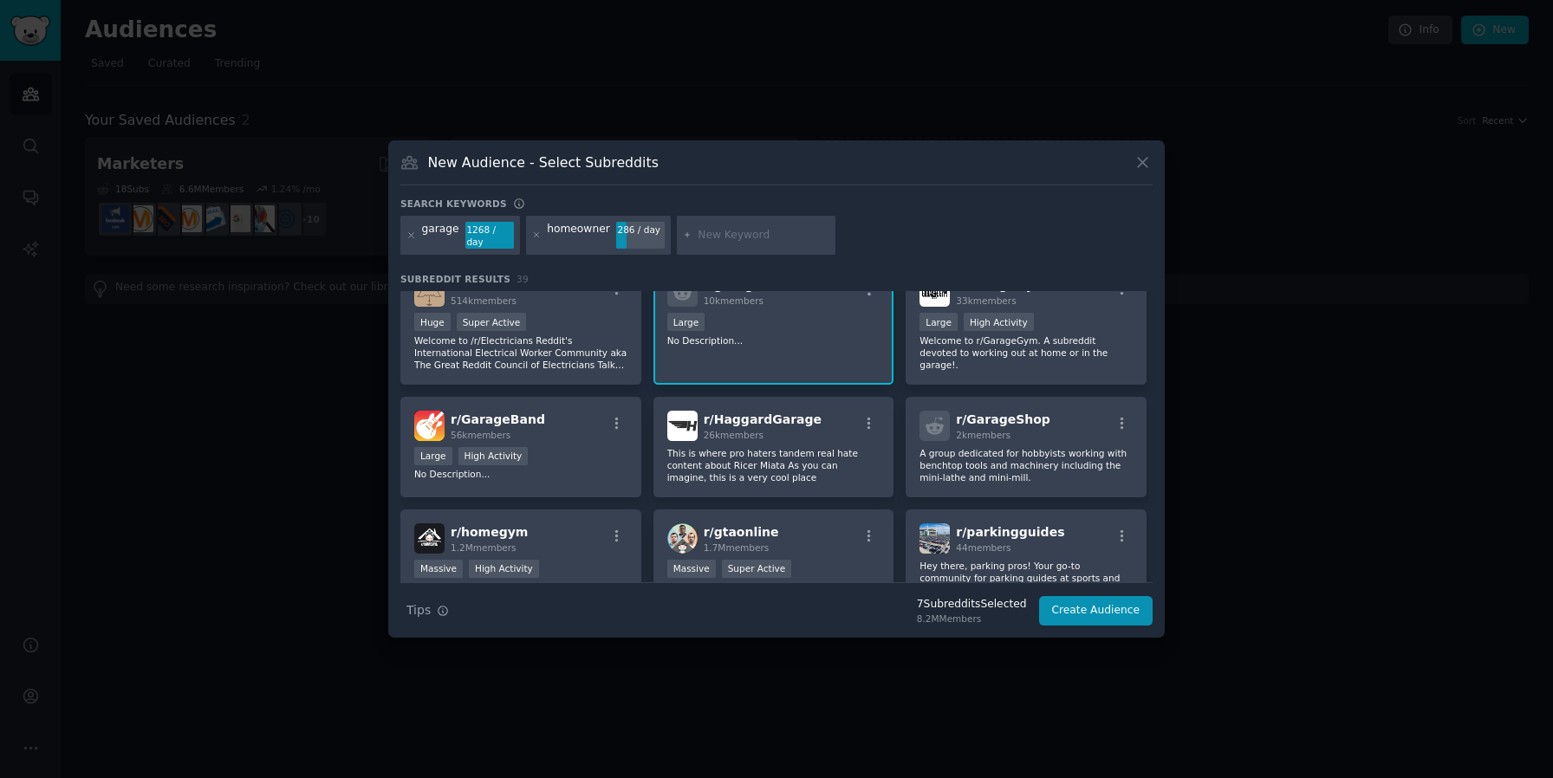
scroll to position [586, 0]
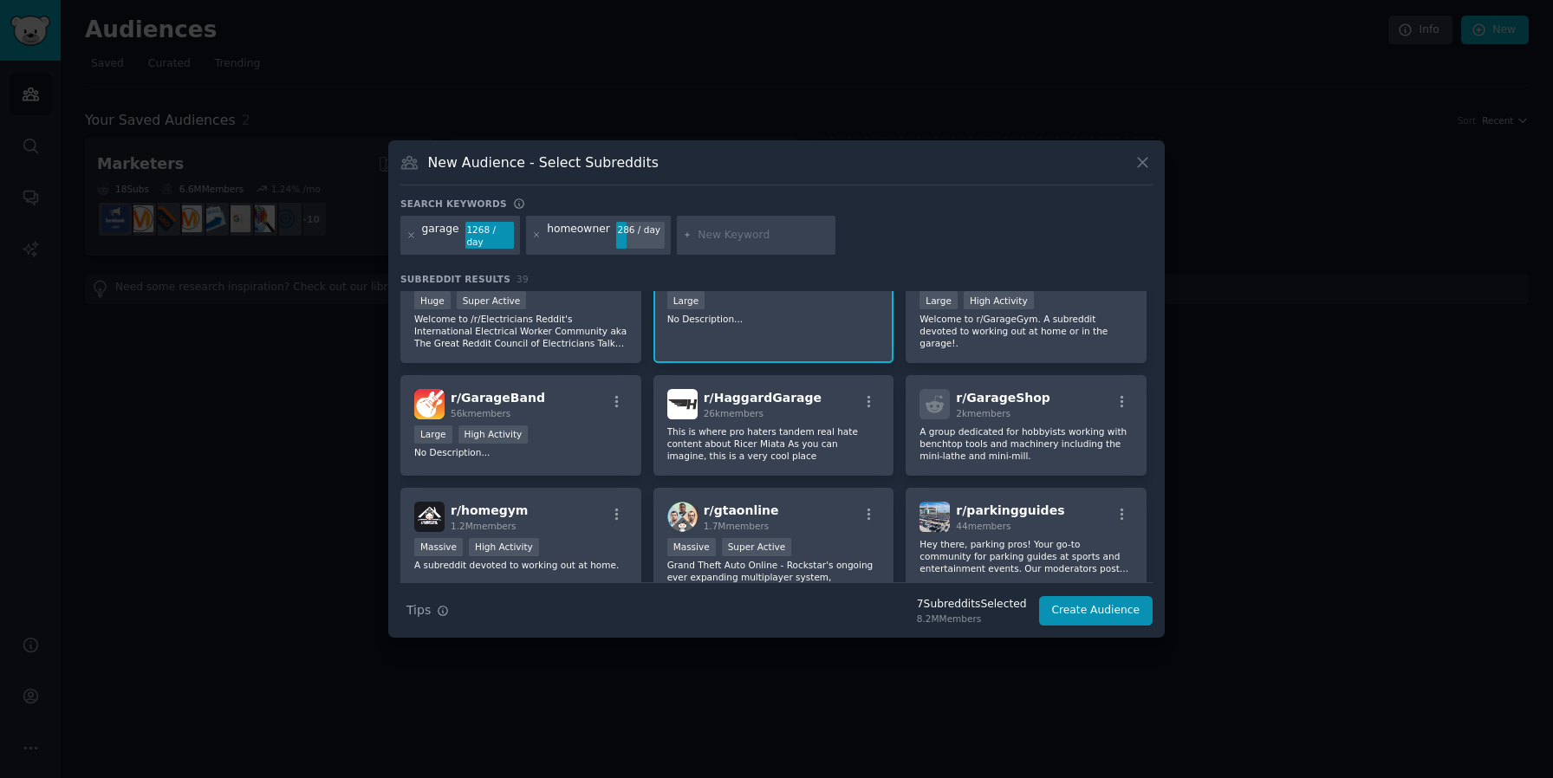
click at [747, 313] on p "No Description..." at bounding box center [773, 319] width 213 height 12
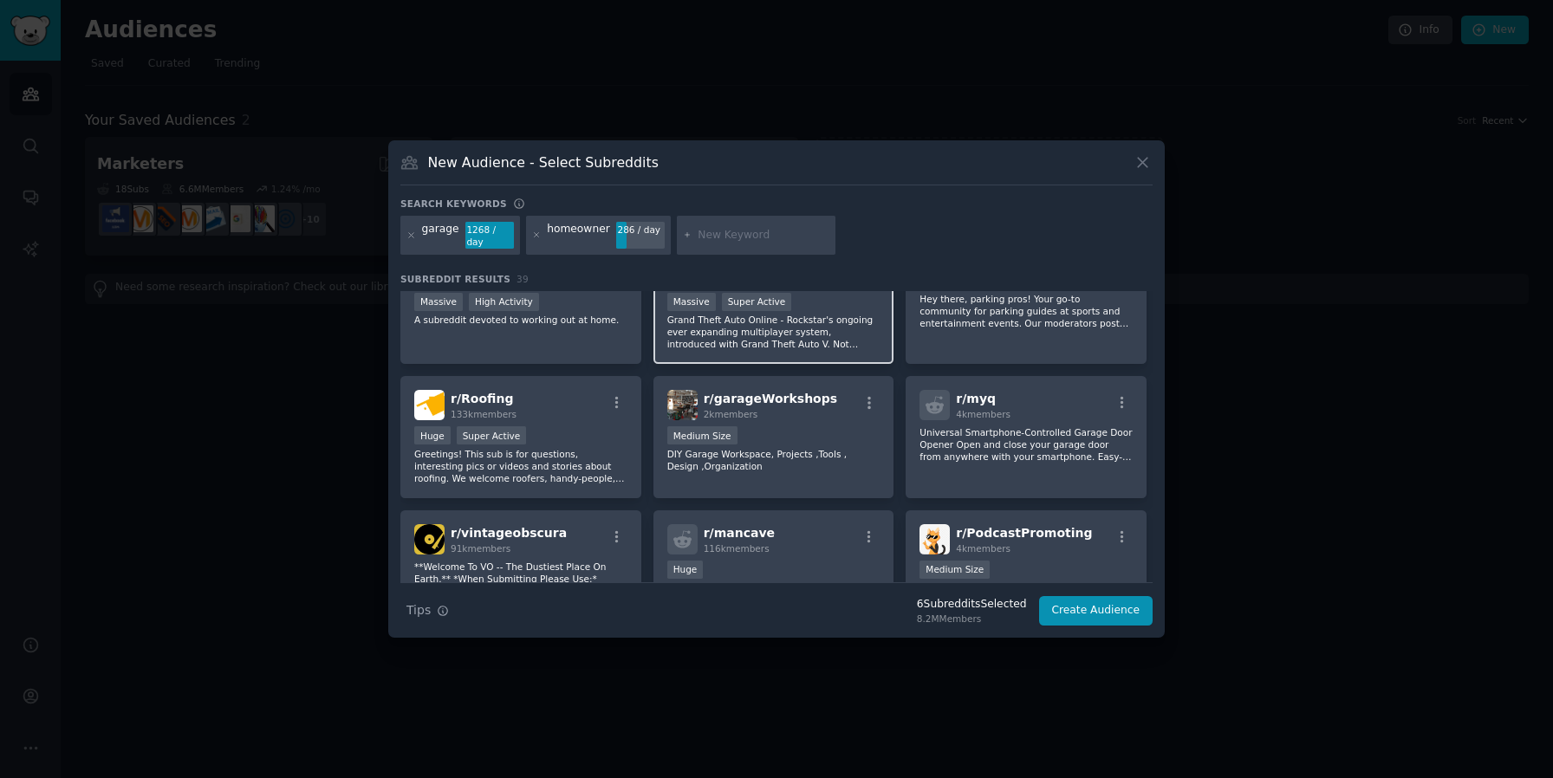
scroll to position [880, 0]
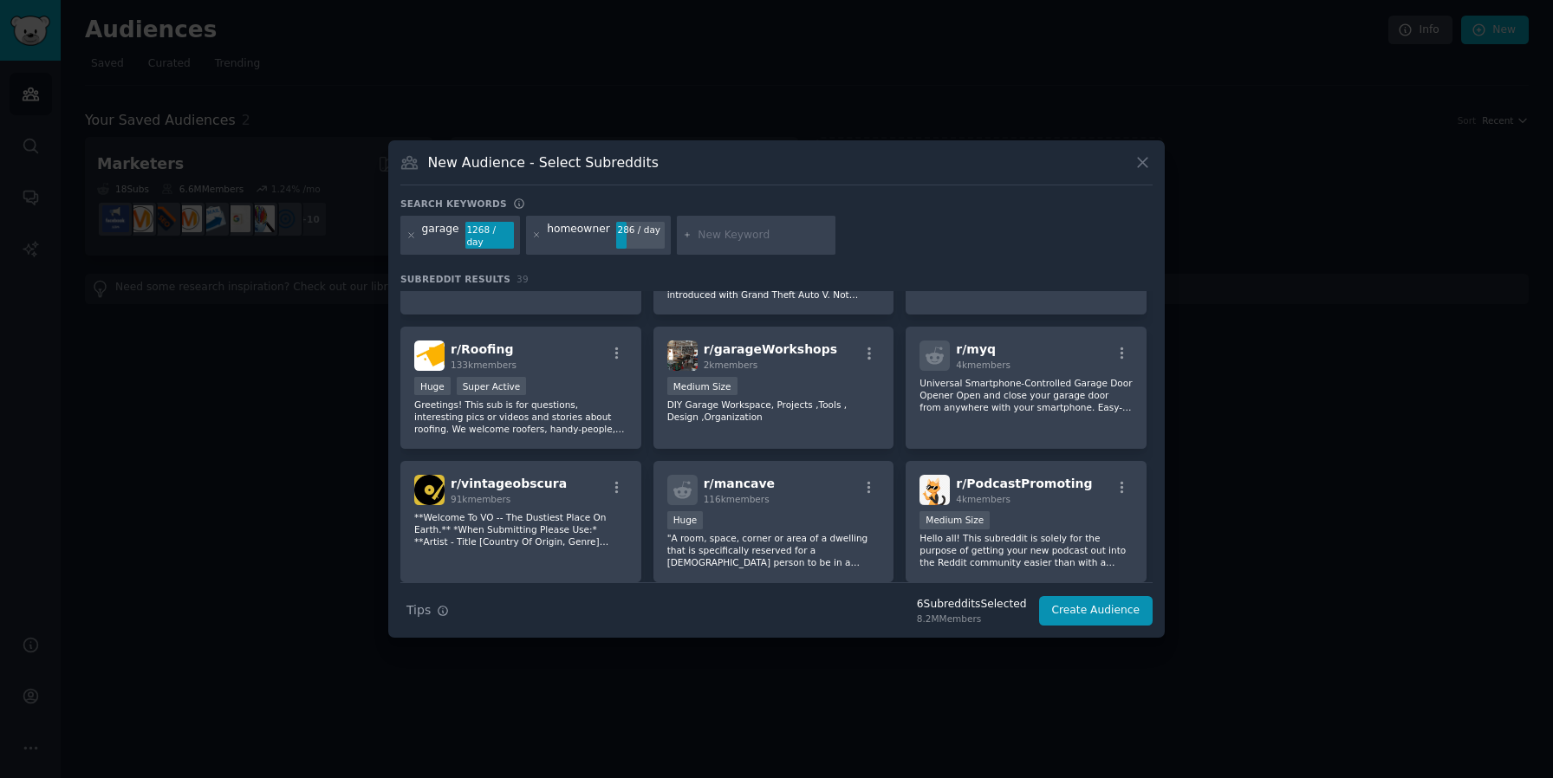
click at [717, 245] on div at bounding box center [756, 236] width 159 height 40
click at [720, 230] on input "text" at bounding box center [763, 236] width 132 height 16
type input "home clean"
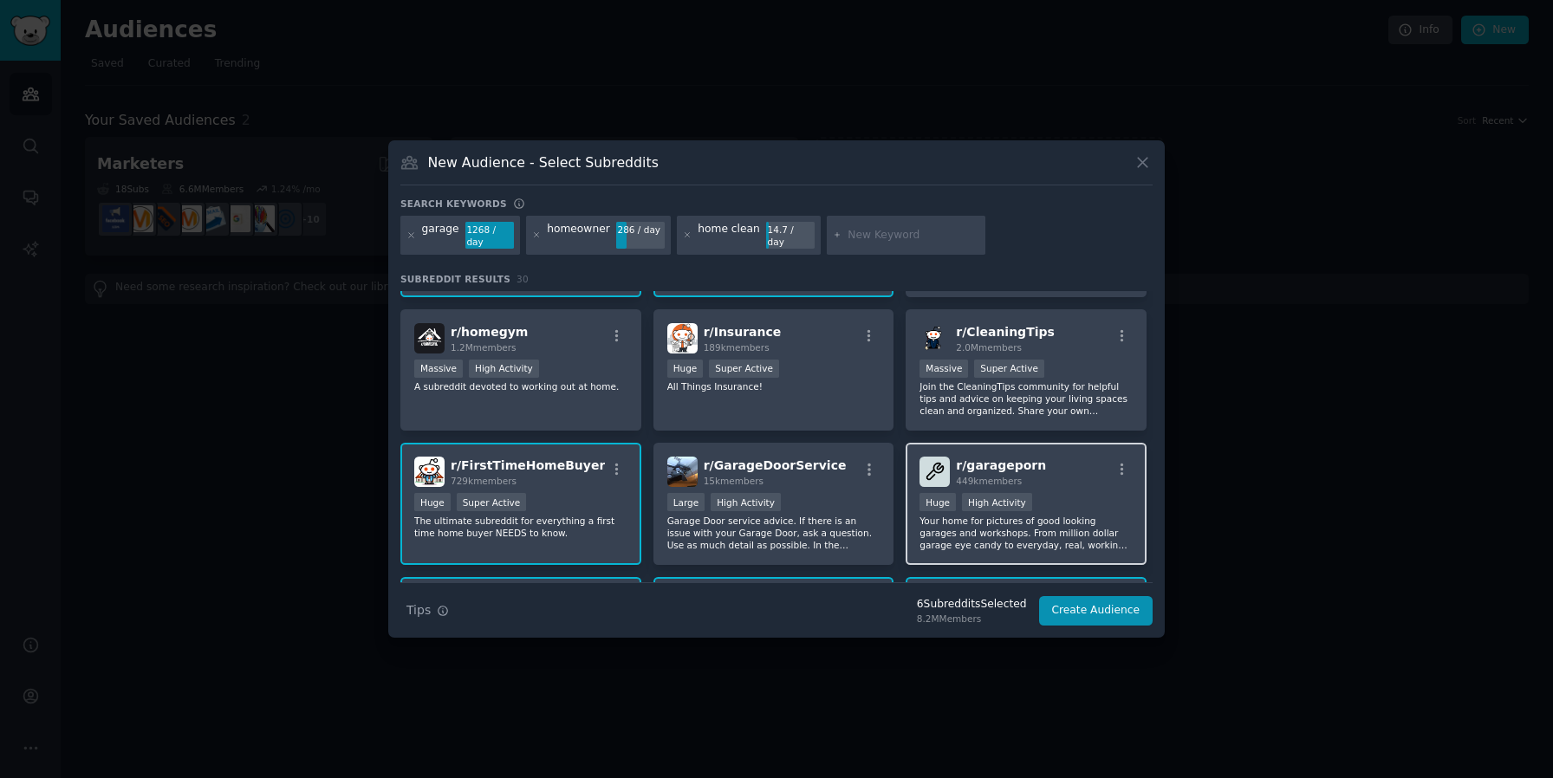
scroll to position [120, 0]
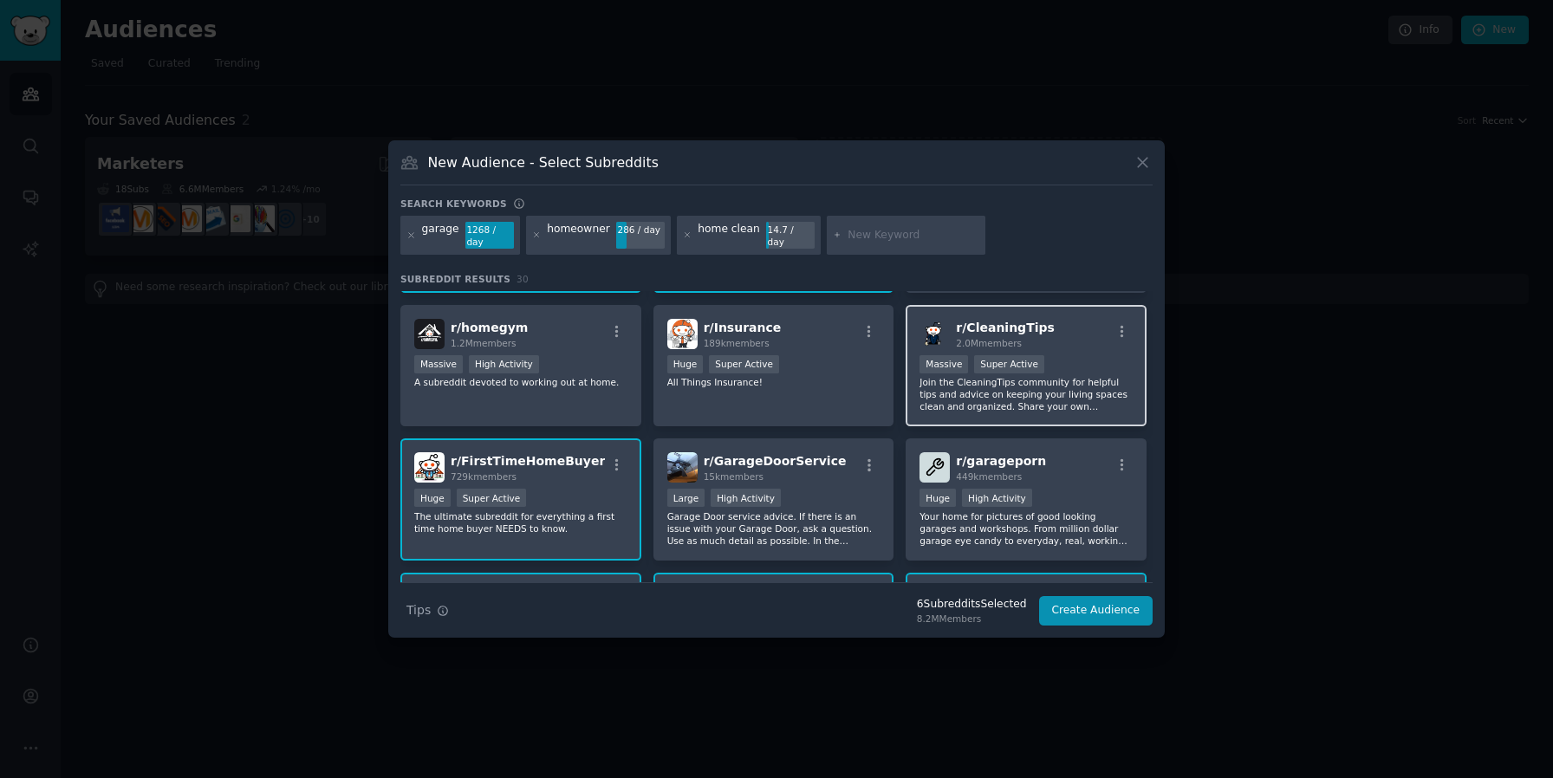
click at [1045, 392] on p "Join the CleaningTips community for helpful tips and advice on keeping your liv…" at bounding box center [1025, 394] width 213 height 36
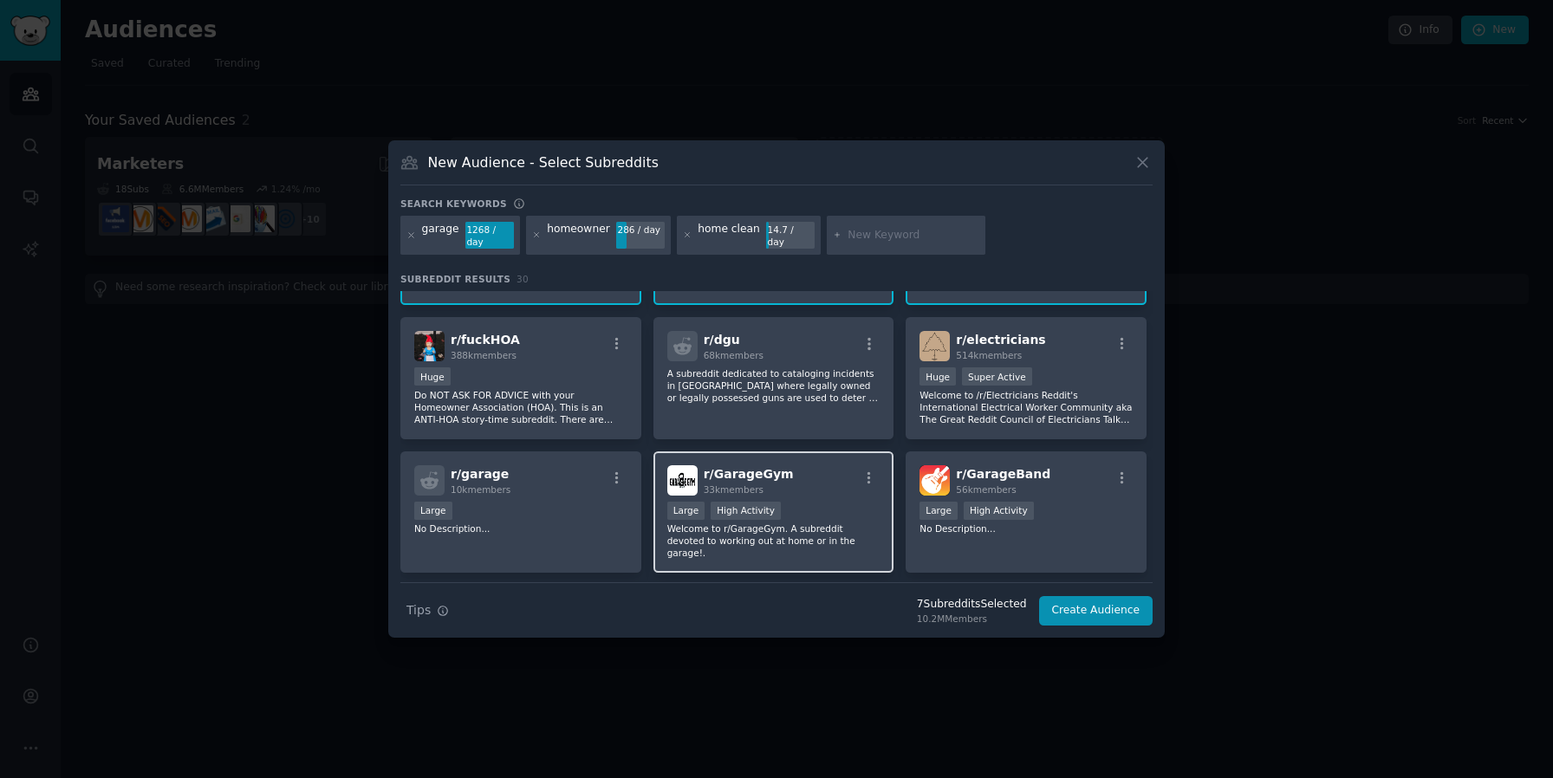
scroll to position [533, 0]
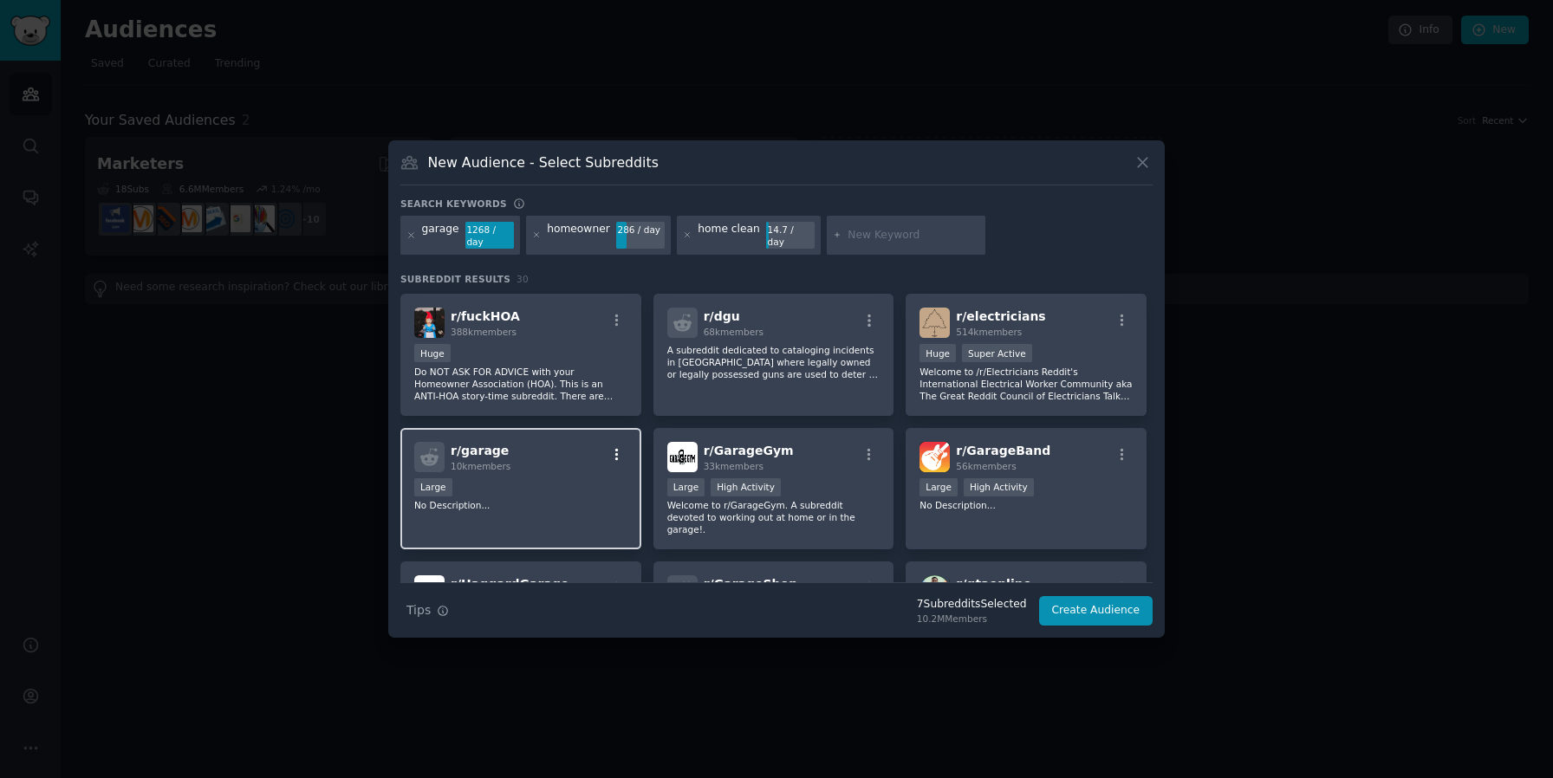
click at [616, 447] on icon "button" at bounding box center [617, 455] width 16 height 16
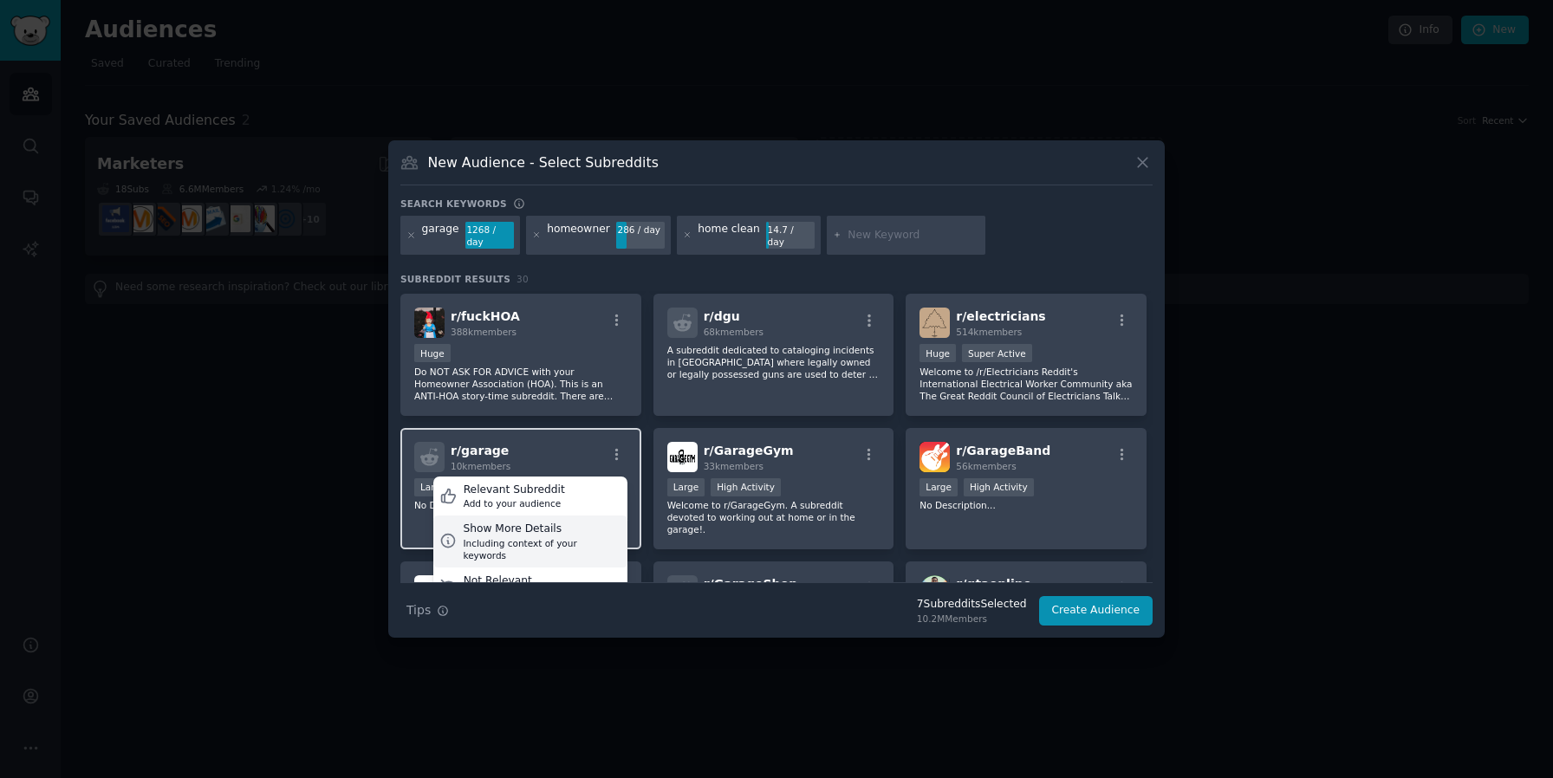
click at [595, 537] on div "Including context of your keywords" at bounding box center [542, 549] width 158 height 24
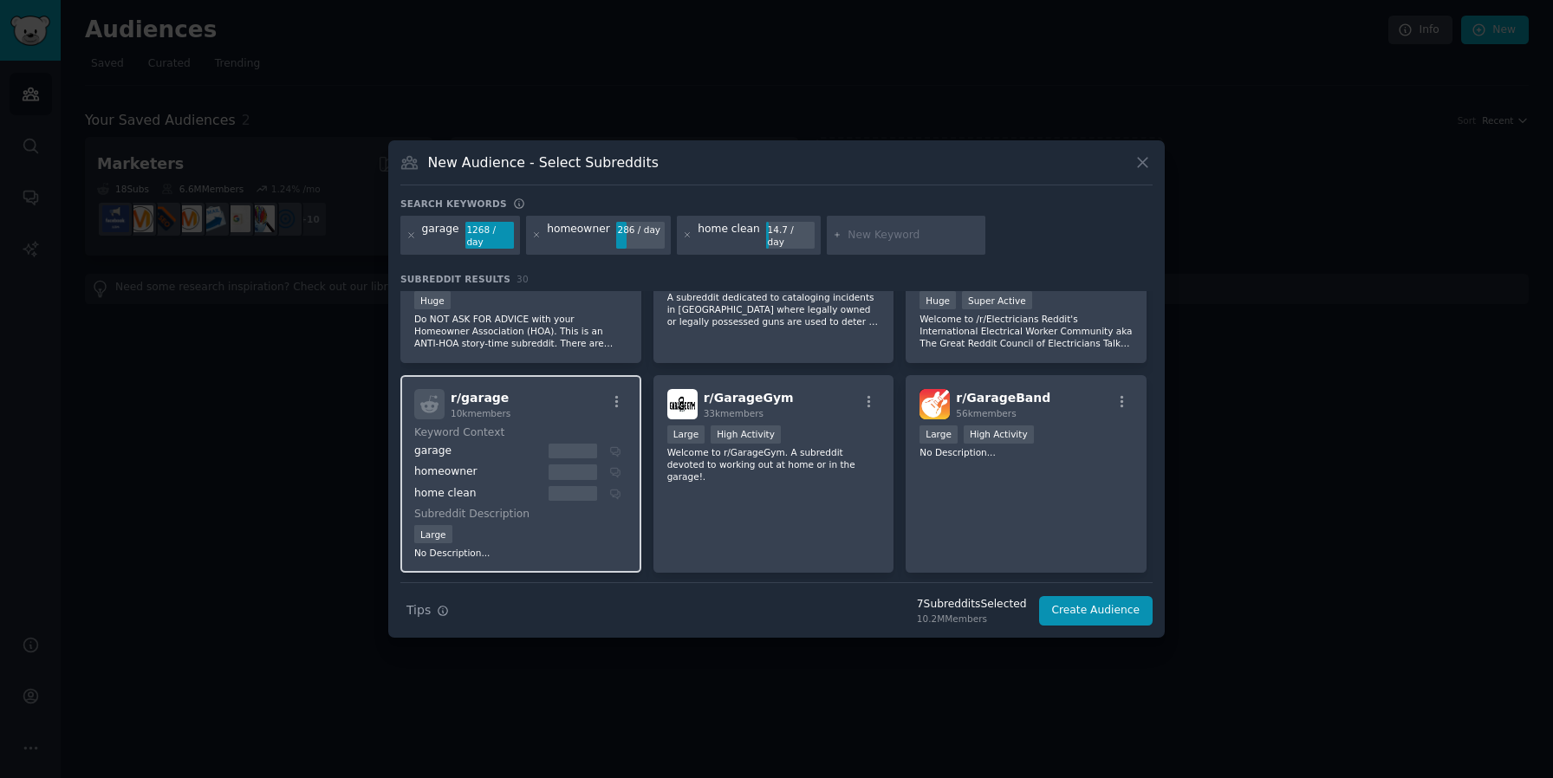
scroll to position [606, 0]
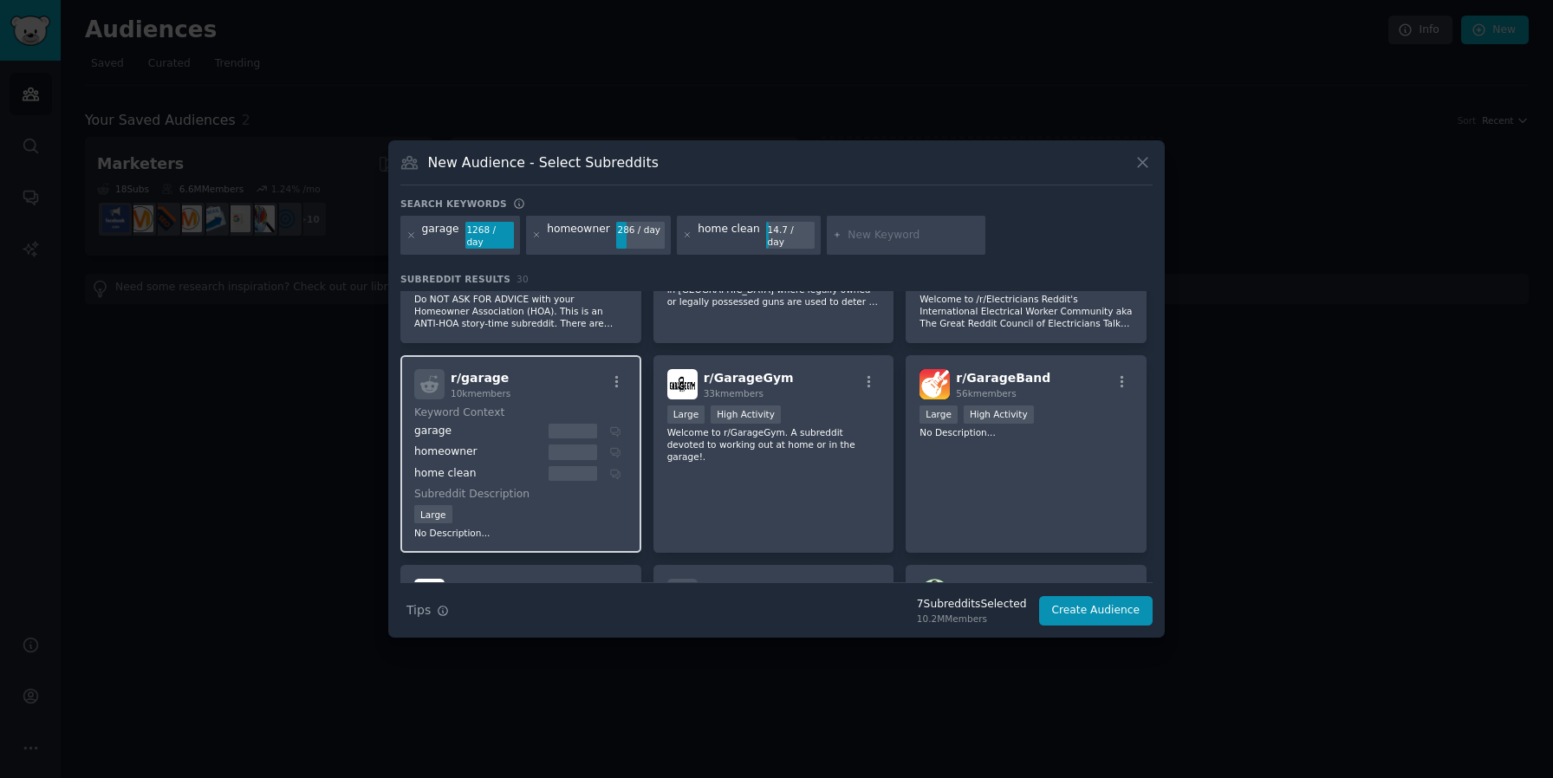
click at [620, 505] on div "Large" at bounding box center [520, 516] width 213 height 22
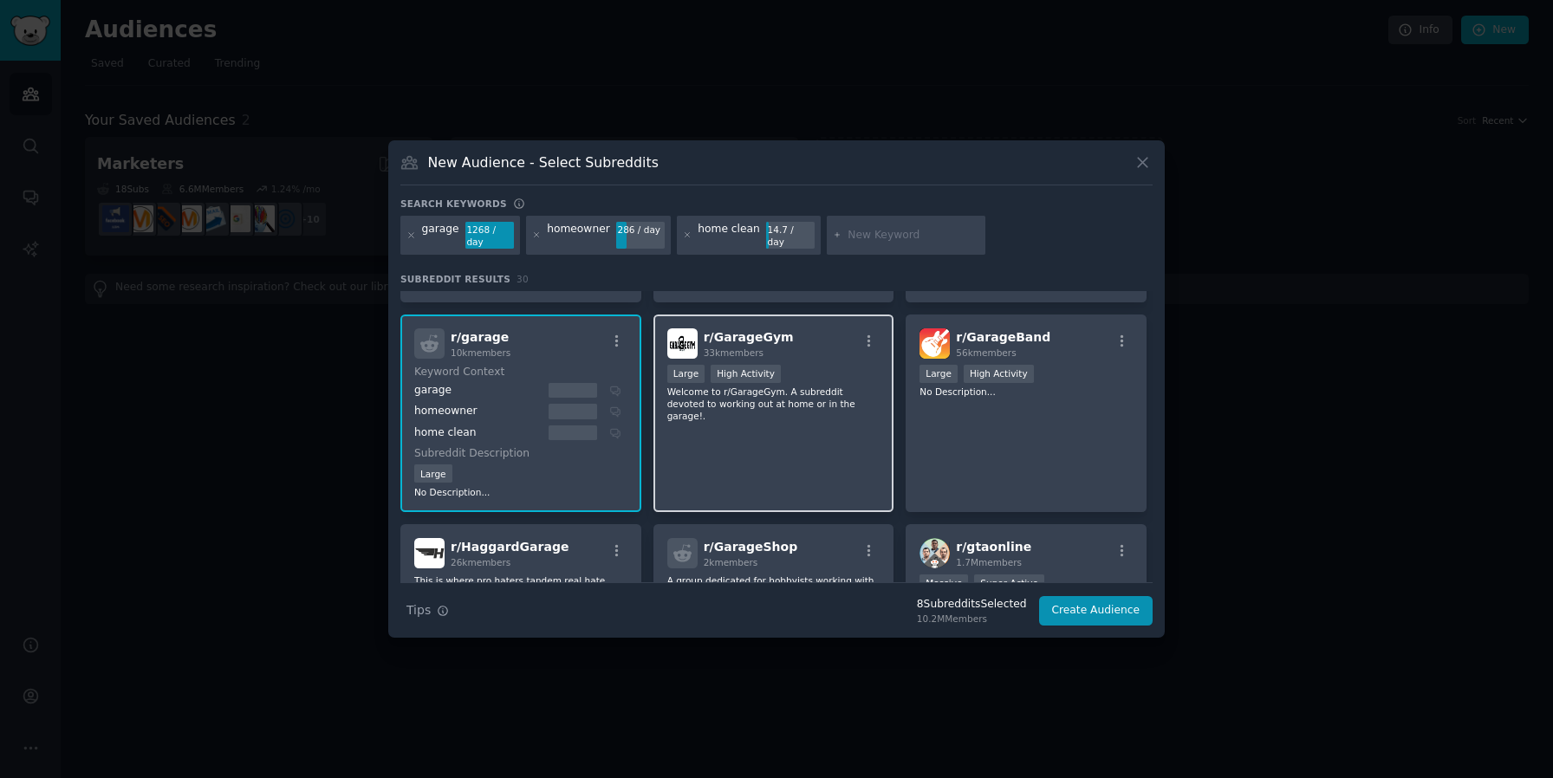
scroll to position [658, 0]
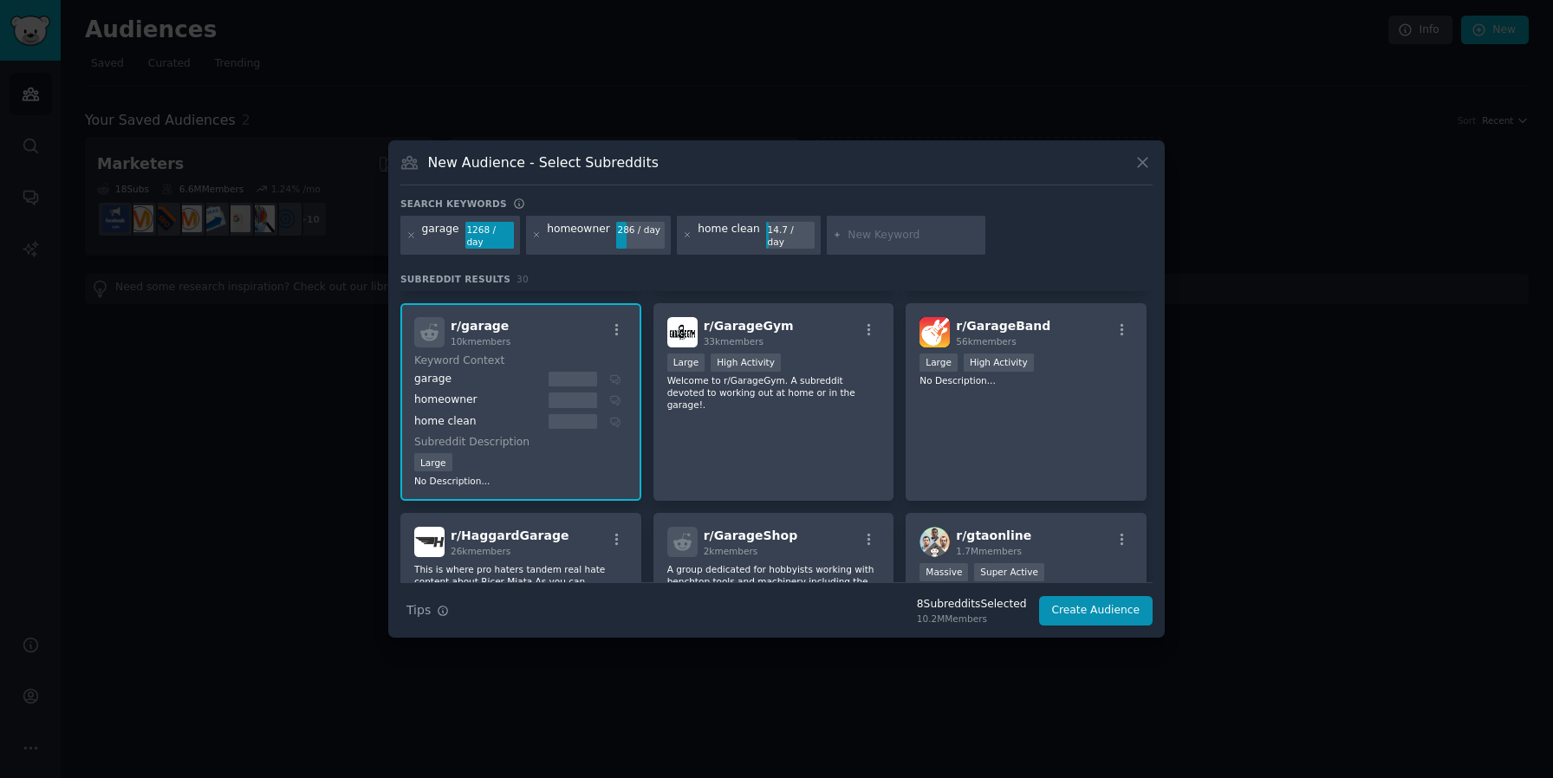
click at [550, 337] on div "r/ garage 10k members" at bounding box center [520, 332] width 213 height 30
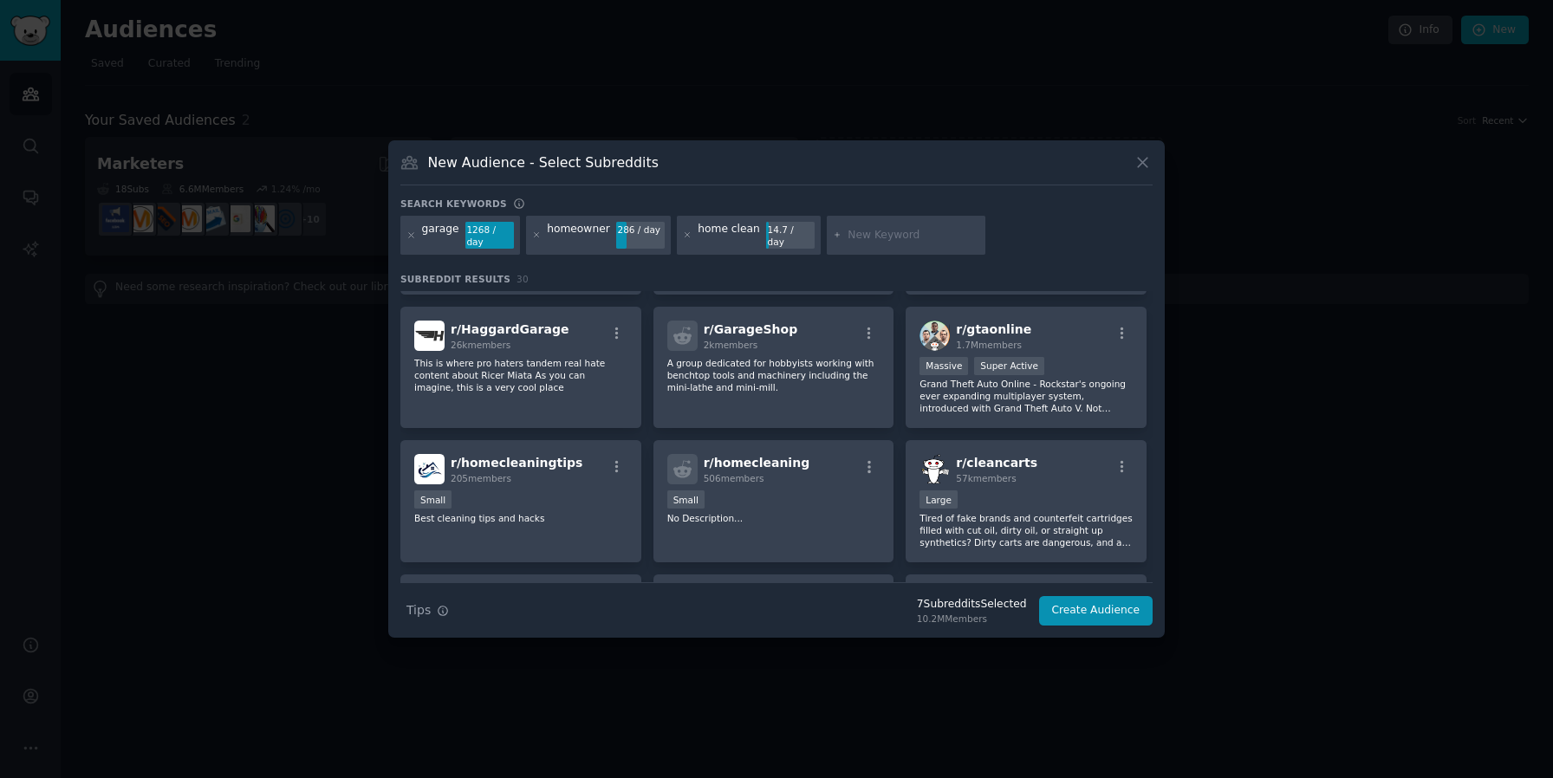
scroll to position [882, 0]
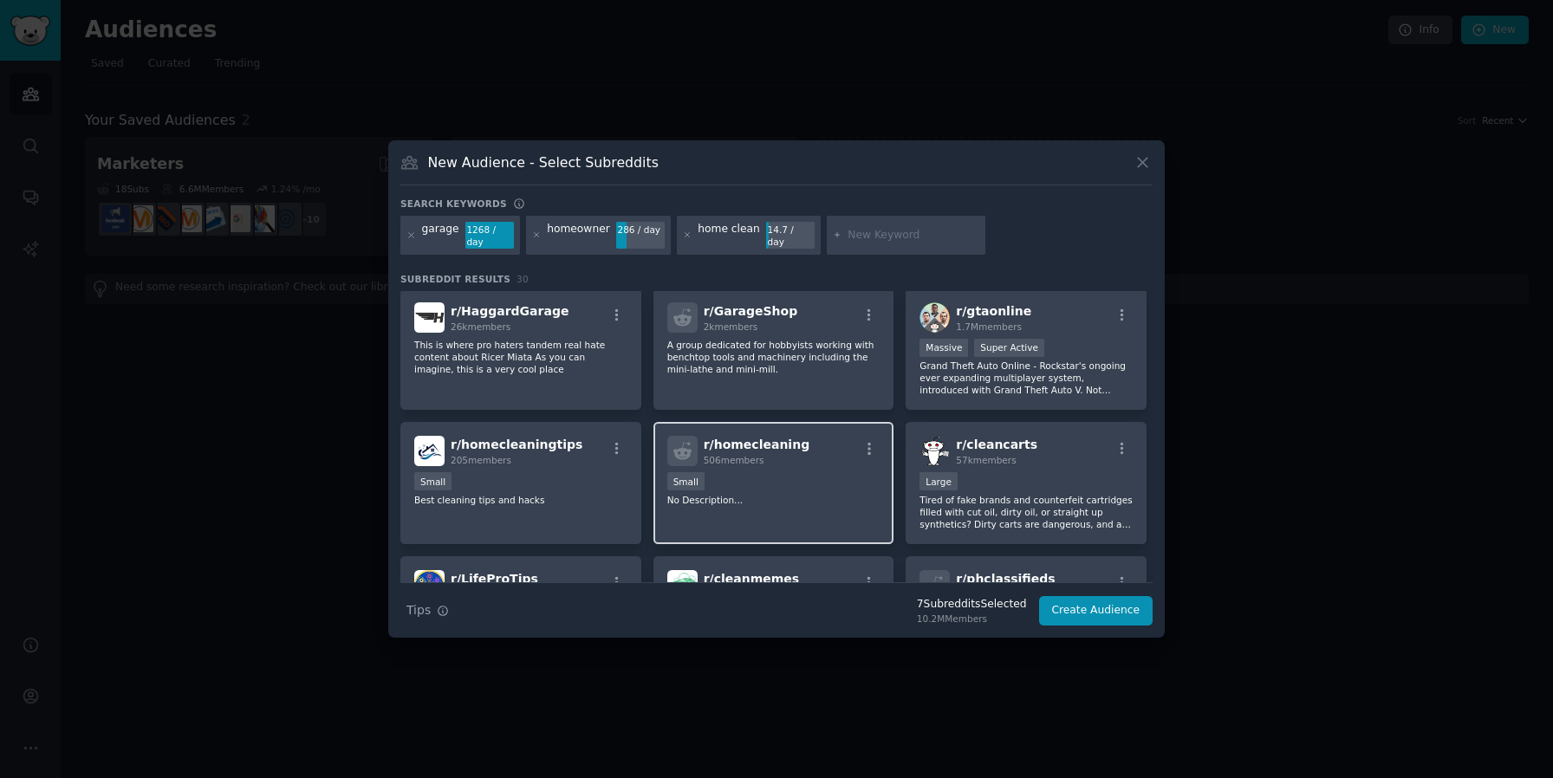
click at [837, 494] on p "No Description..." at bounding box center [773, 500] width 213 height 12
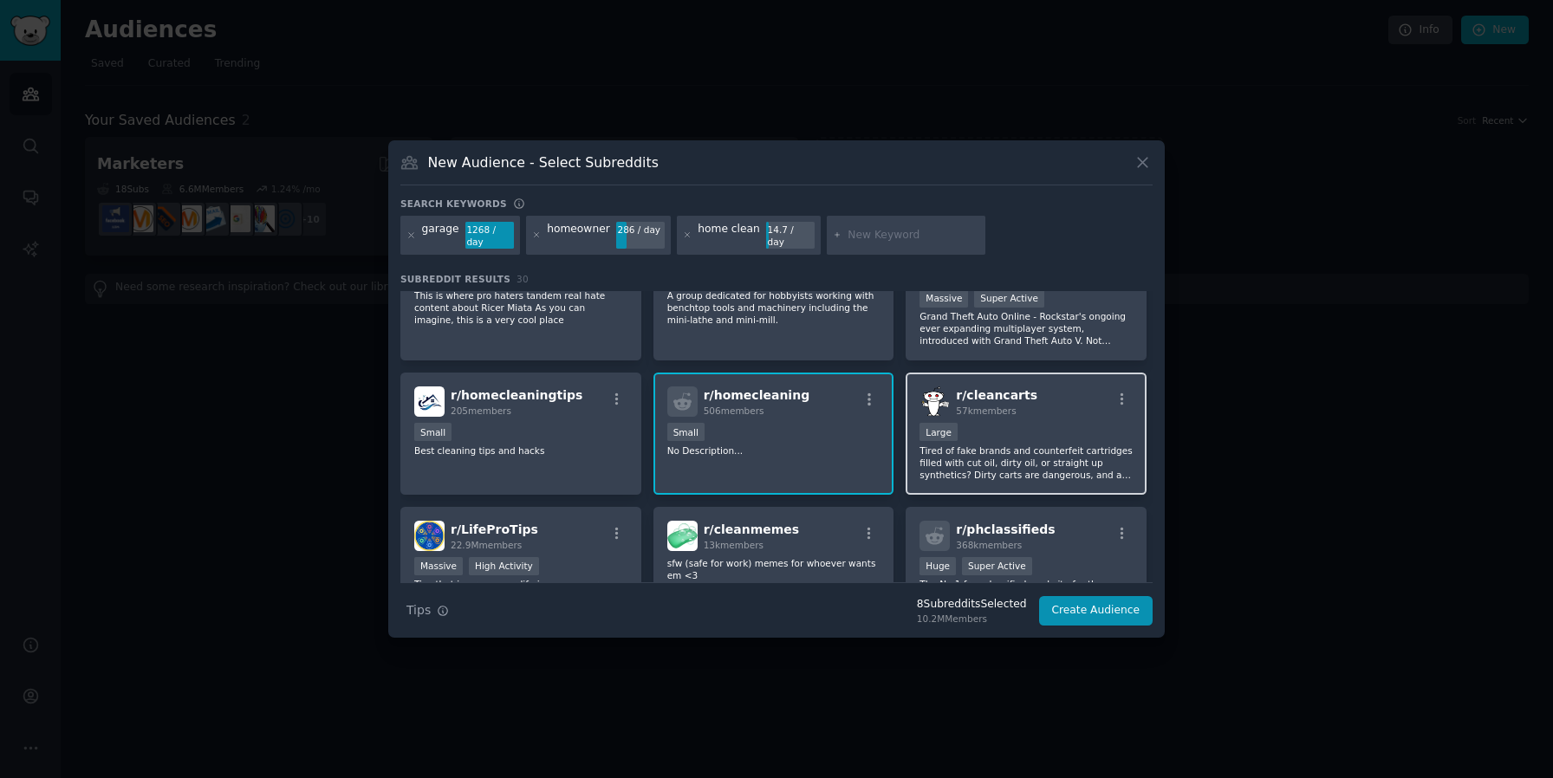
scroll to position [934, 0]
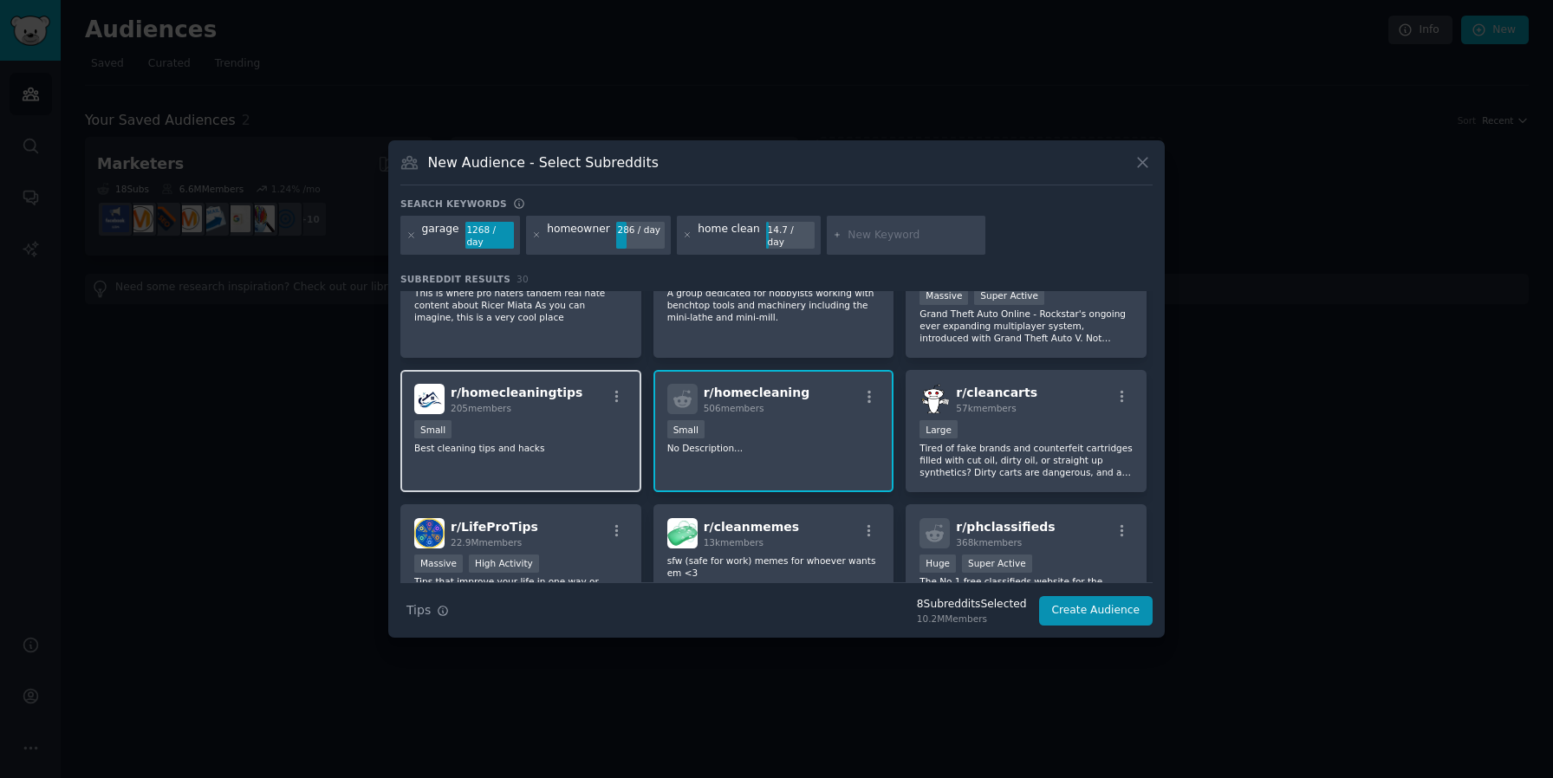
click at [607, 434] on div "Small" at bounding box center [520, 431] width 213 height 22
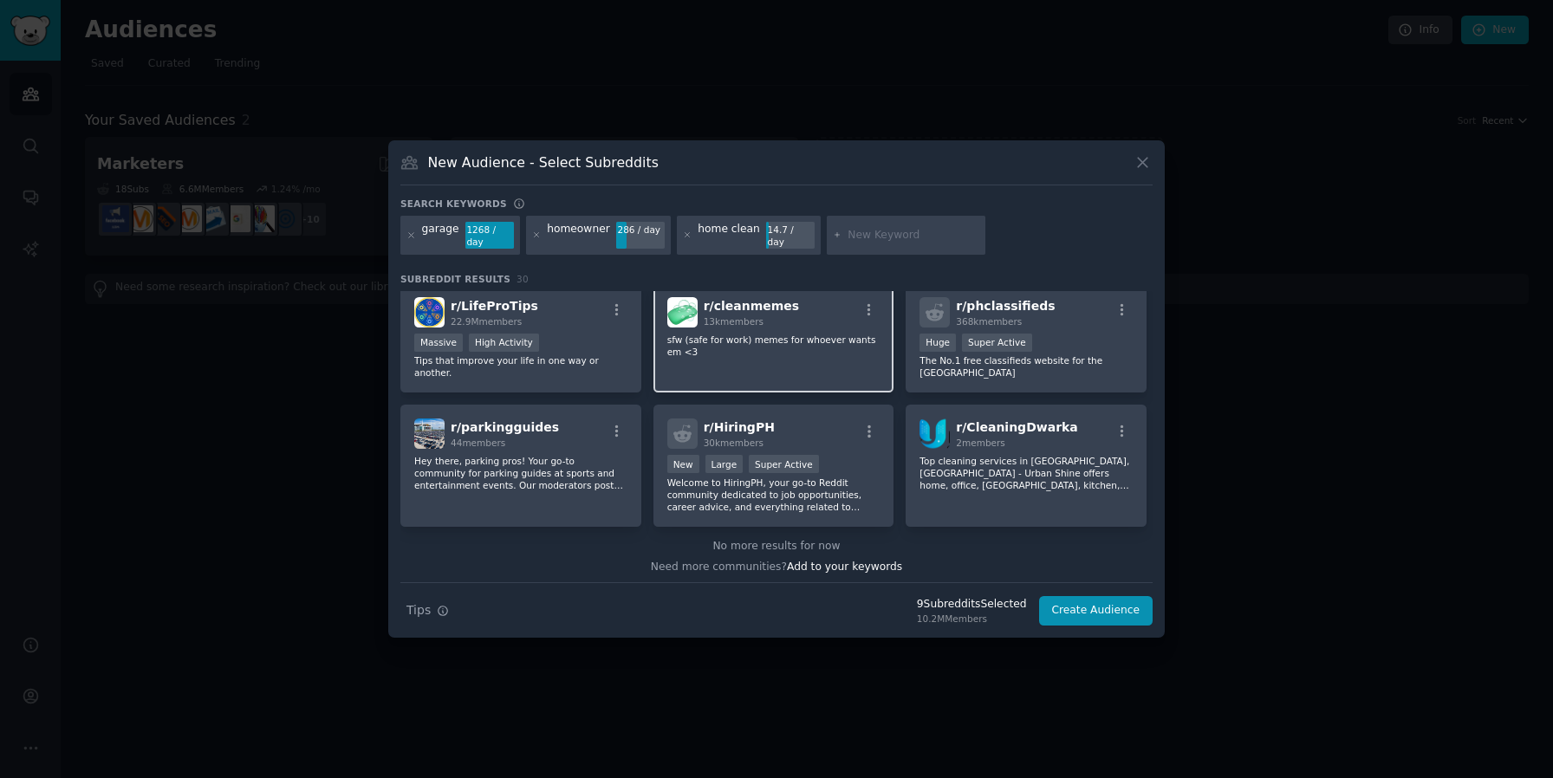
scroll to position [1159, 0]
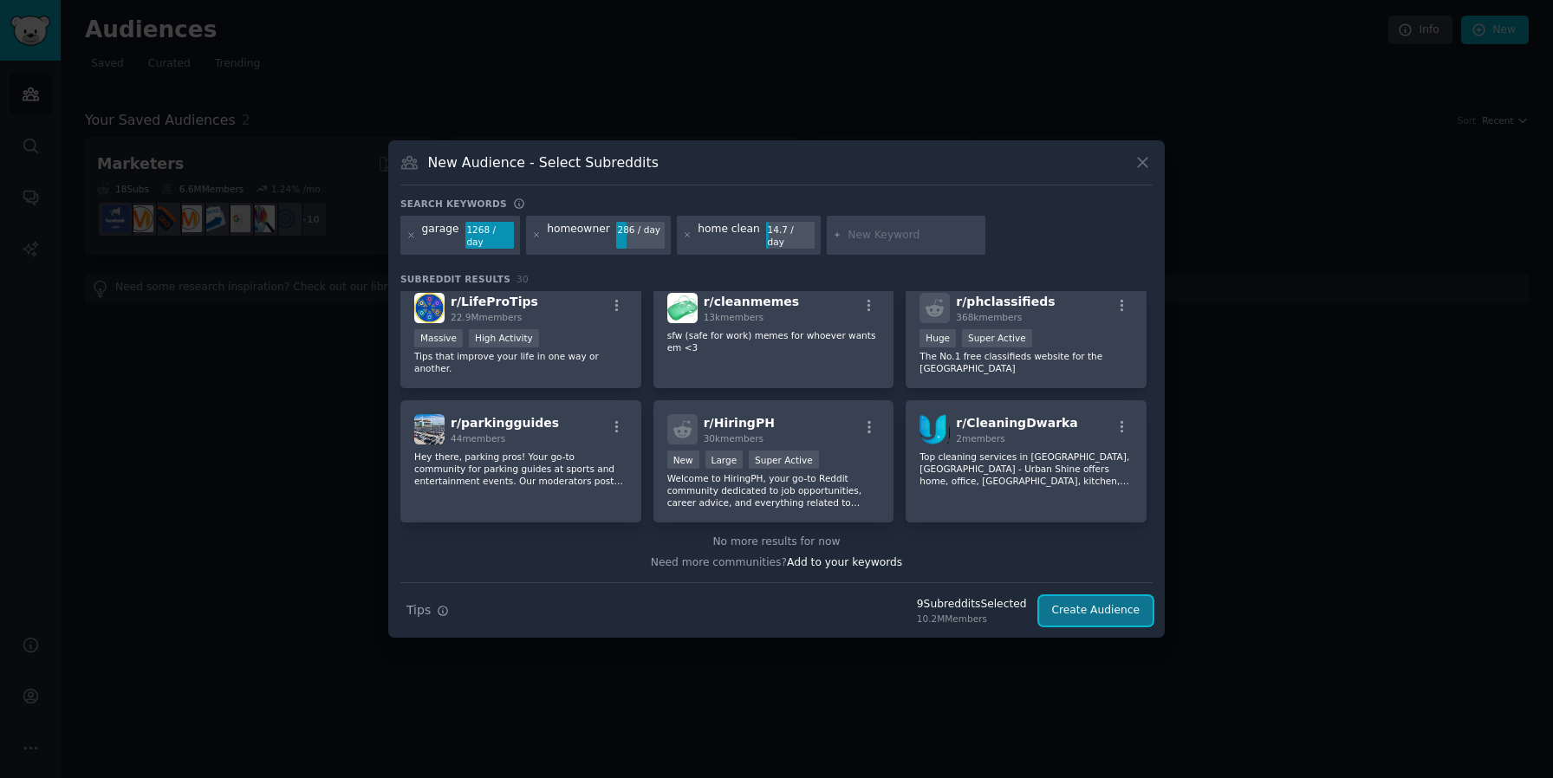
click at [1080, 607] on button "Create Audience" at bounding box center [1096, 610] width 114 height 29
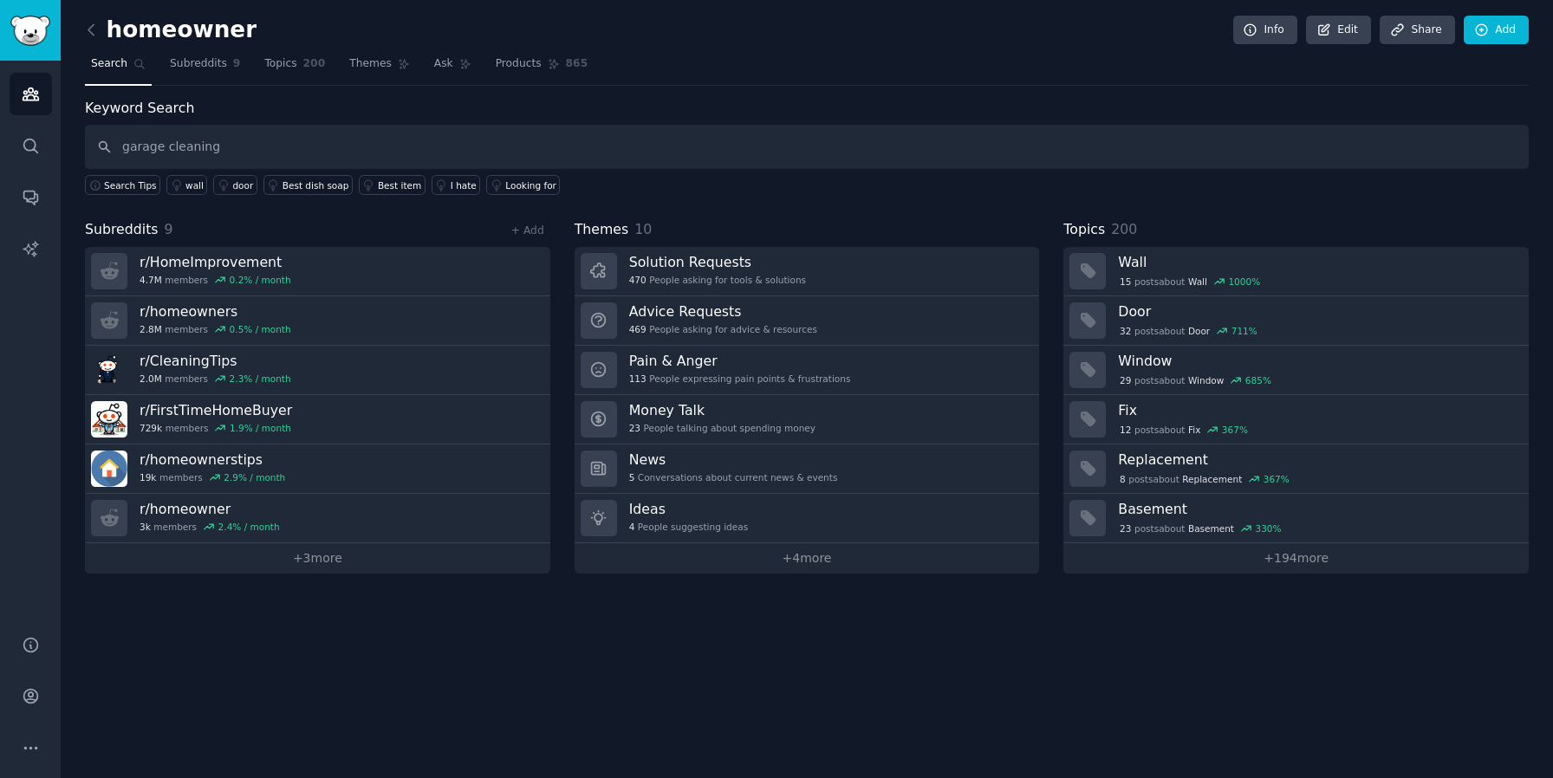
type input "garage cleaning"
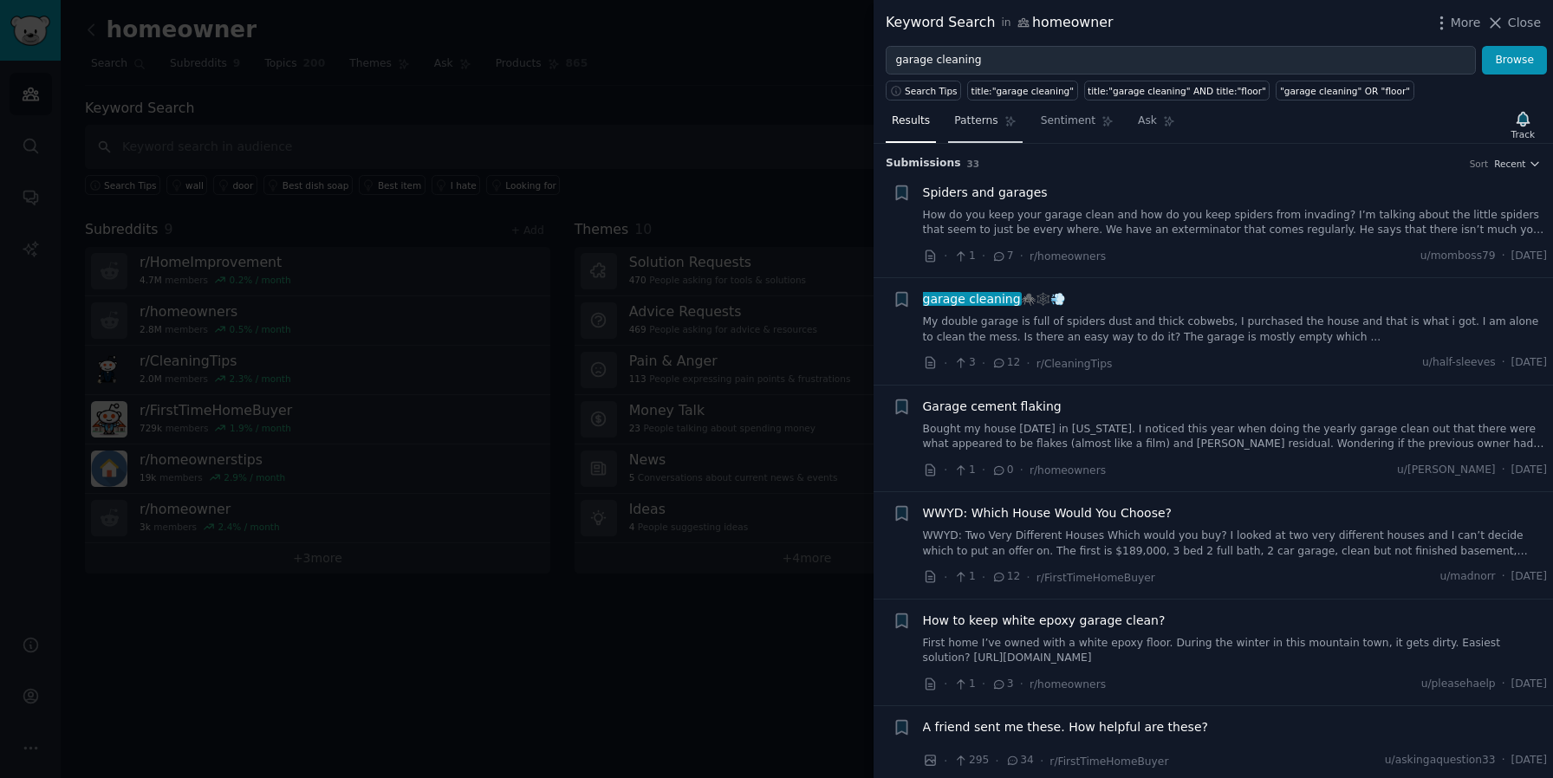
click at [993, 119] on span "Patterns" at bounding box center [975, 122] width 43 height 16
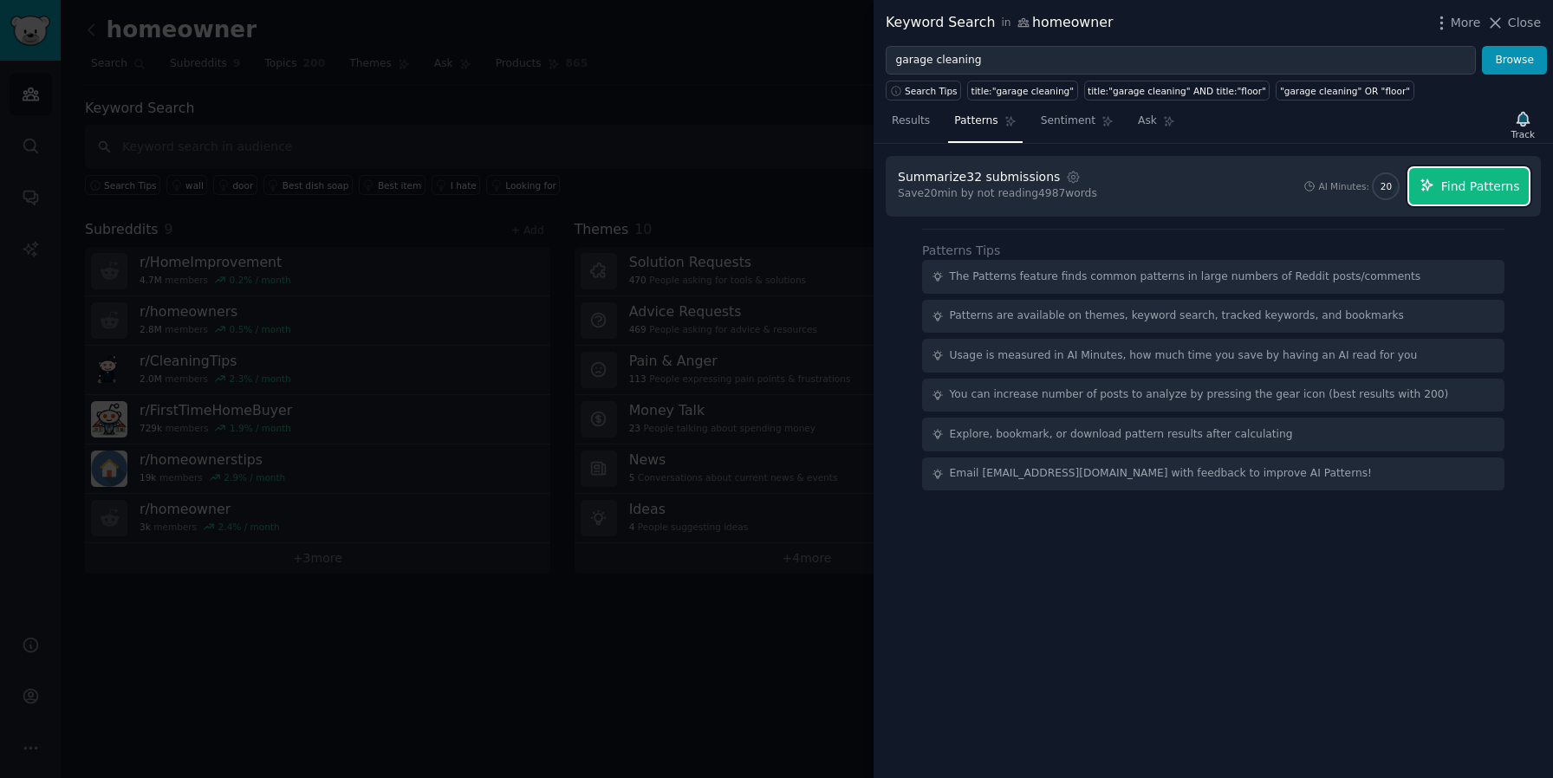
click at [1483, 184] on span "Find Patterns" at bounding box center [1480, 187] width 79 height 18
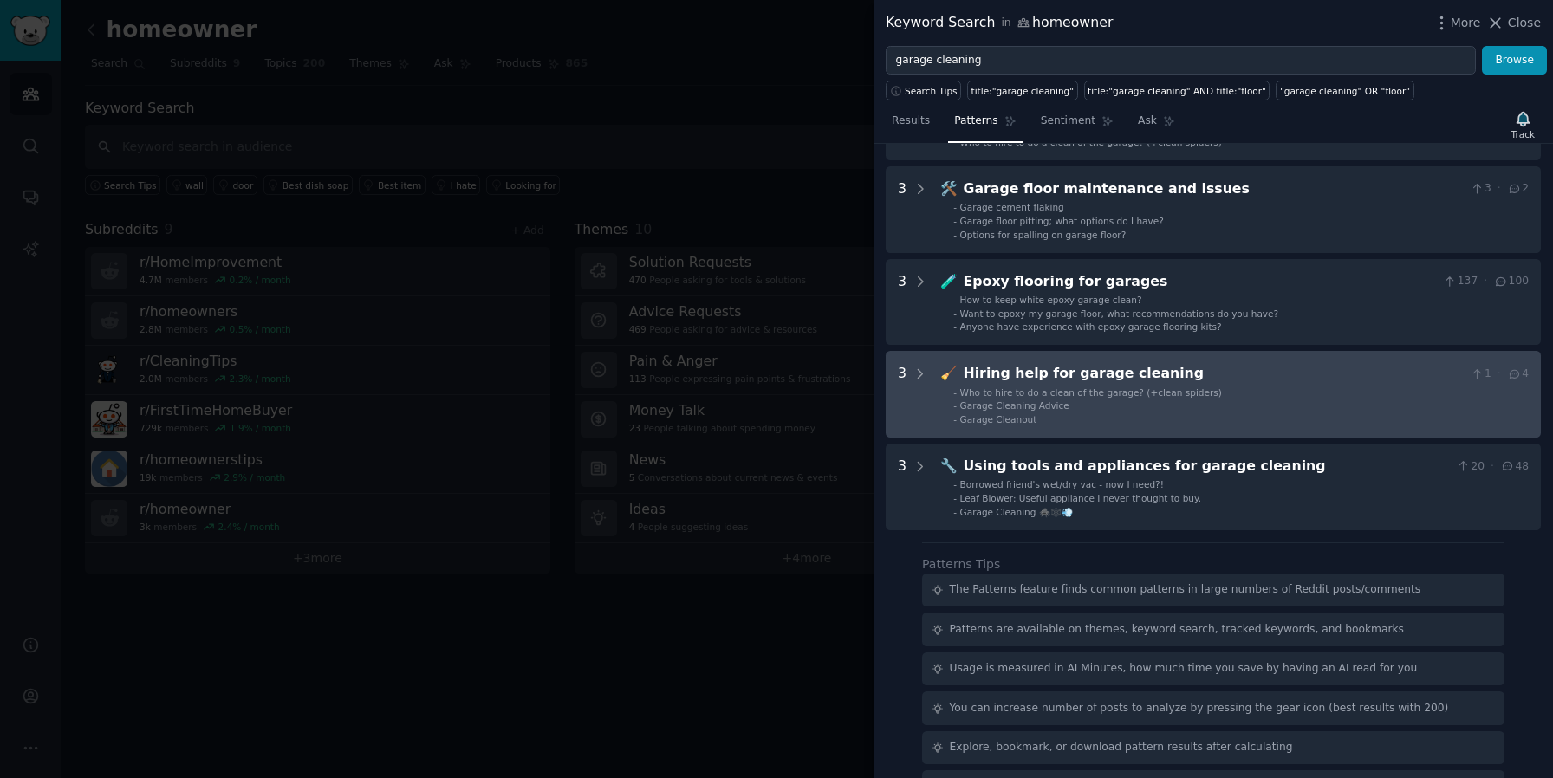
scroll to position [156, 0]
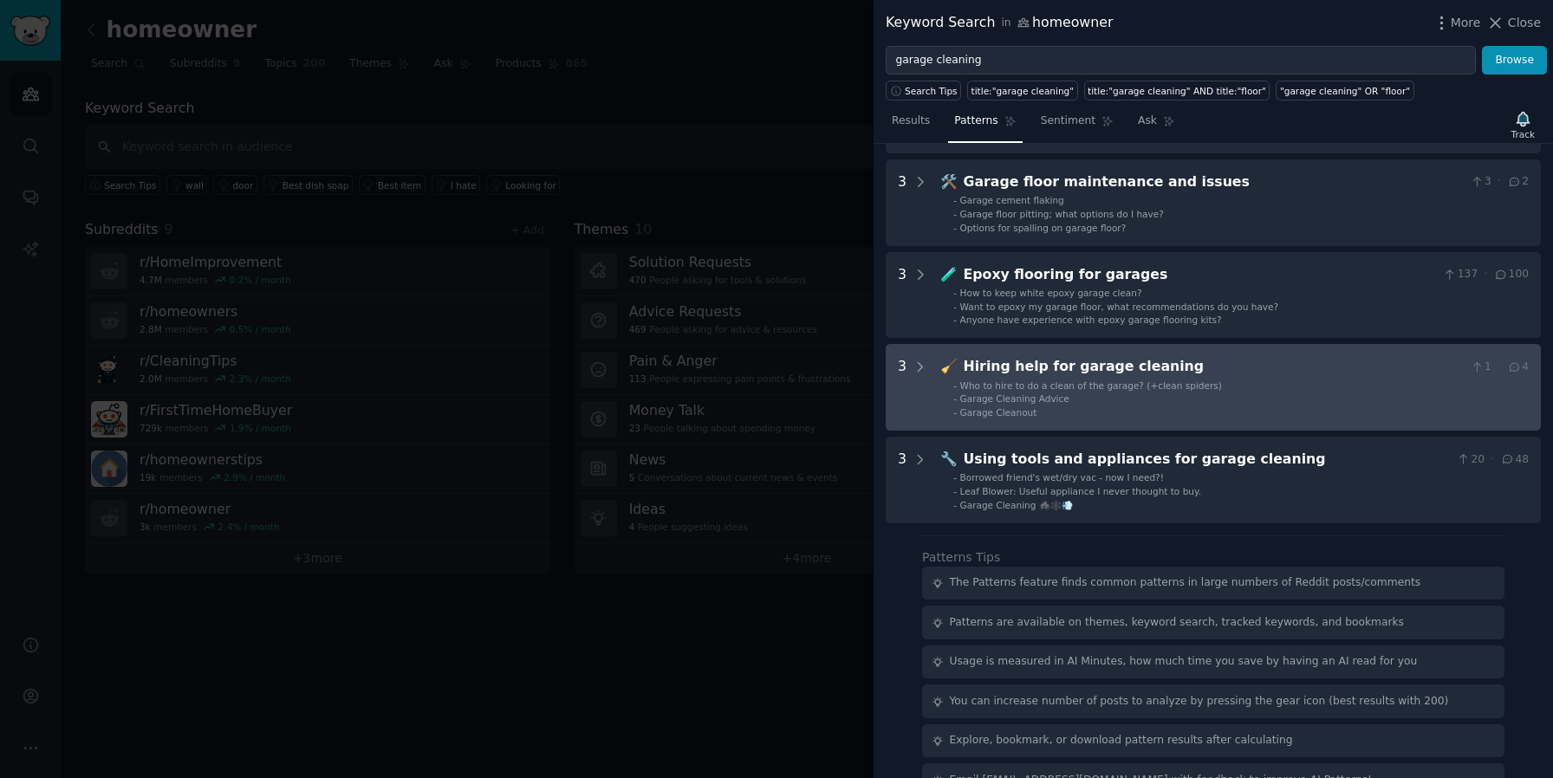
click at [1245, 378] on div "🧹 Hiring help for garage cleaning 1 · 4 - Who to hire to do a clean of the gara…" at bounding box center [1234, 387] width 588 height 62
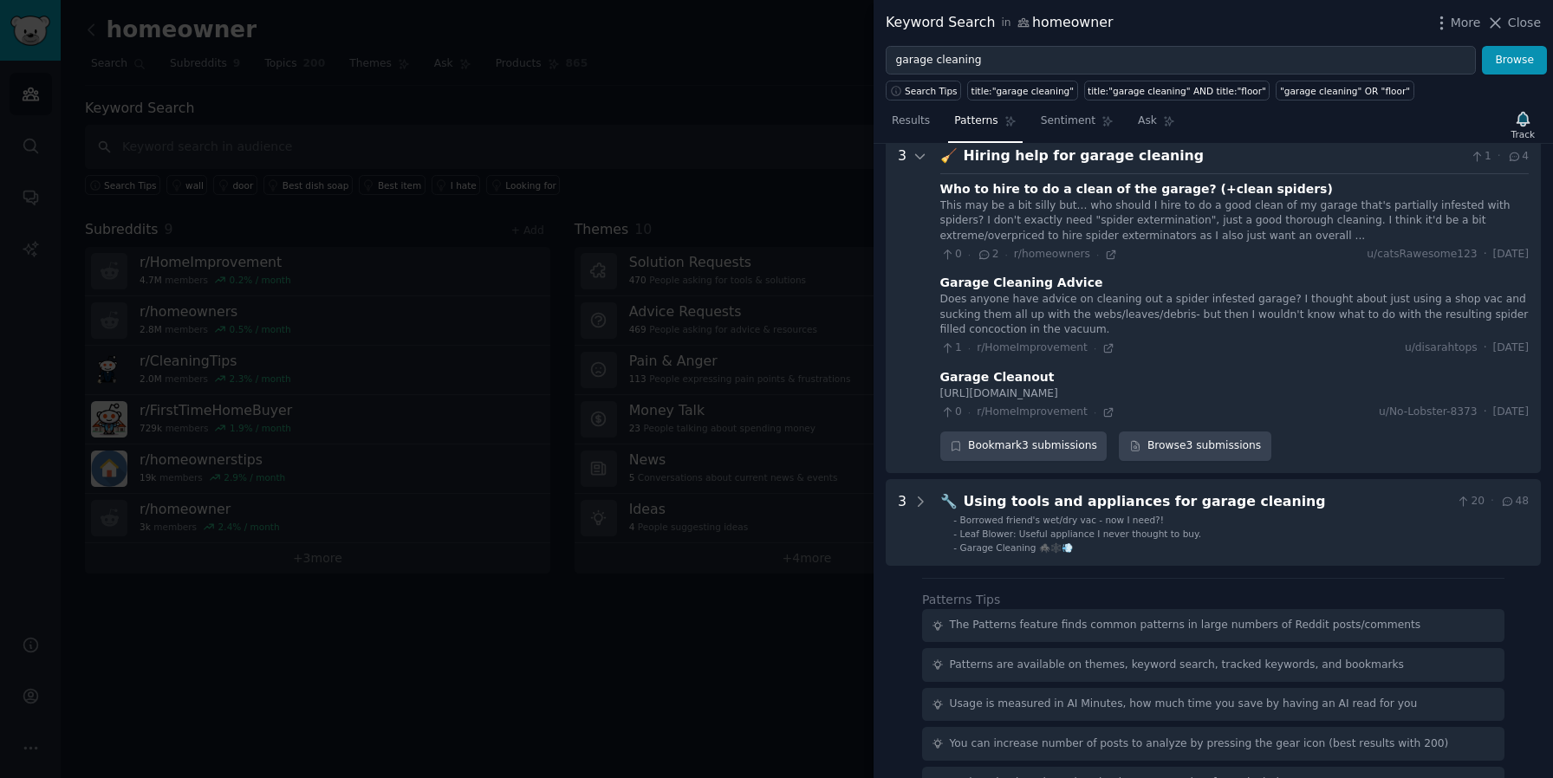
scroll to position [373, 0]
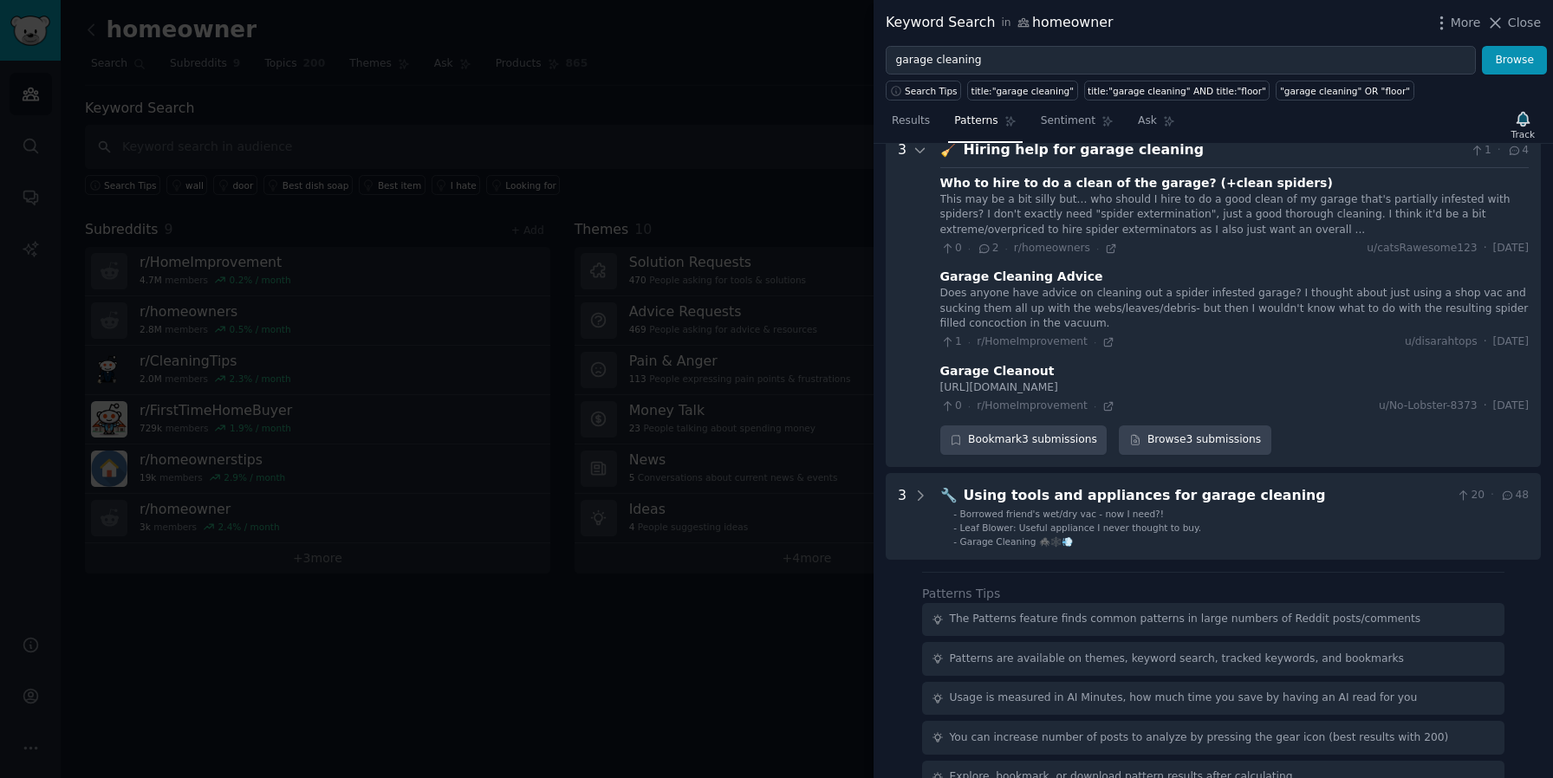
click at [1146, 391] on div "[URL][DOMAIN_NAME]" at bounding box center [1234, 388] width 588 height 16
drag, startPoint x: 1262, startPoint y: 380, endPoint x: 939, endPoint y: 388, distance: 322.4
click at [940, 388] on div "[URL][DOMAIN_NAME]" at bounding box center [1234, 388] width 588 height 16
copy div "[URL][DOMAIN_NAME]"
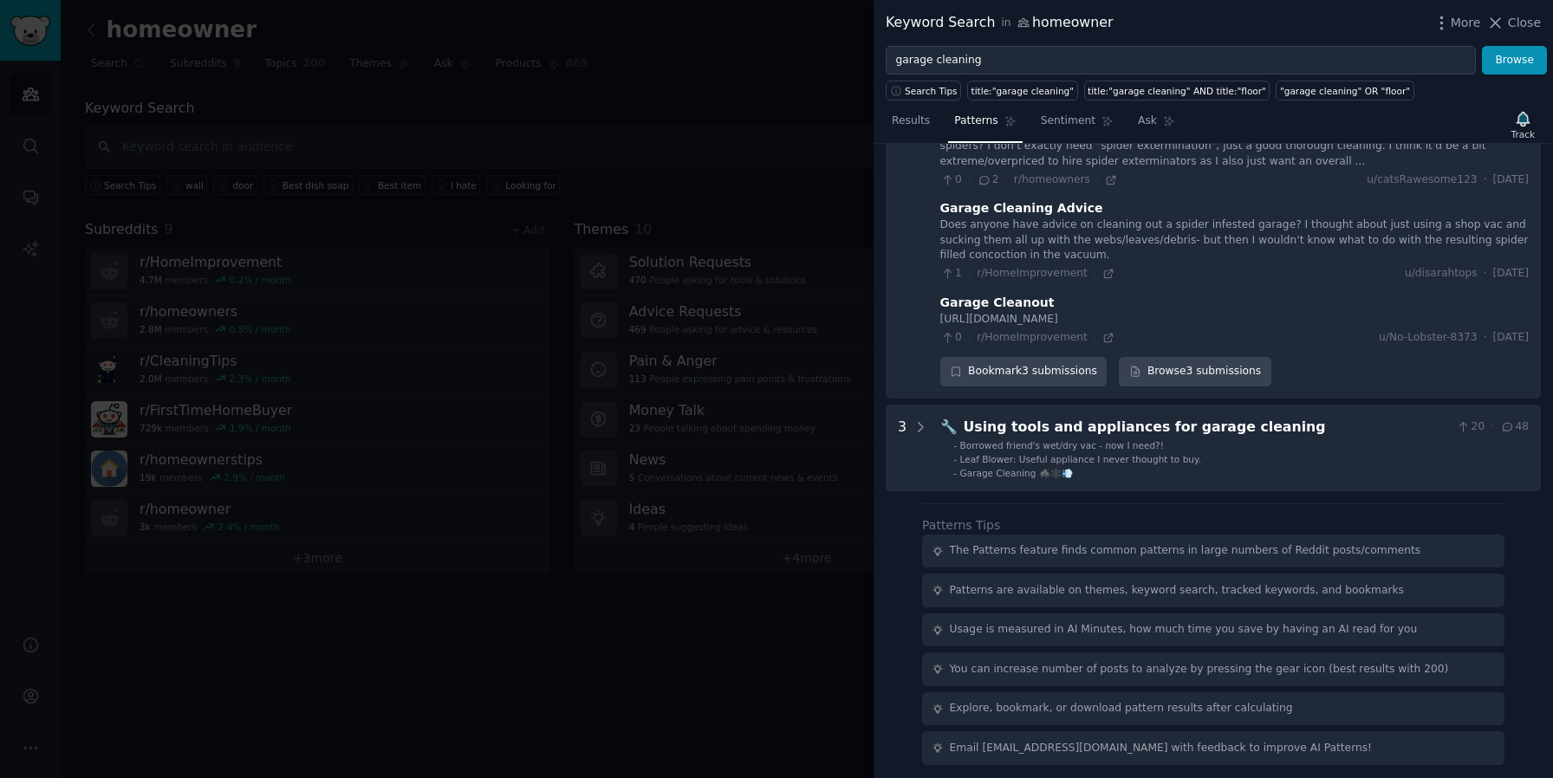
scroll to position [445, 0]
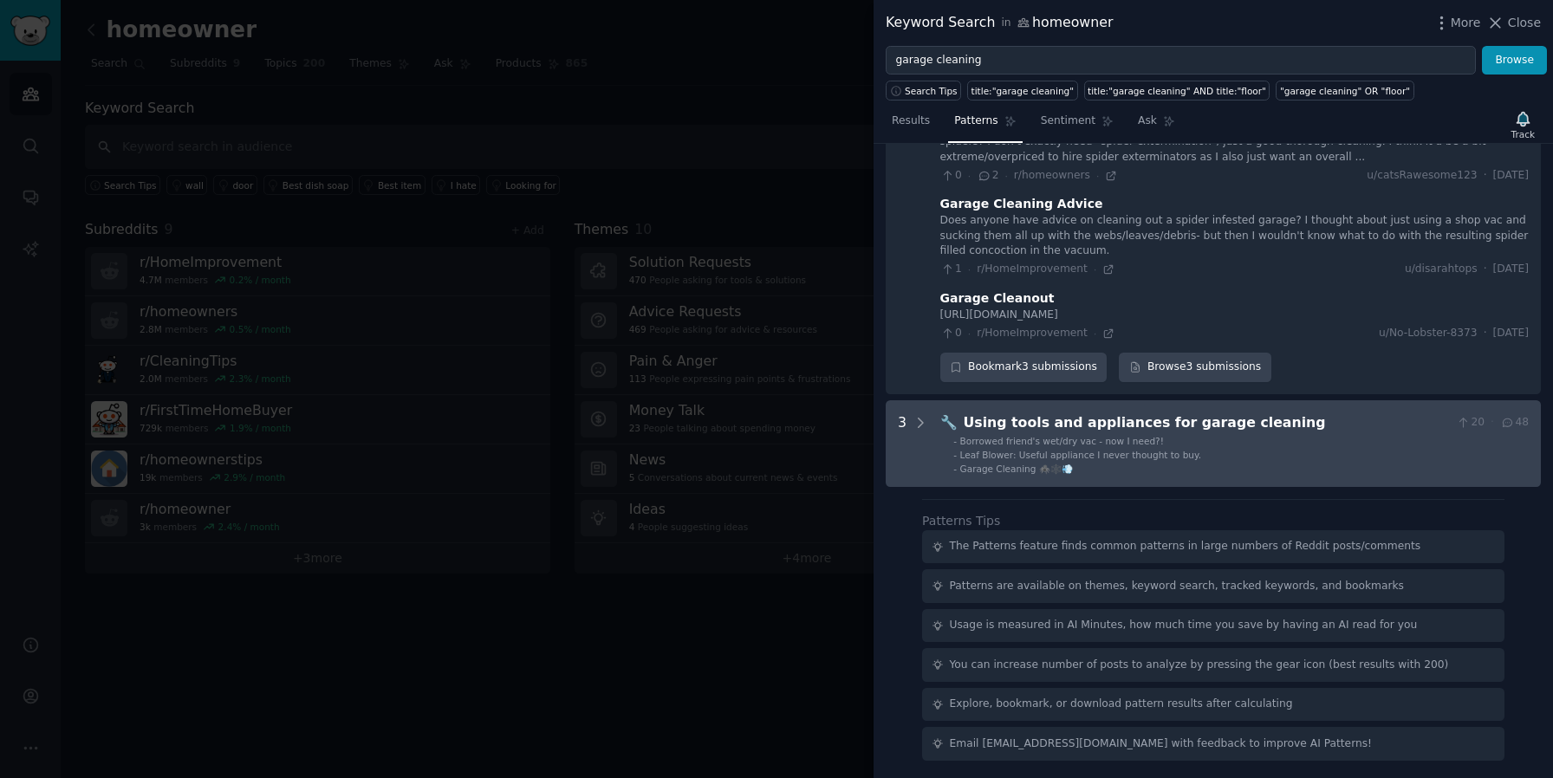
click at [1247, 453] on li "- Leaf Blower: Useful appliance I never thought to buy." at bounding box center [1240, 455] width 575 height 12
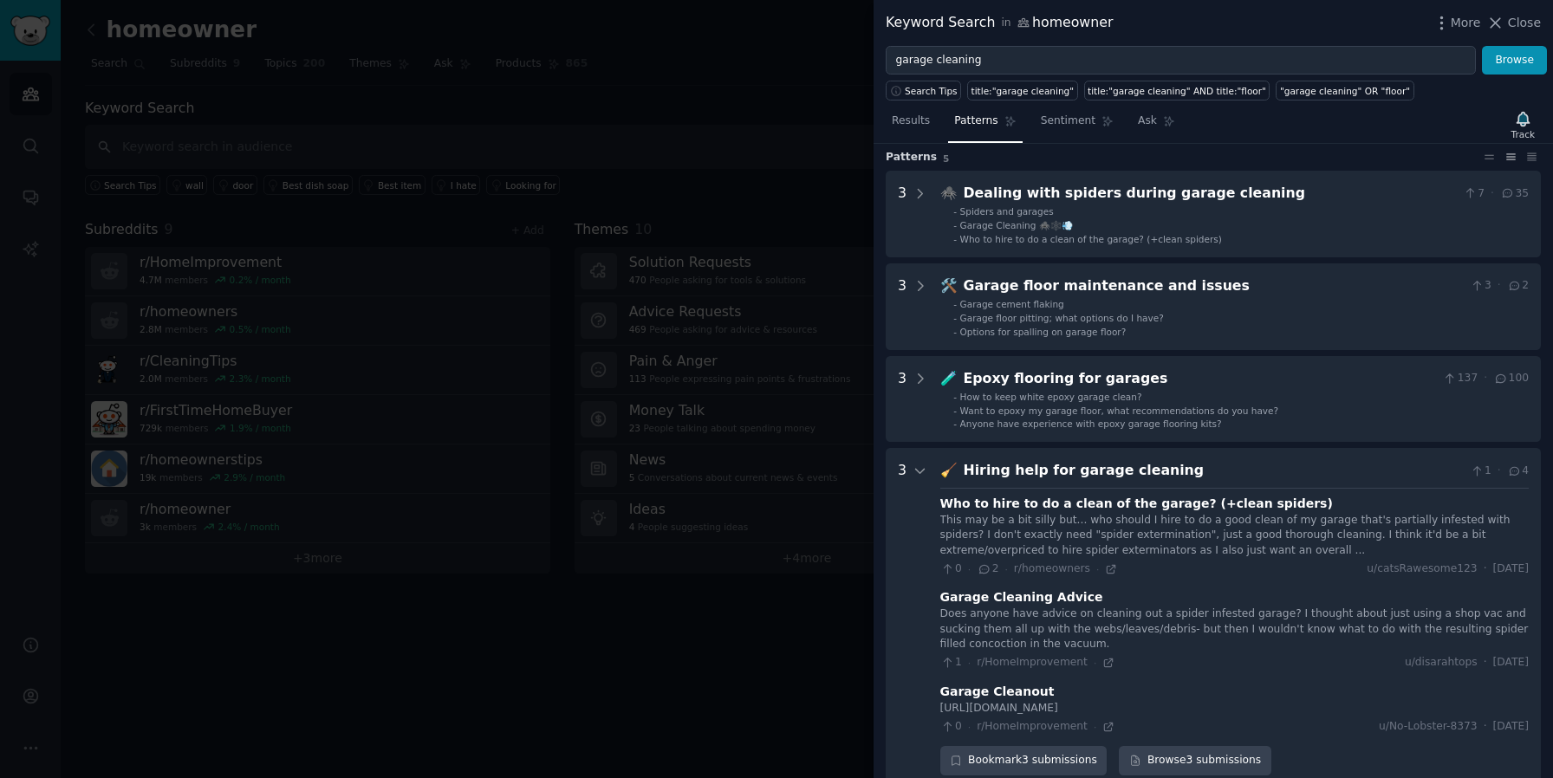
scroll to position [0, 0]
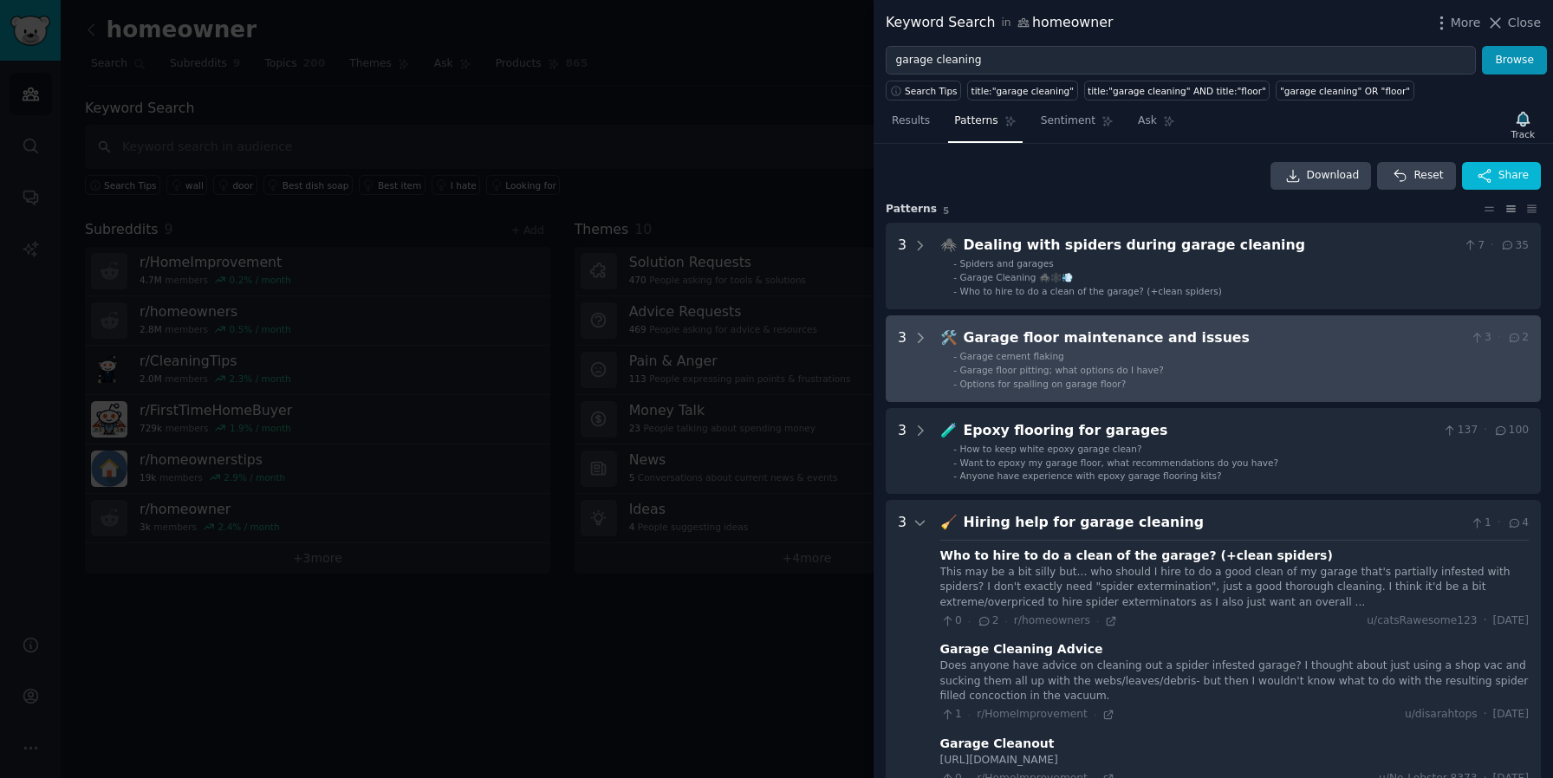
click at [1209, 360] on li "- Garage cement flaking" at bounding box center [1240, 356] width 575 height 12
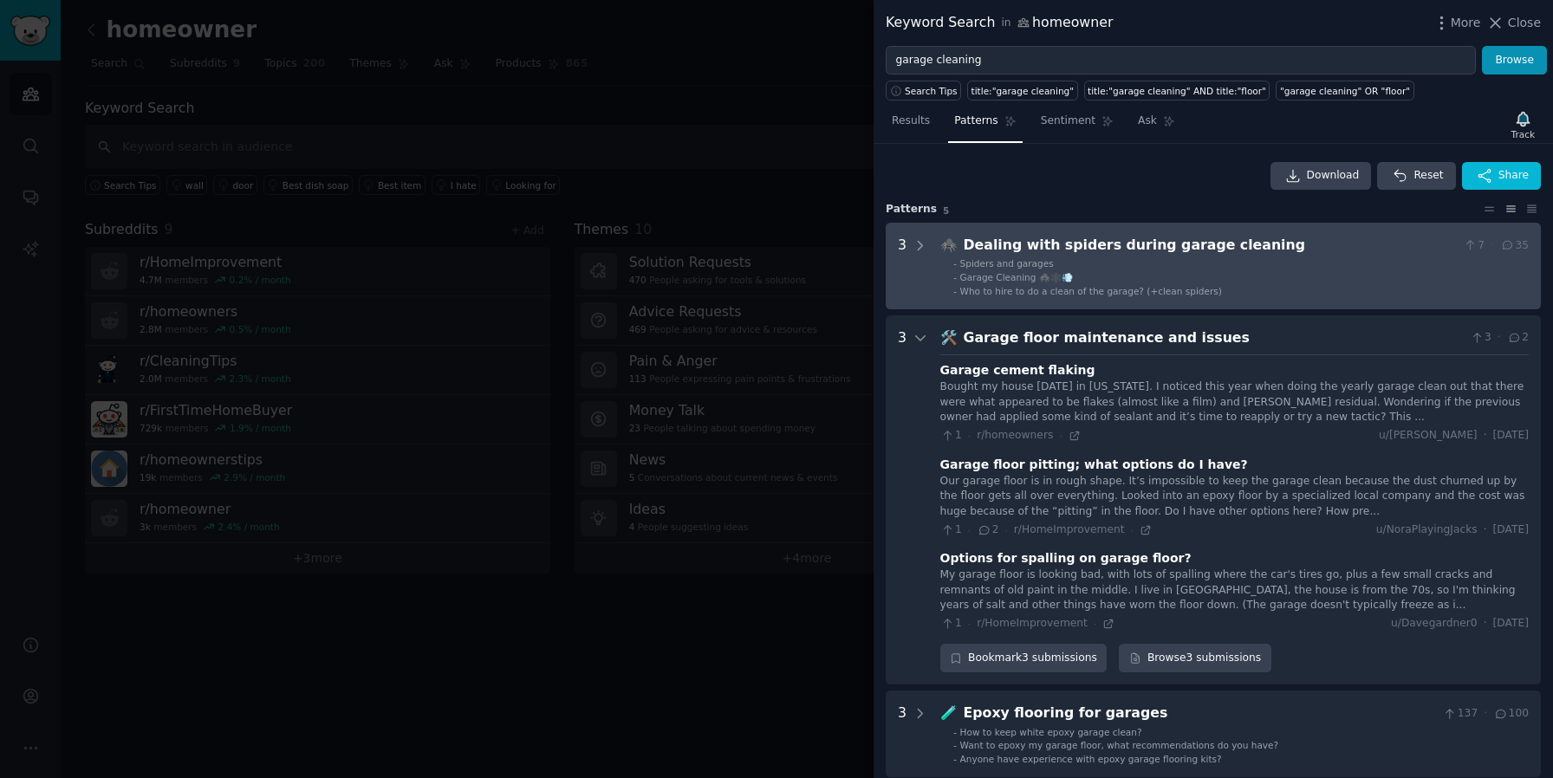
click at [1262, 255] on div "Dealing with spiders during garage cleaning" at bounding box center [1209, 246] width 493 height 22
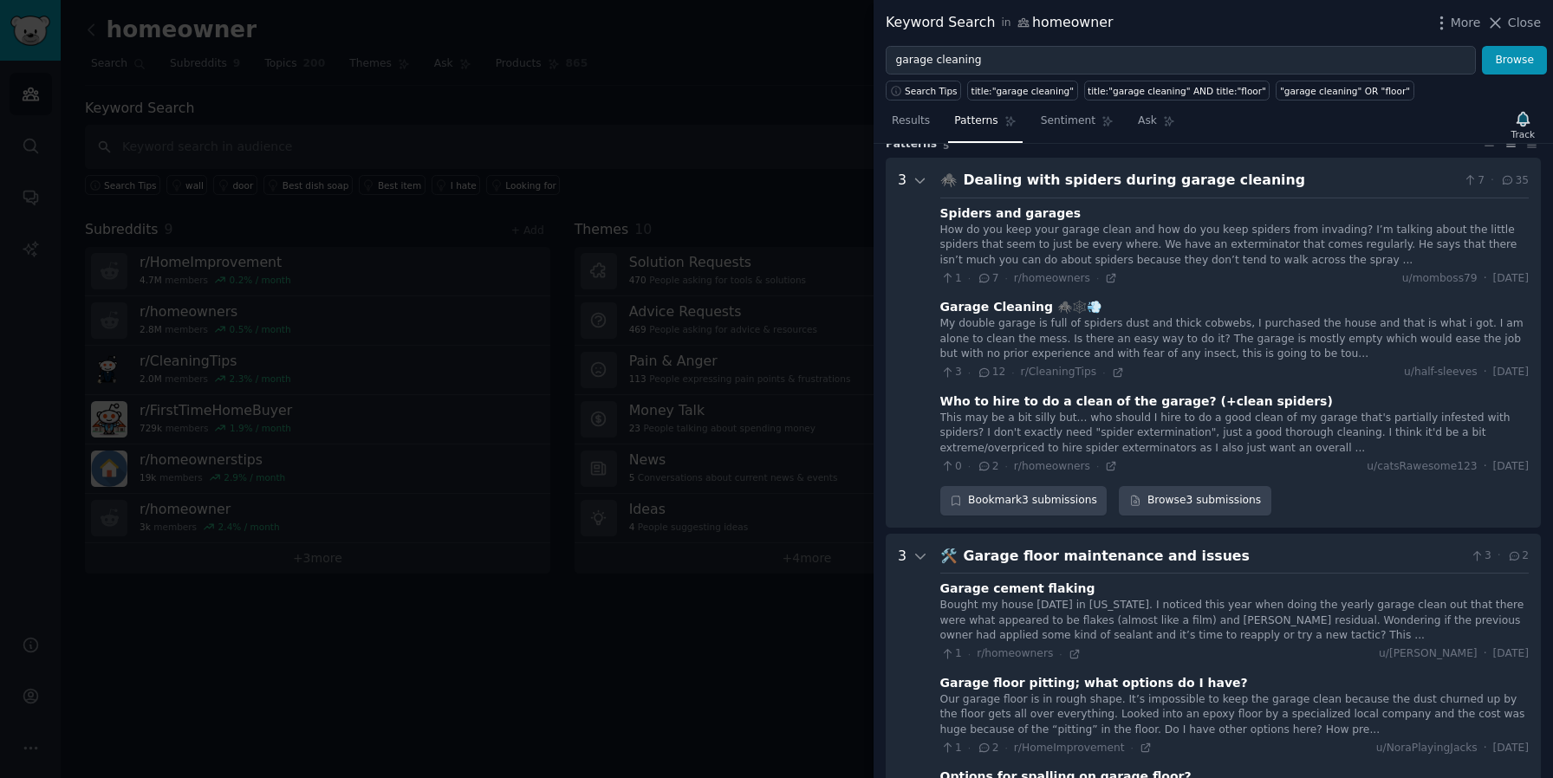
scroll to position [61, 0]
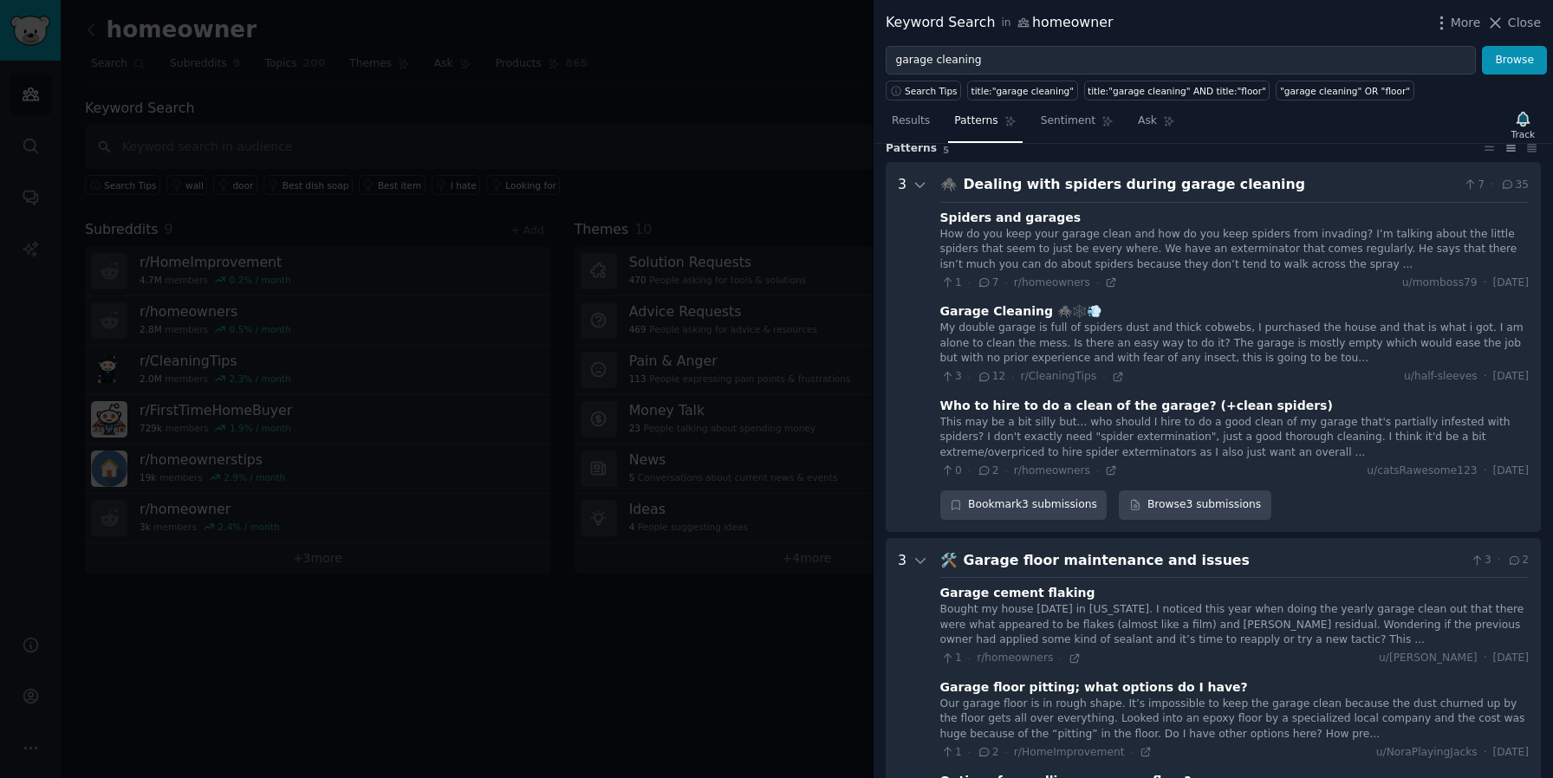
click at [1223, 437] on div "This may be a bit silly but... who should I hire to do a good clean of my garag…" at bounding box center [1234, 438] width 588 height 46
click at [990, 470] on span "2" at bounding box center [987, 472] width 22 height 16
click at [1036, 403] on div "Who to hire to do a clean of the garage? (+clean spiders)" at bounding box center [1136, 406] width 392 height 18
click at [1169, 496] on link "Browse 3 submissions" at bounding box center [1195, 504] width 152 height 29
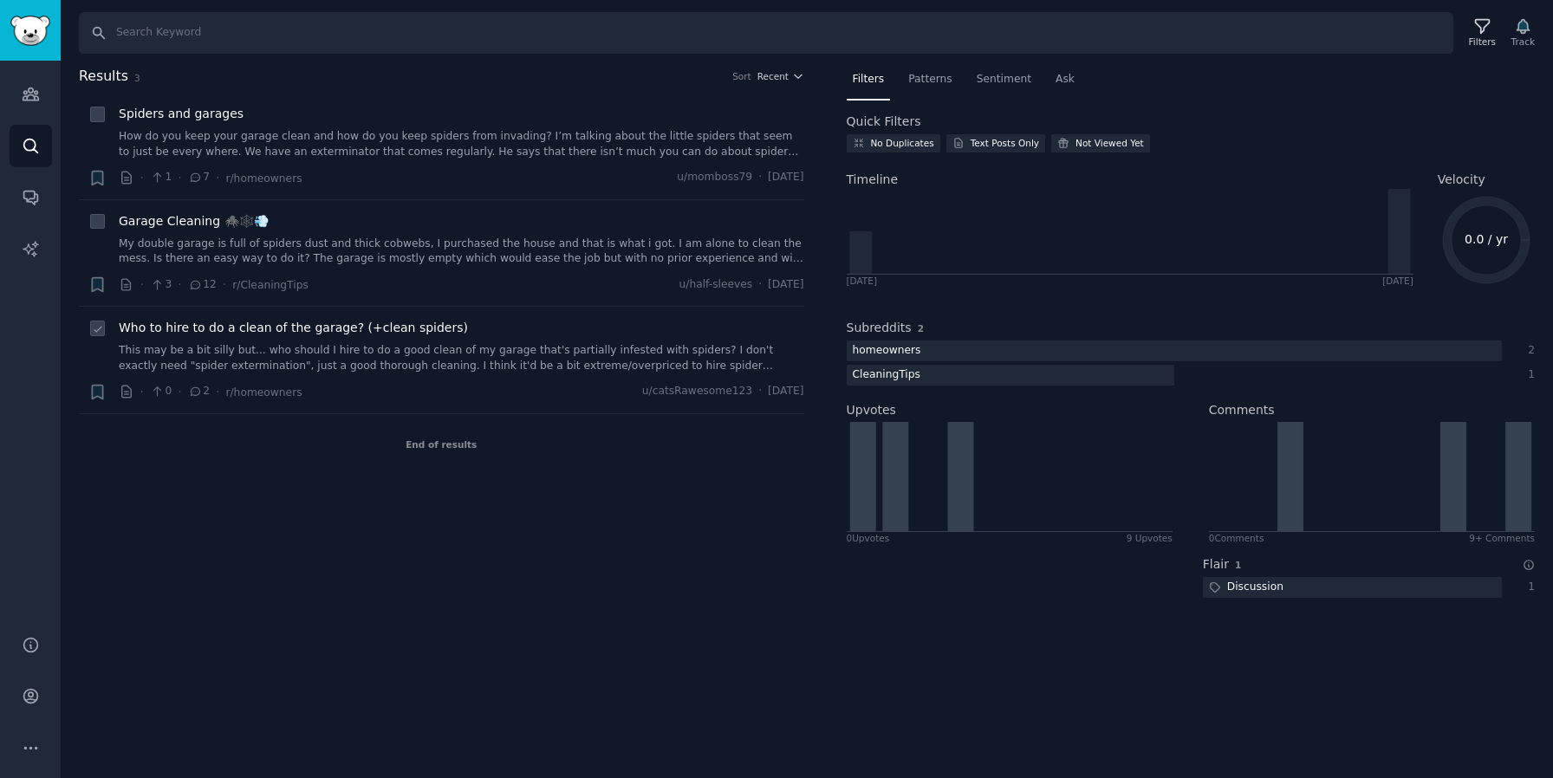
click at [316, 330] on span "Who to hire to do a clean of the garage? (+clean spiders)" at bounding box center [293, 328] width 349 height 18
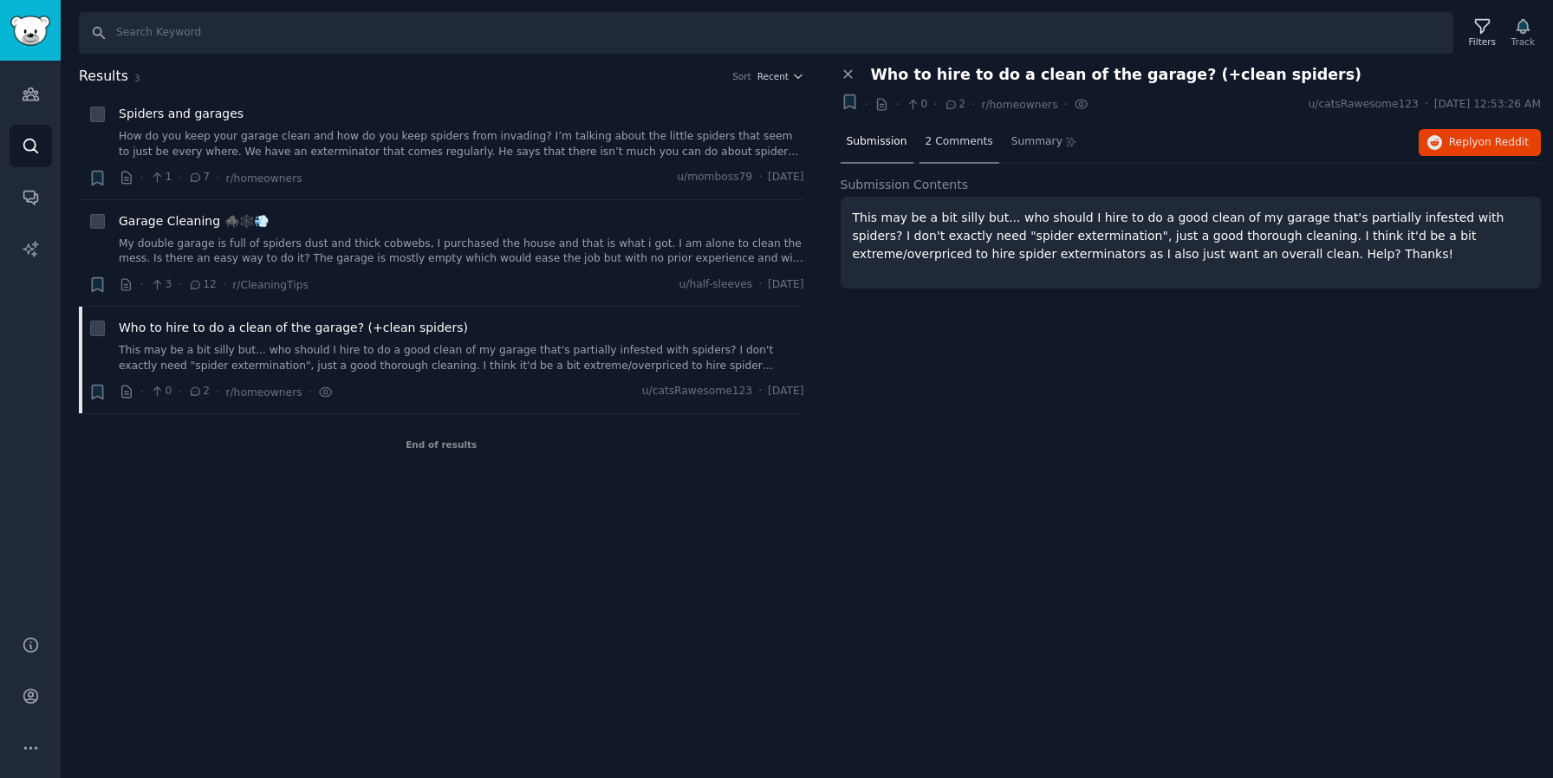
click at [980, 135] on span "2 Comments" at bounding box center [959, 142] width 68 height 16
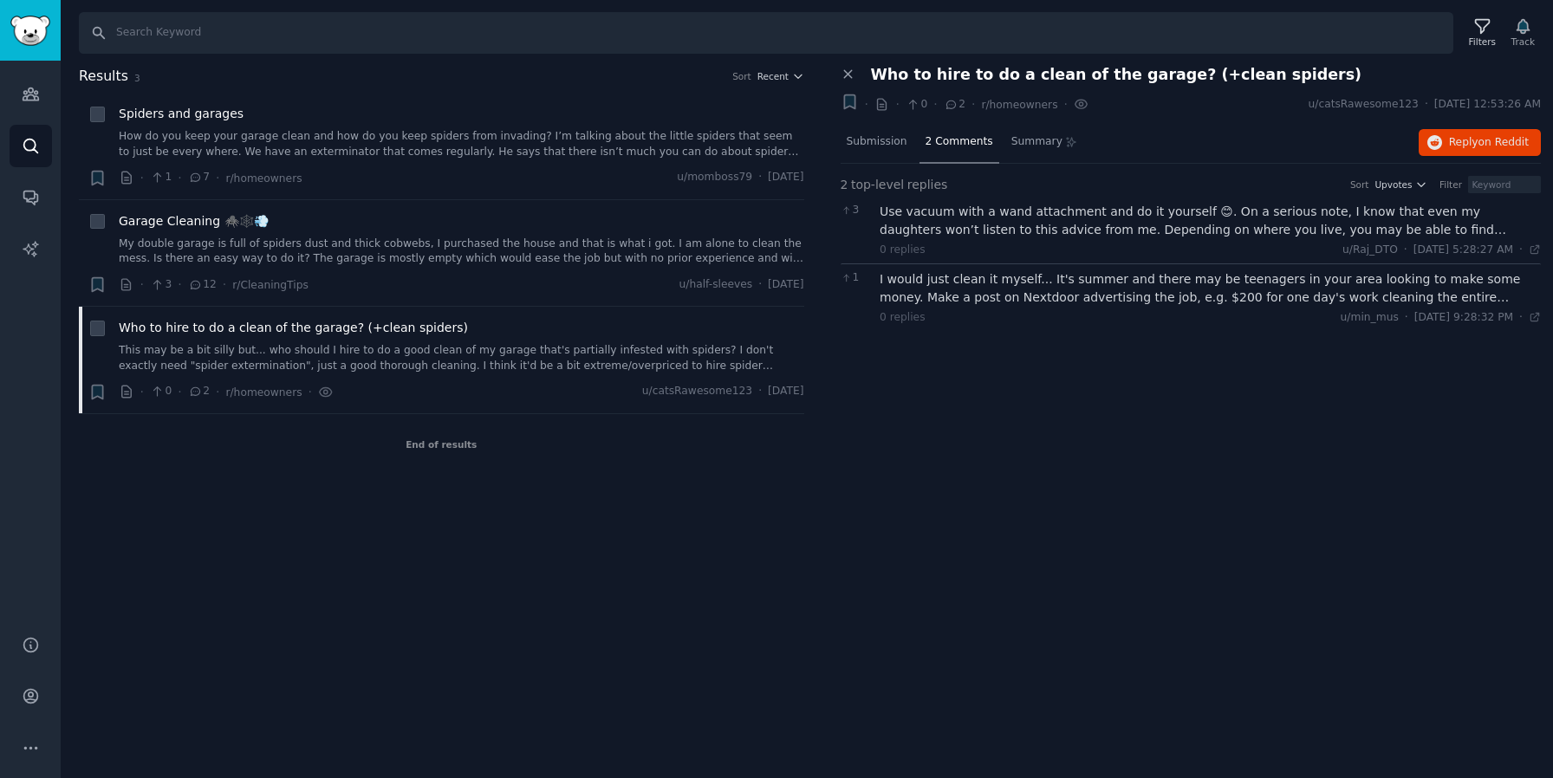
click at [1236, 223] on div "Use vacuum with a wand attachment and do it yourself 😊. On a serious note, I kn…" at bounding box center [1209, 221] width 661 height 36
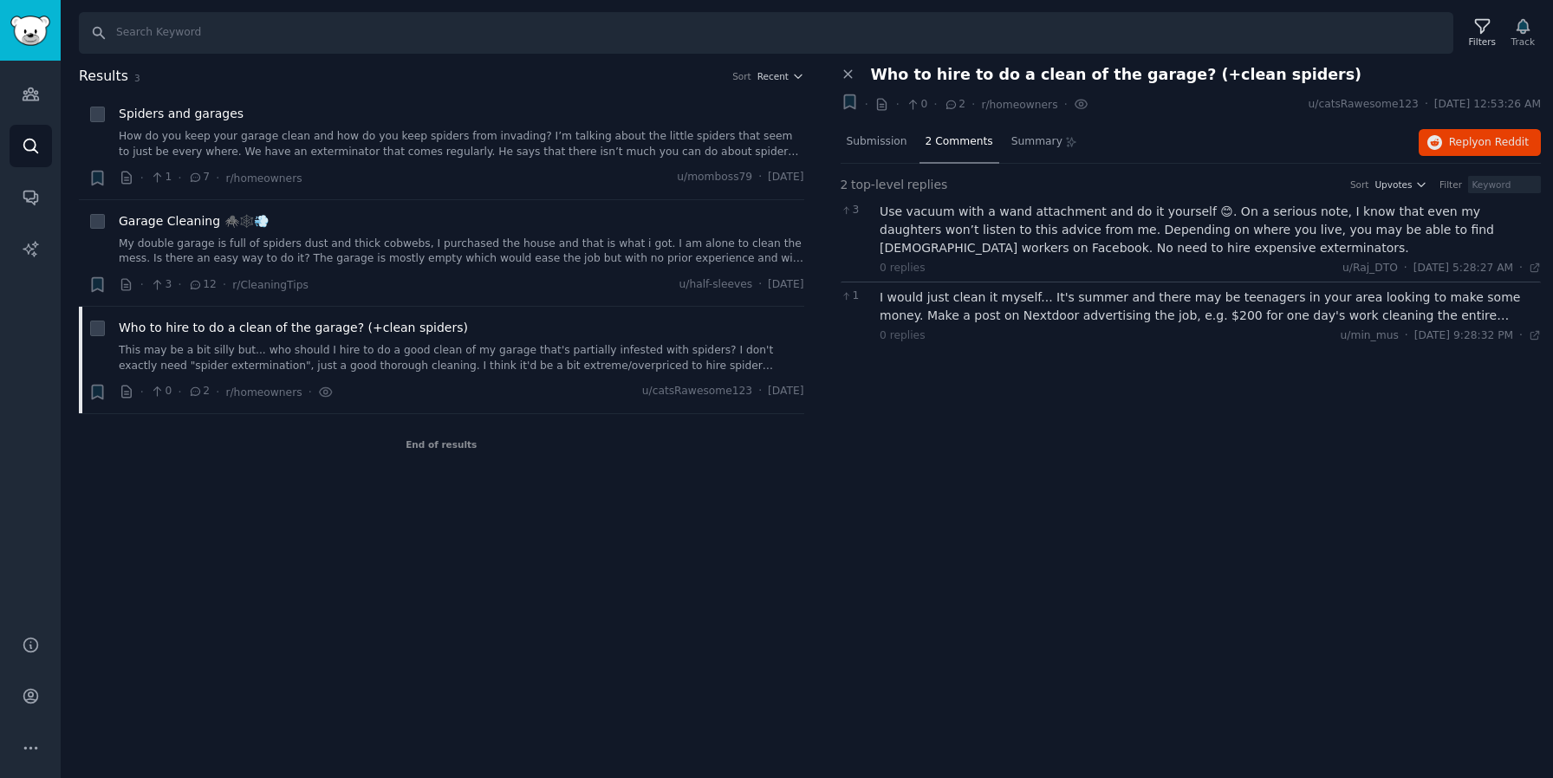
click at [1177, 312] on div "I would just clean it myself... It's summer and there may be teenagers in your …" at bounding box center [1209, 307] width 661 height 36
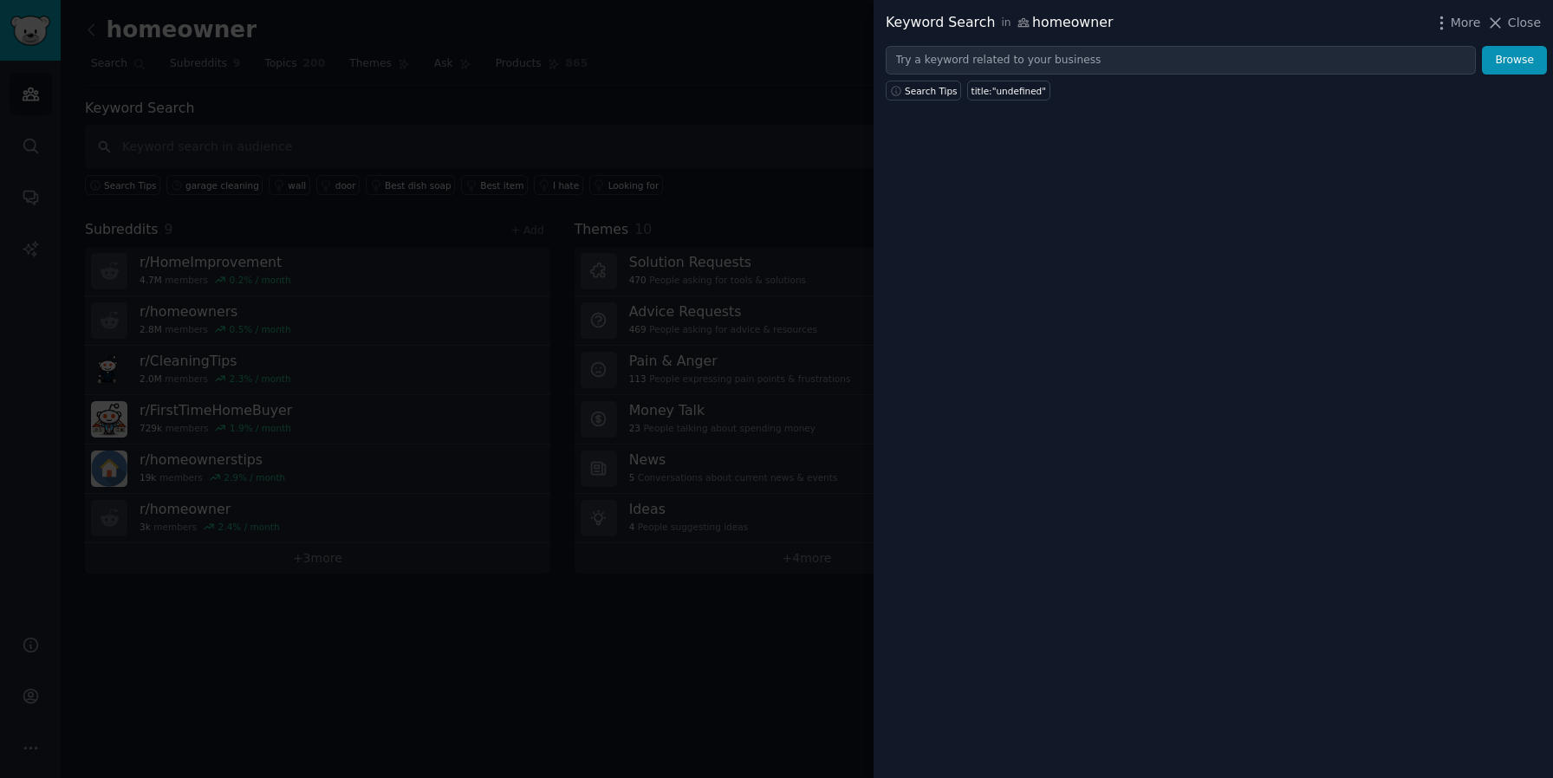
click at [442, 82] on div at bounding box center [776, 389] width 1553 height 778
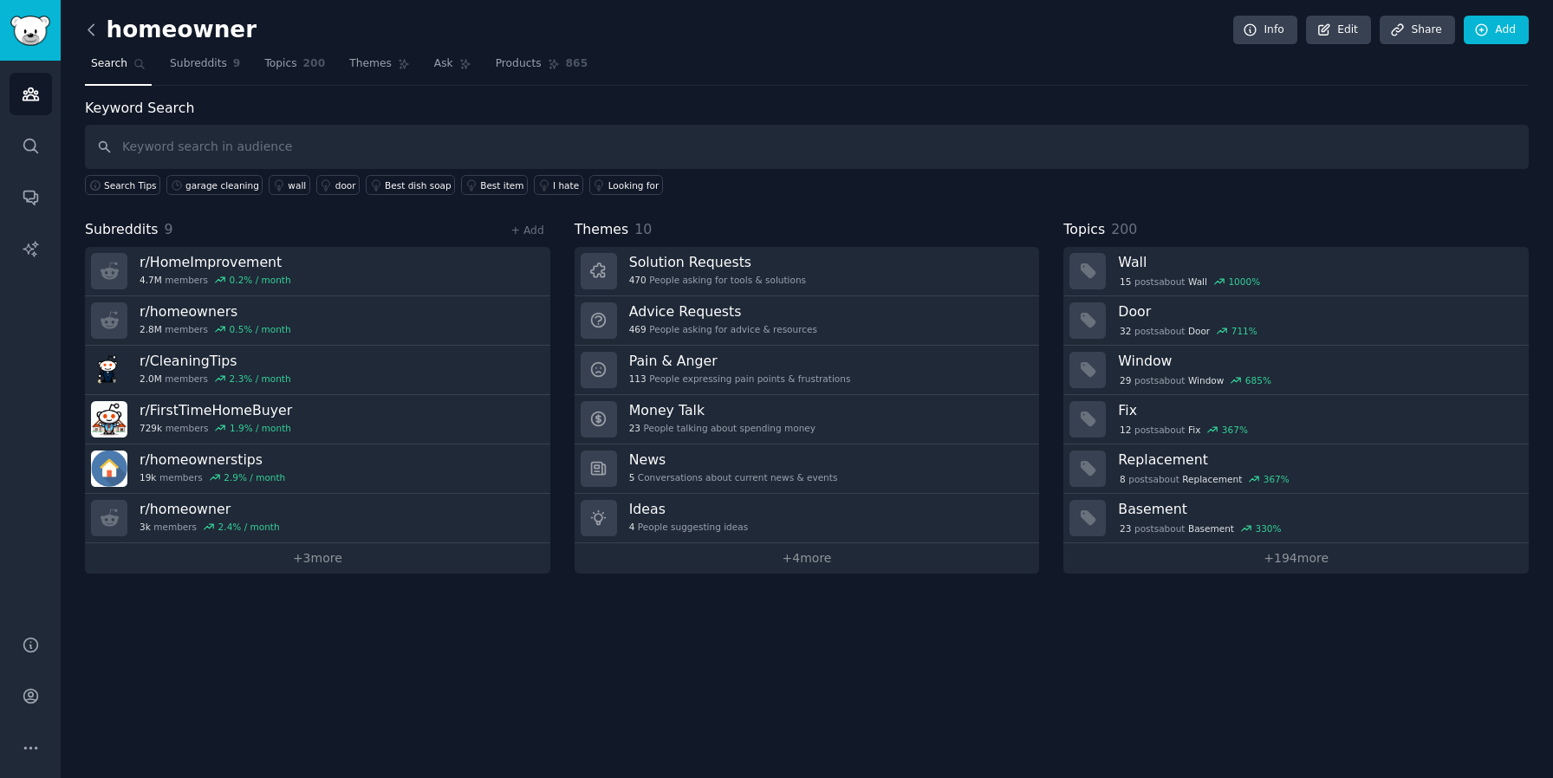
click at [93, 34] on icon at bounding box center [90, 29] width 5 height 10
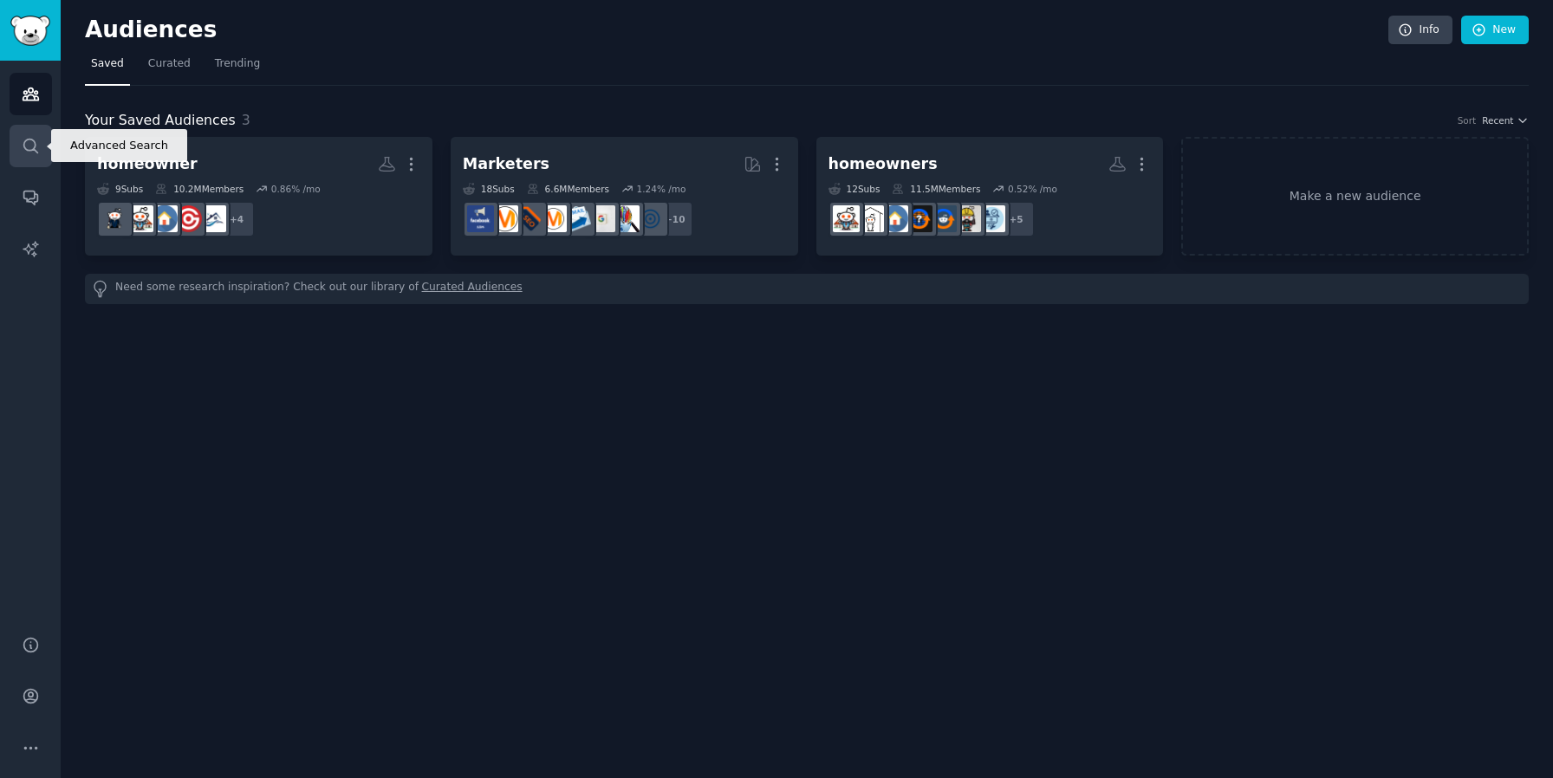
click at [16, 140] on link "Search" at bounding box center [31, 146] width 42 height 42
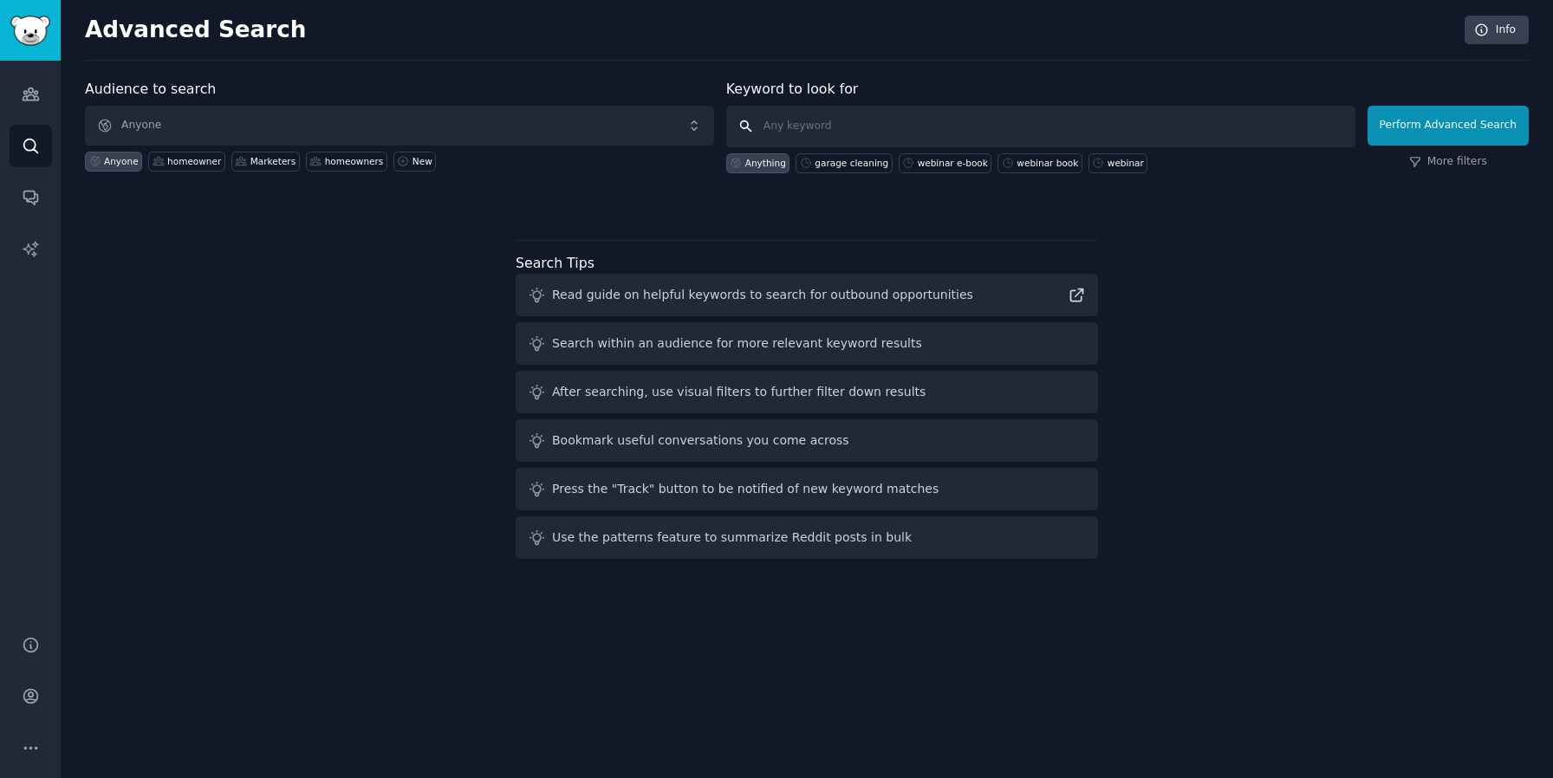
click at [817, 131] on input "text" at bounding box center [1040, 127] width 629 height 42
type input "lulu"
click button "Perform Advanced Search" at bounding box center [1447, 126] width 161 height 40
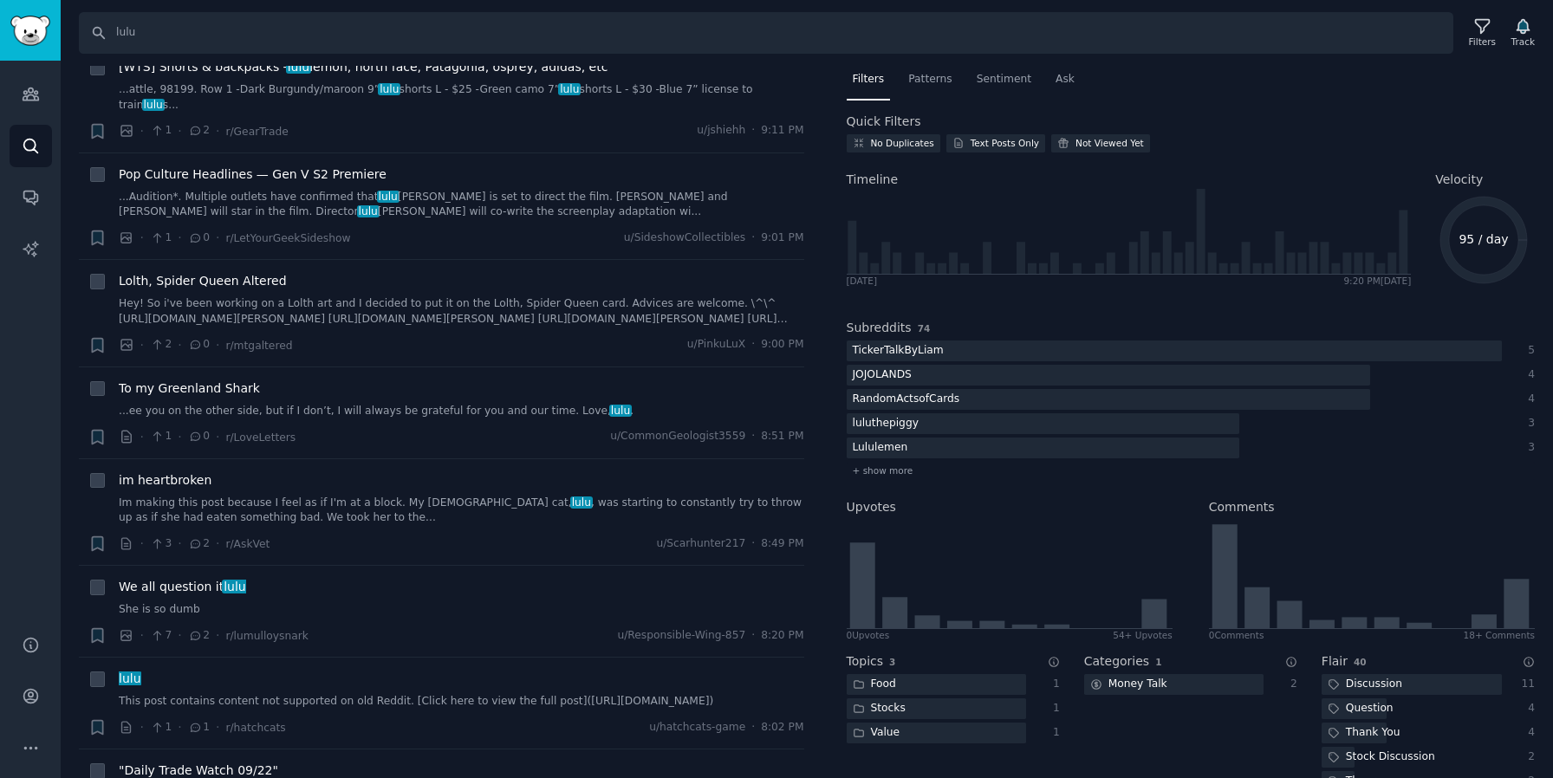
scroll to position [236, 0]
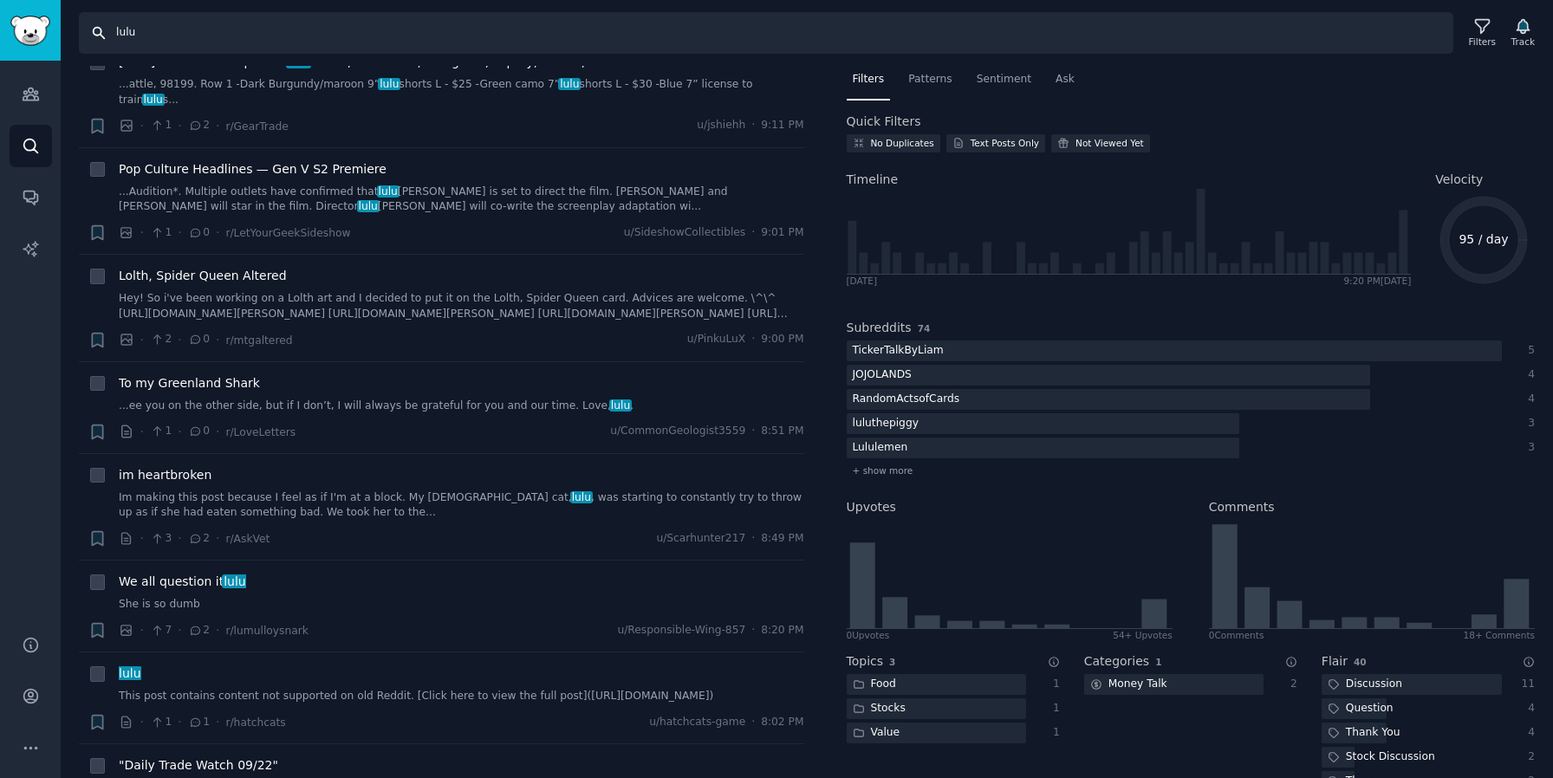
click at [102, 23] on input "lulu" at bounding box center [766, 33] width 1374 height 42
type input "$lulu"
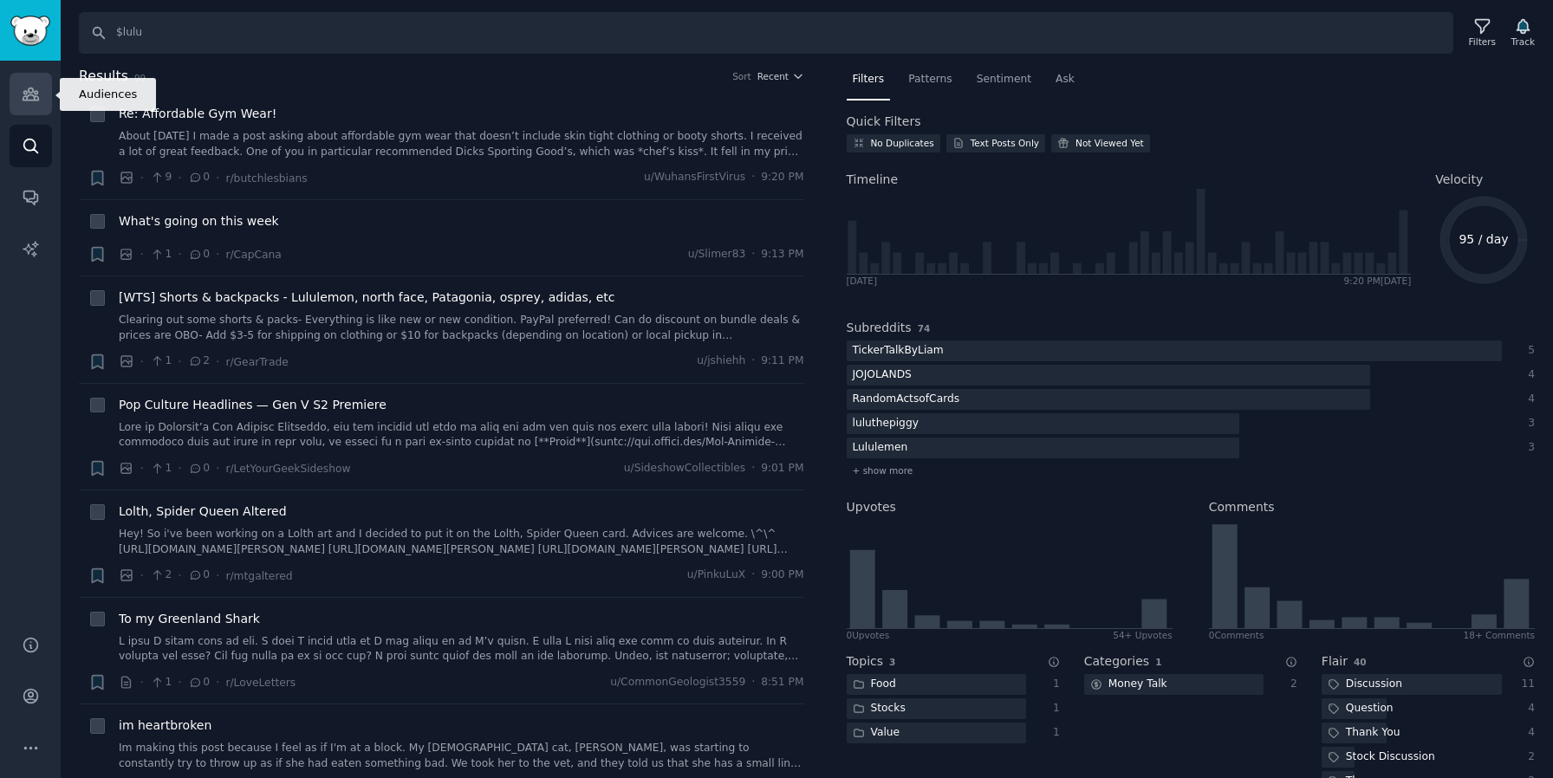
click at [49, 102] on link "Audiences" at bounding box center [31, 94] width 42 height 42
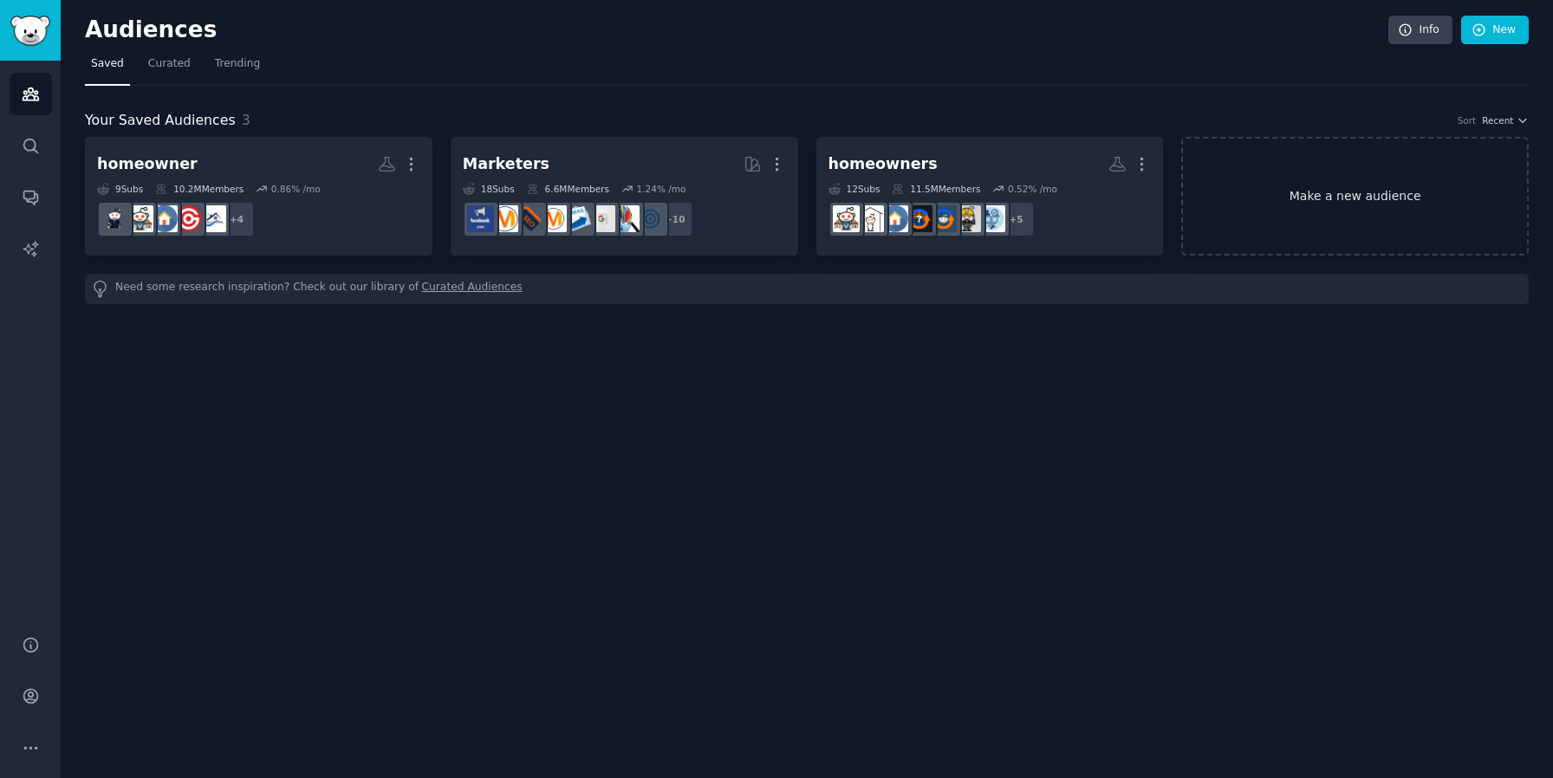
click at [1314, 209] on link "Make a new audience" at bounding box center [1354, 196] width 347 height 119
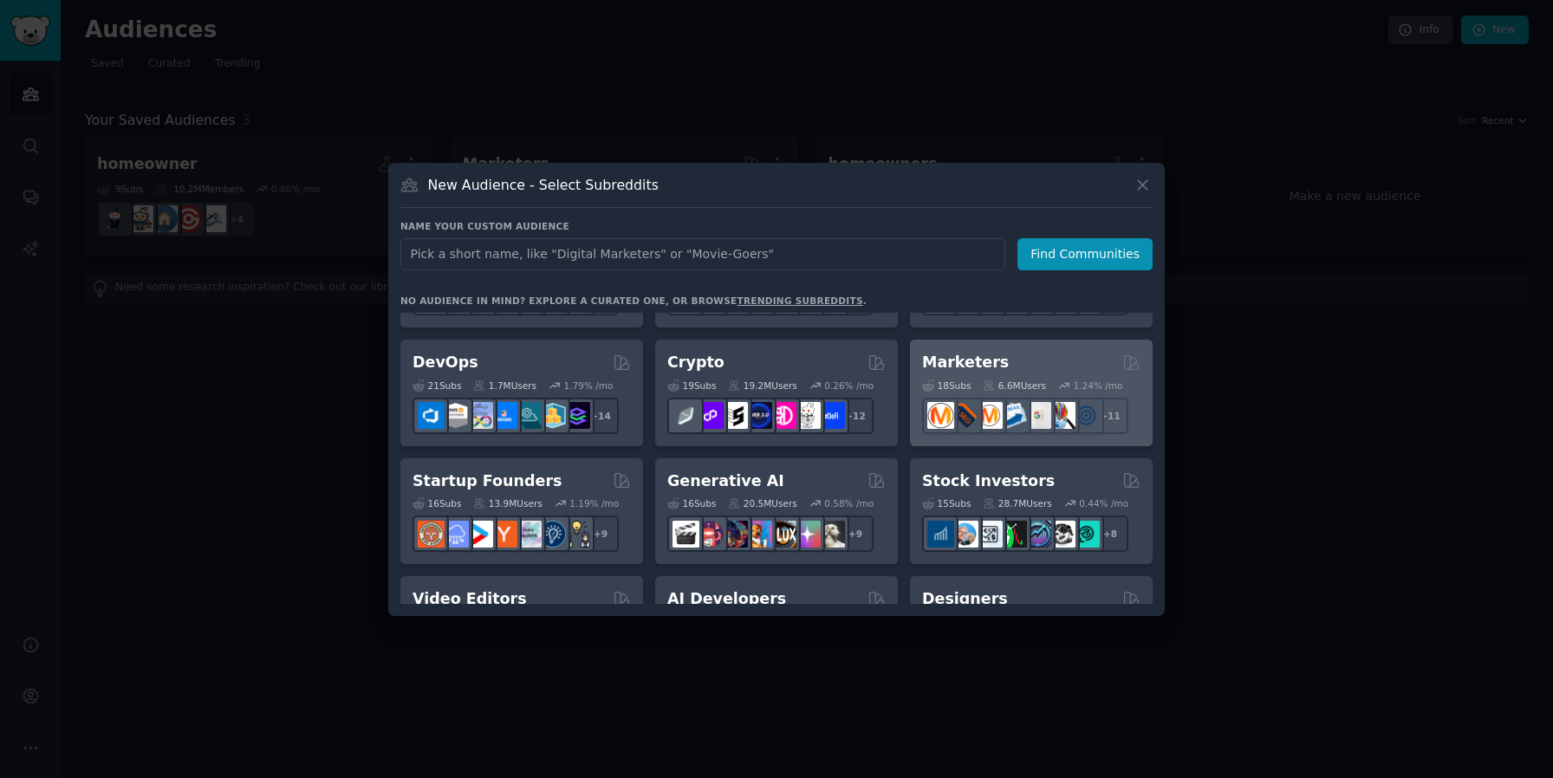
scroll to position [101, 0]
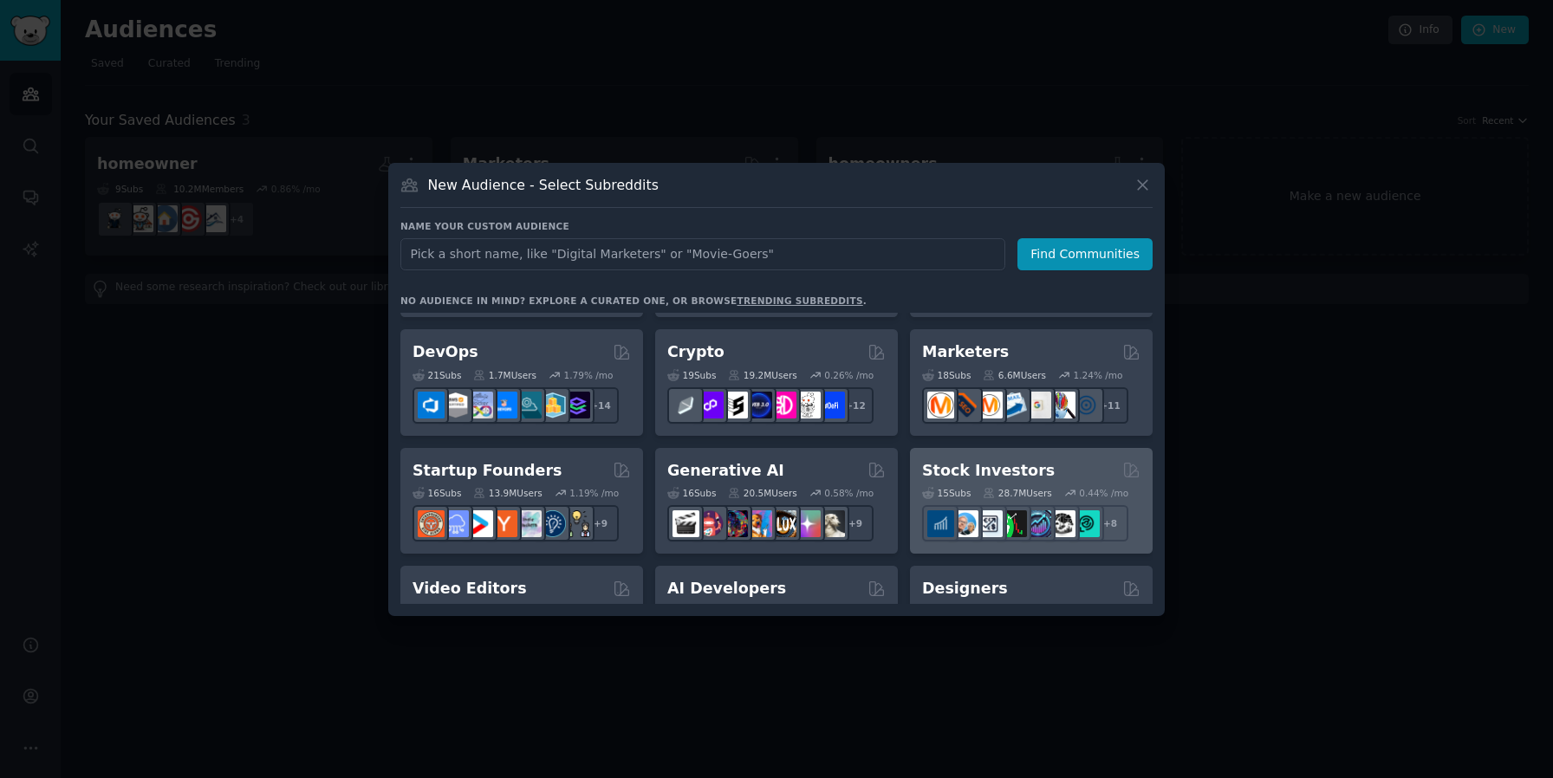
click at [1039, 464] on div "Stock Investors" at bounding box center [1031, 471] width 218 height 22
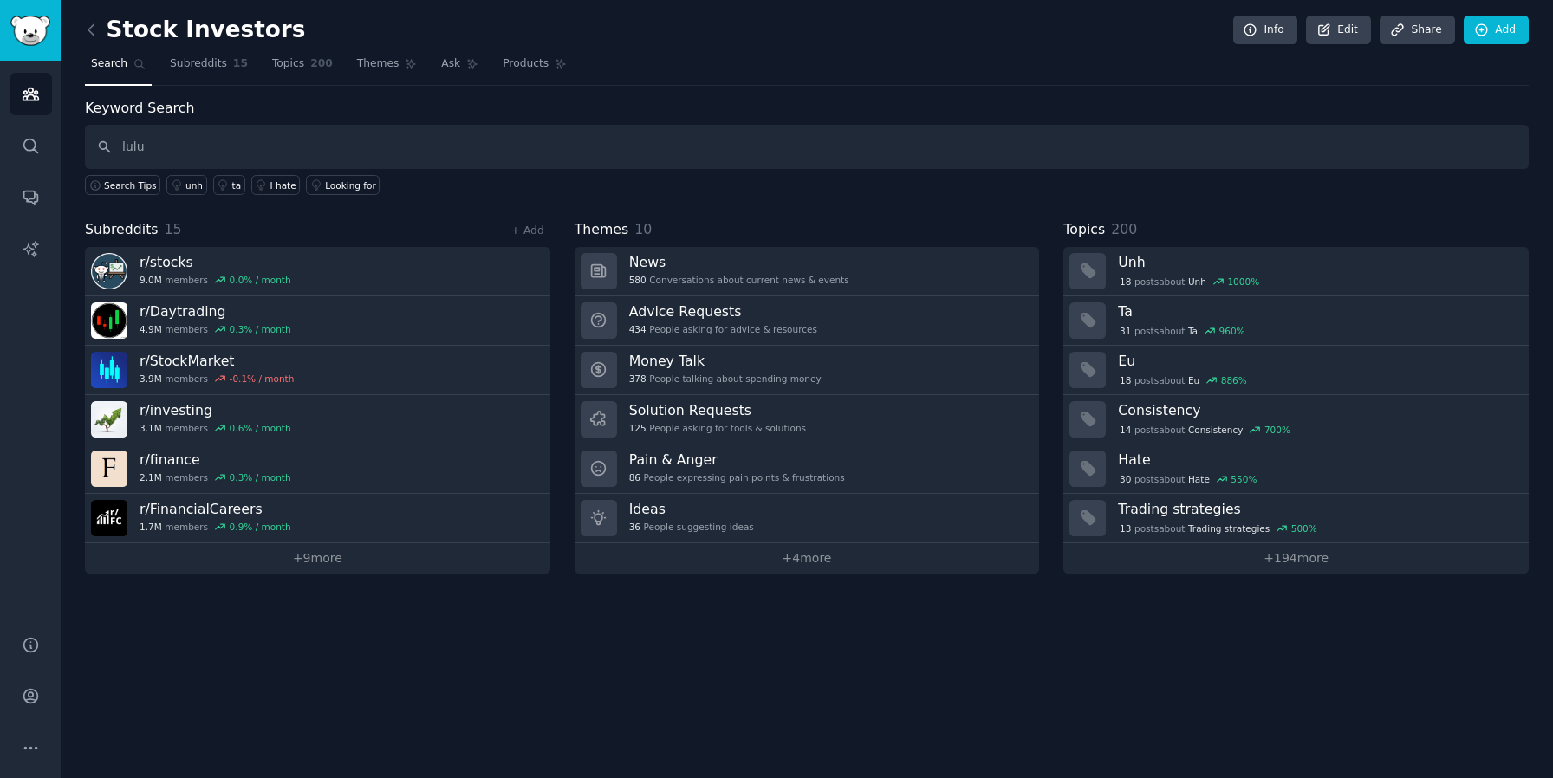
type input "lulu"
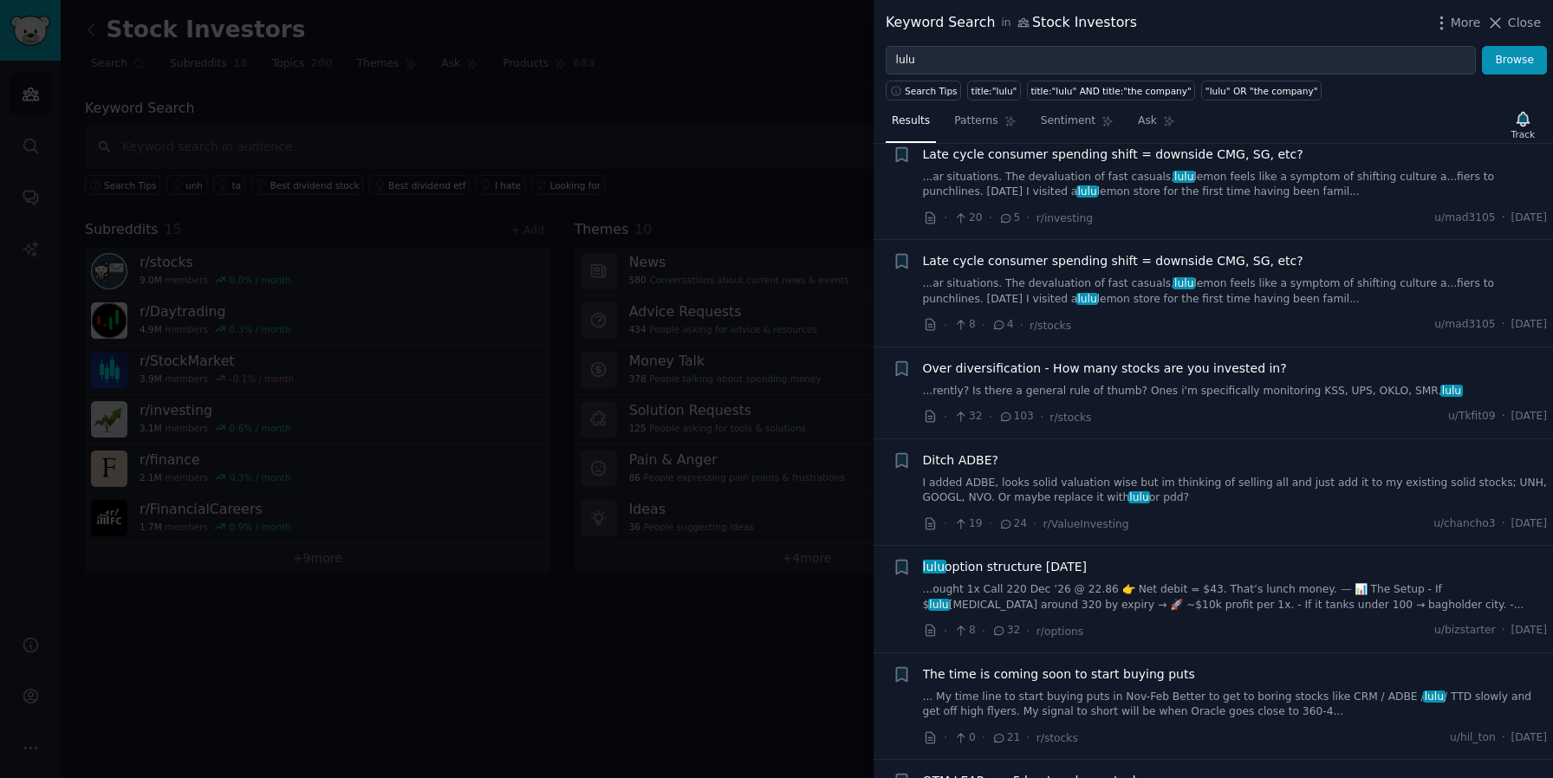
scroll to position [263, 0]
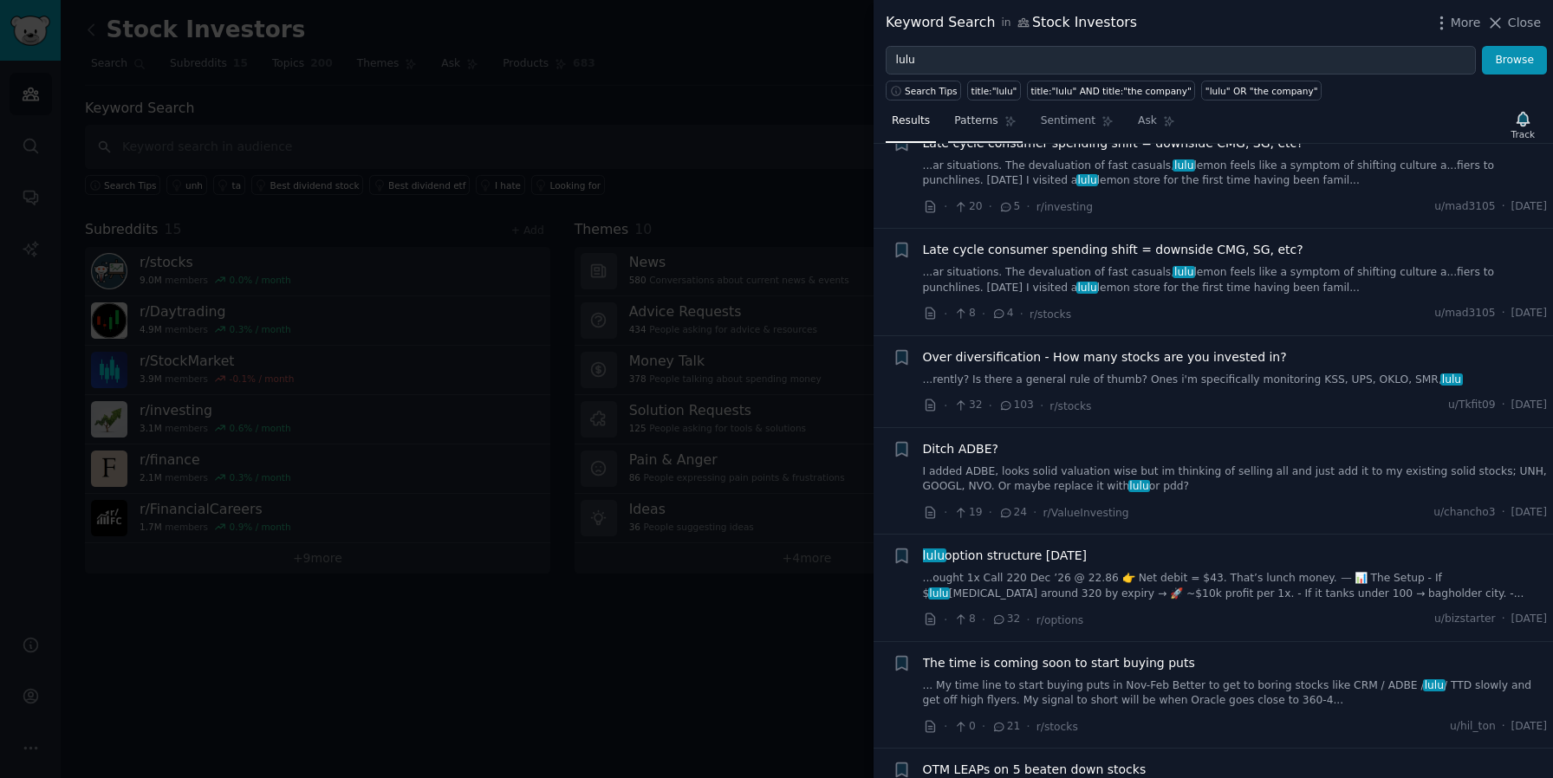
click at [979, 120] on span "Patterns" at bounding box center [975, 122] width 43 height 16
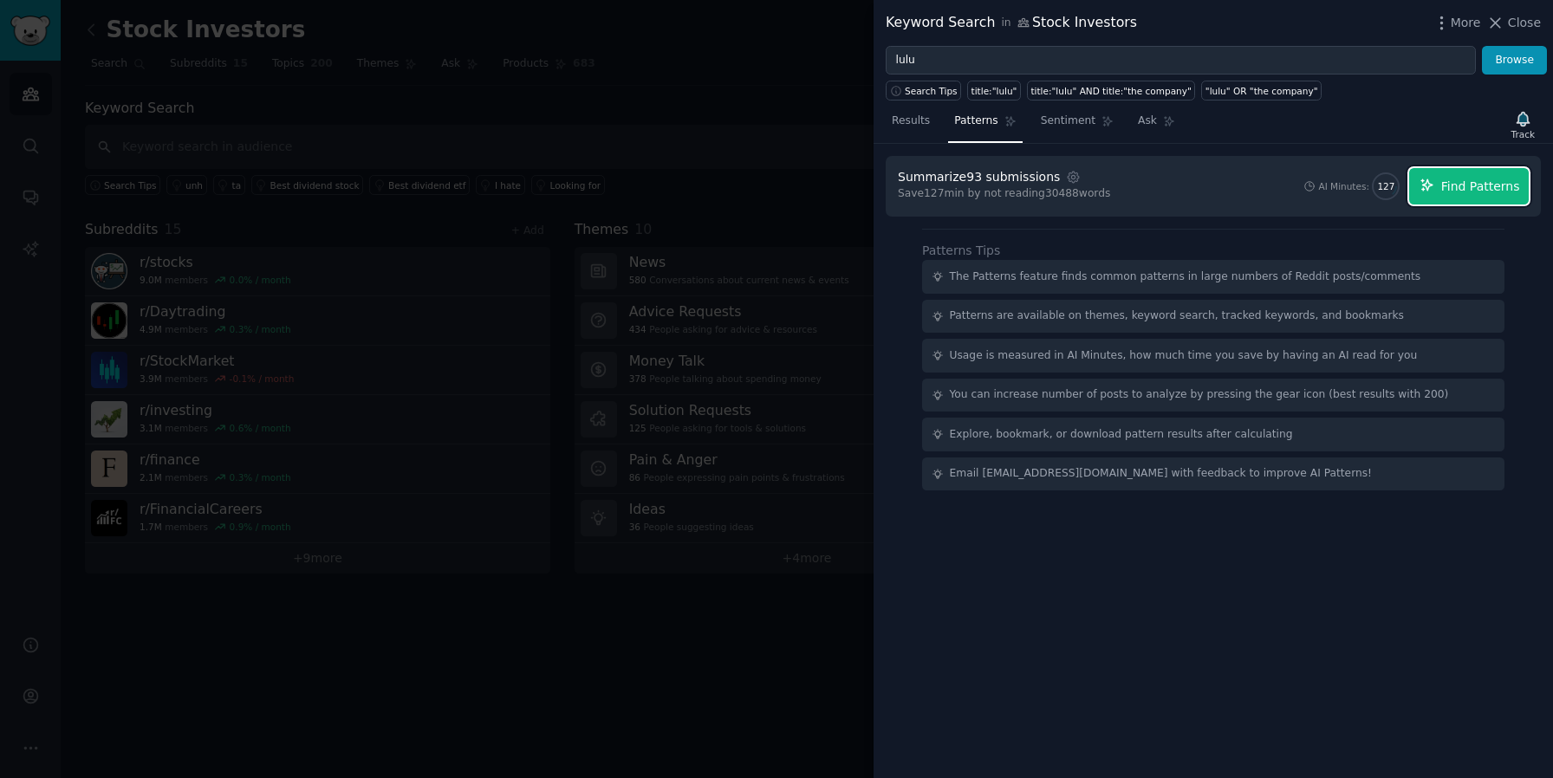
click at [1503, 182] on span "Find Patterns" at bounding box center [1480, 187] width 79 height 18
